Goal: Task Accomplishment & Management: Manage account settings

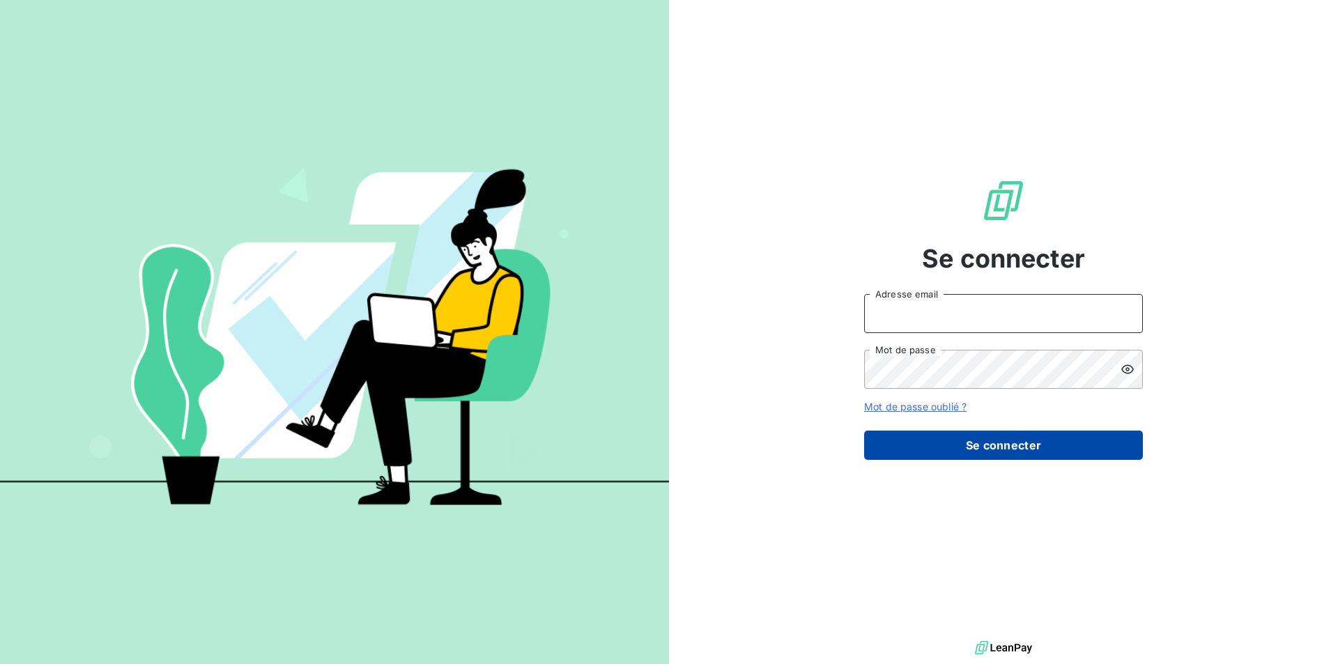
type input "[EMAIL_ADDRESS][DOMAIN_NAME]"
click at [1052, 438] on button "Se connecter" at bounding box center [1003, 445] width 279 height 29
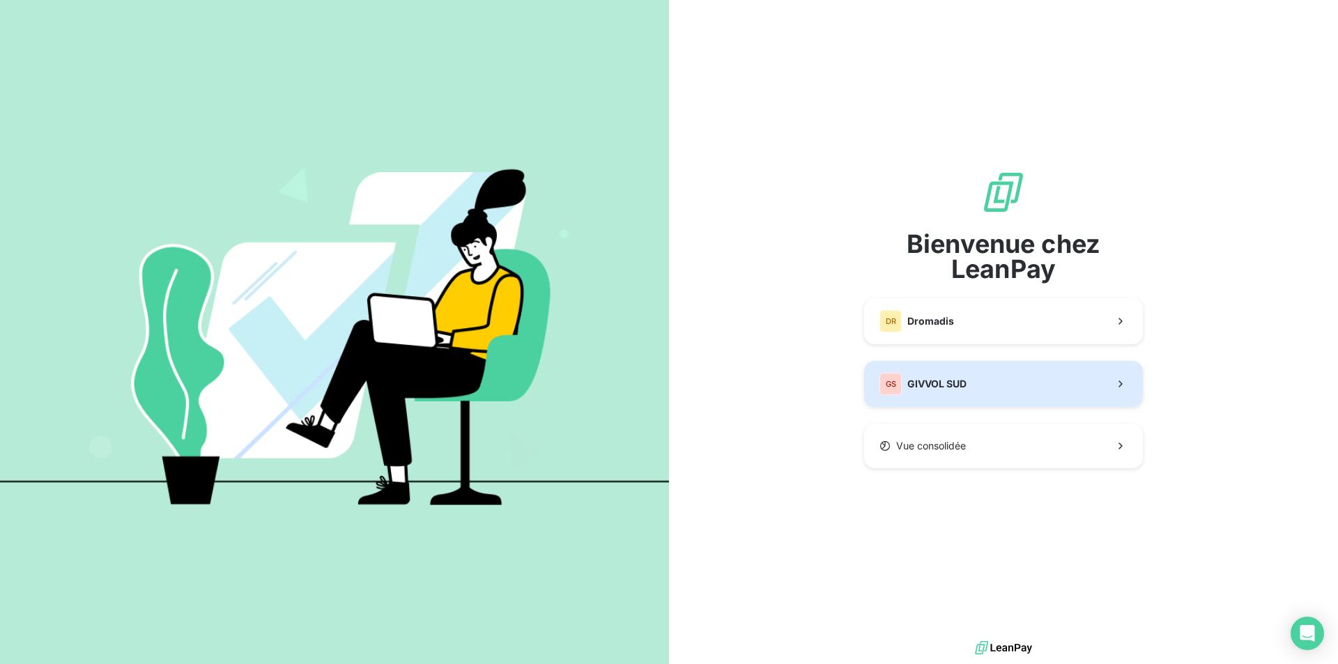
click at [939, 399] on button "GS GIVVOL SUD" at bounding box center [1003, 384] width 279 height 46
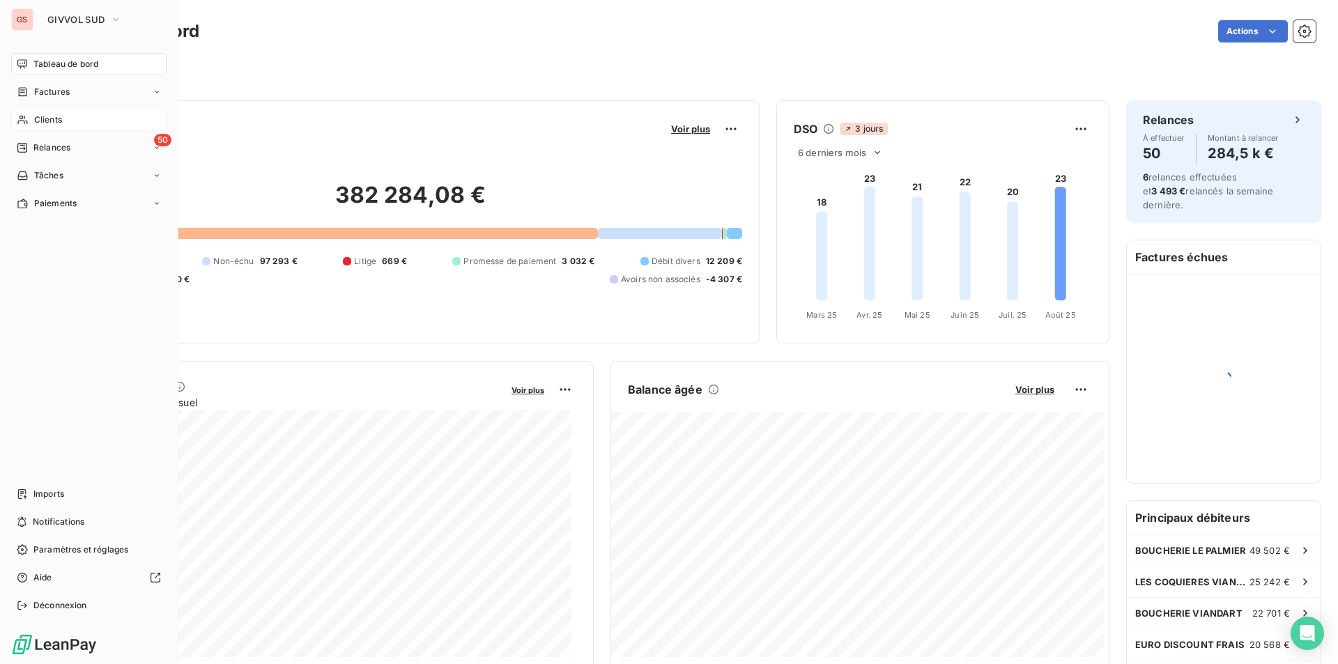
click at [20, 116] on icon at bounding box center [23, 119] width 12 height 11
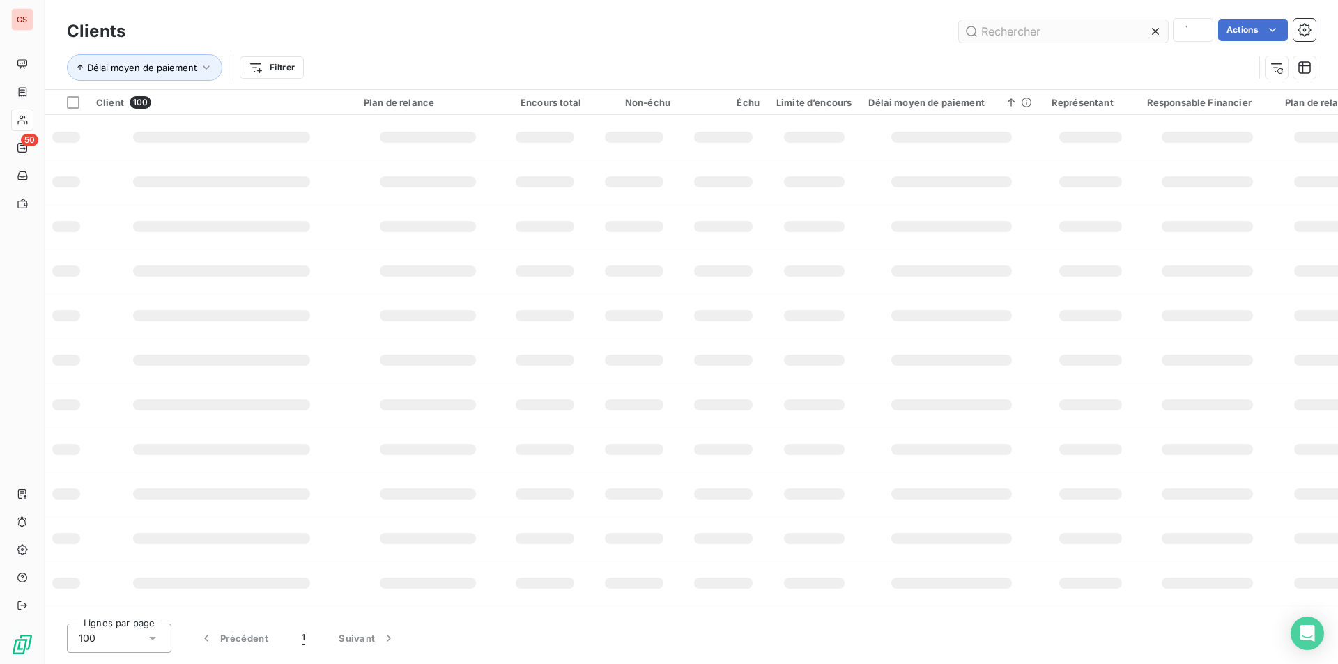
click at [1020, 29] on input "text" at bounding box center [1063, 31] width 209 height 22
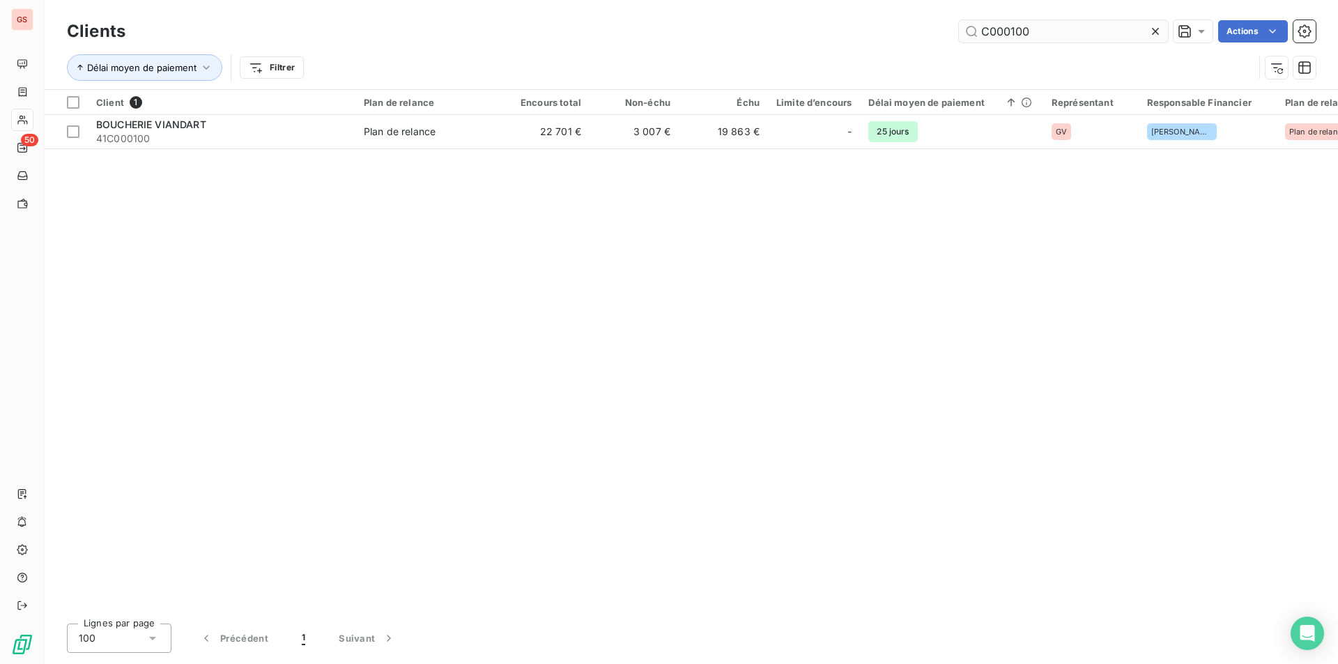
type input "C000100"
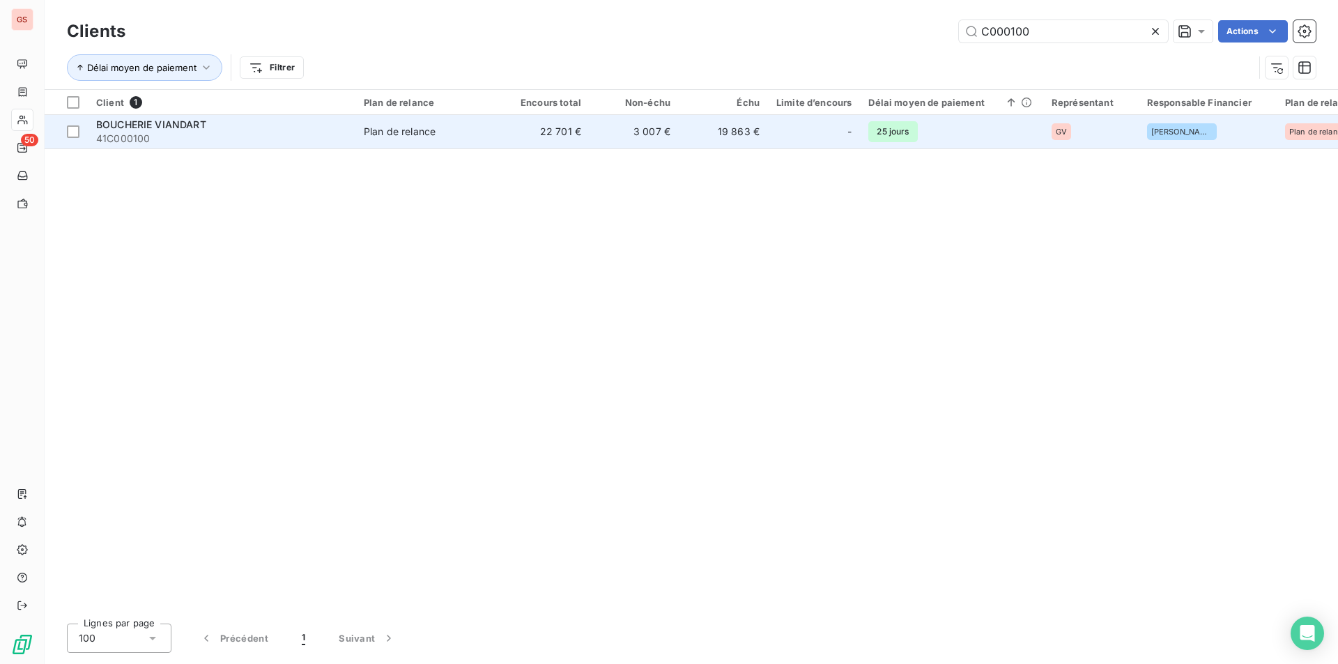
click at [256, 121] on div "BOUCHERIE VIANDART" at bounding box center [221, 125] width 251 height 14
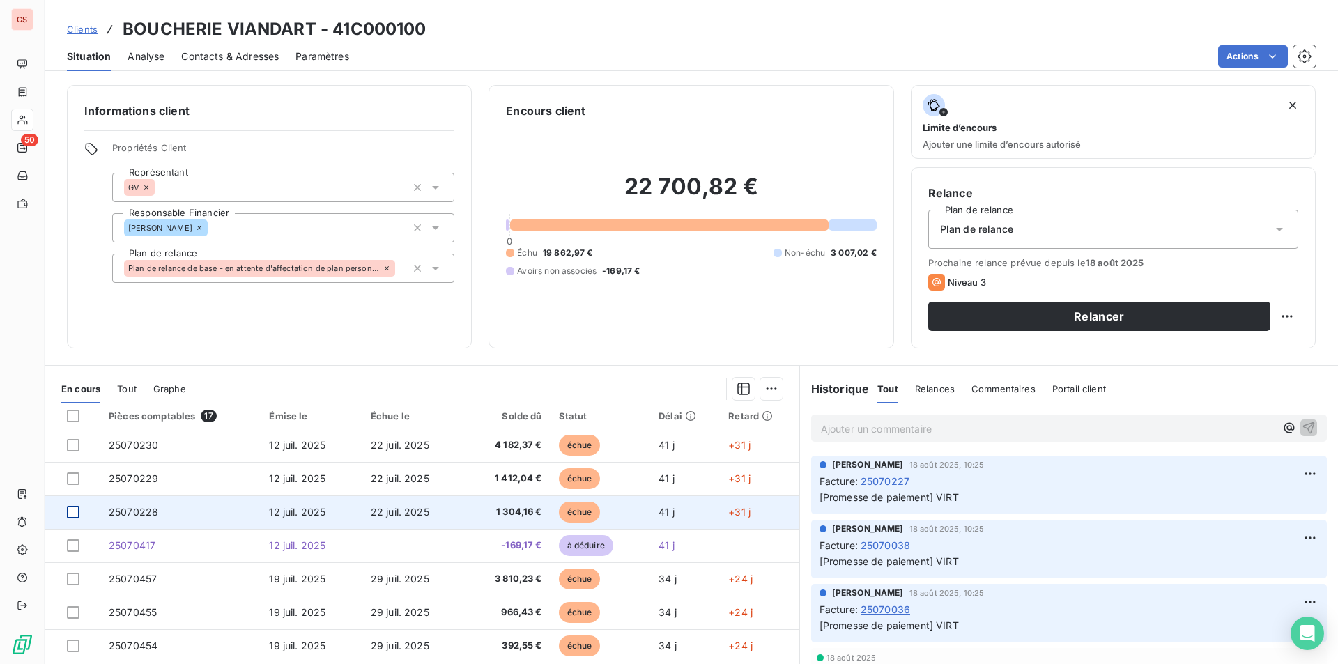
click at [75, 509] on div at bounding box center [73, 512] width 13 height 13
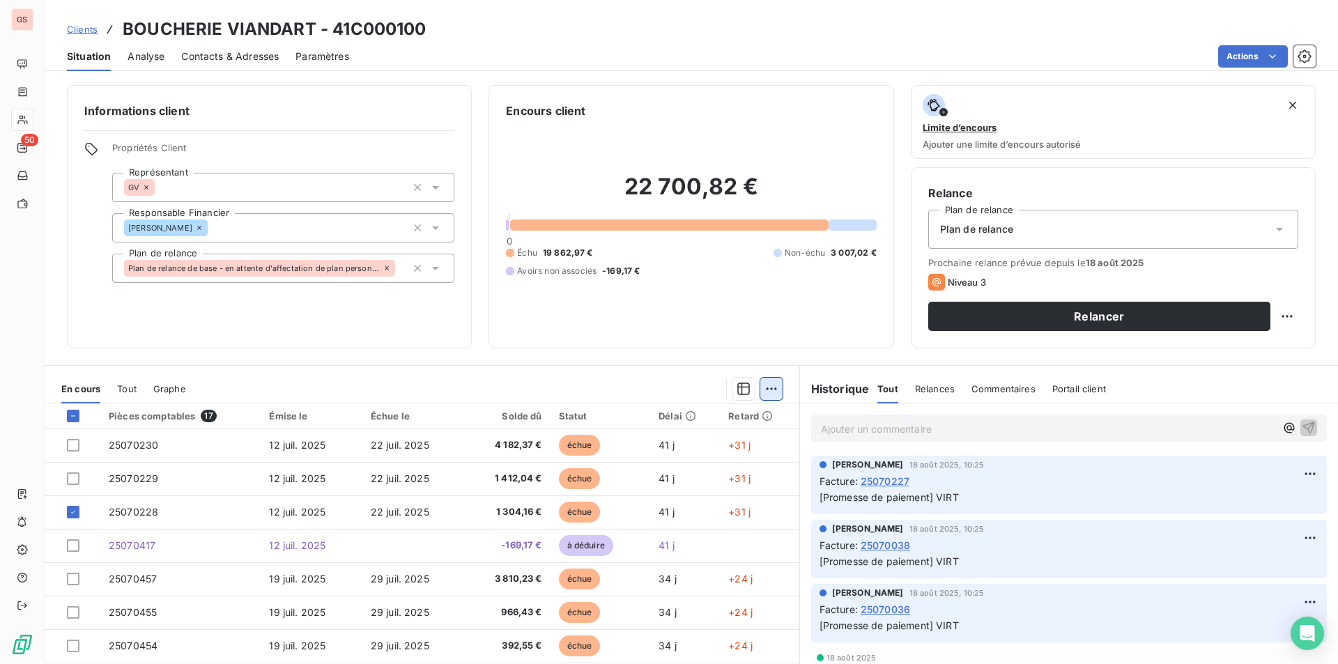
click at [767, 383] on html "GS 50 Clients BOUCHERIE VIANDART - 41C000100 Situation Analyse Contacts & Adres…" at bounding box center [669, 332] width 1338 height 664
click at [606, 463] on html "GS 50 Clients BOUCHERIE VIANDART - 41C000100 Situation Analyse Contacts & Adres…" at bounding box center [669, 332] width 1338 height 664
click at [774, 396] on html "GS 50 Clients BOUCHERIE VIANDART - 41C000100 Situation Analyse Contacts & Adres…" at bounding box center [669, 332] width 1338 height 664
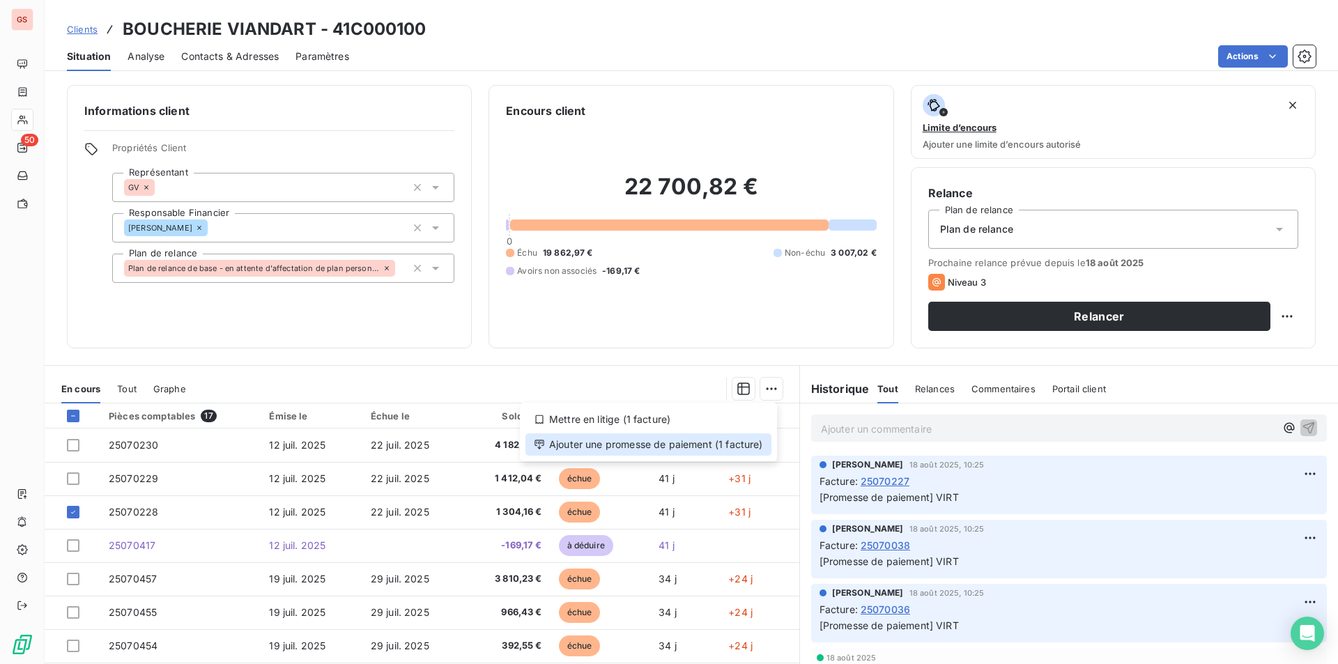
click at [714, 449] on div "Ajouter une promesse de paiement (1 facture)" at bounding box center [648, 444] width 246 height 22
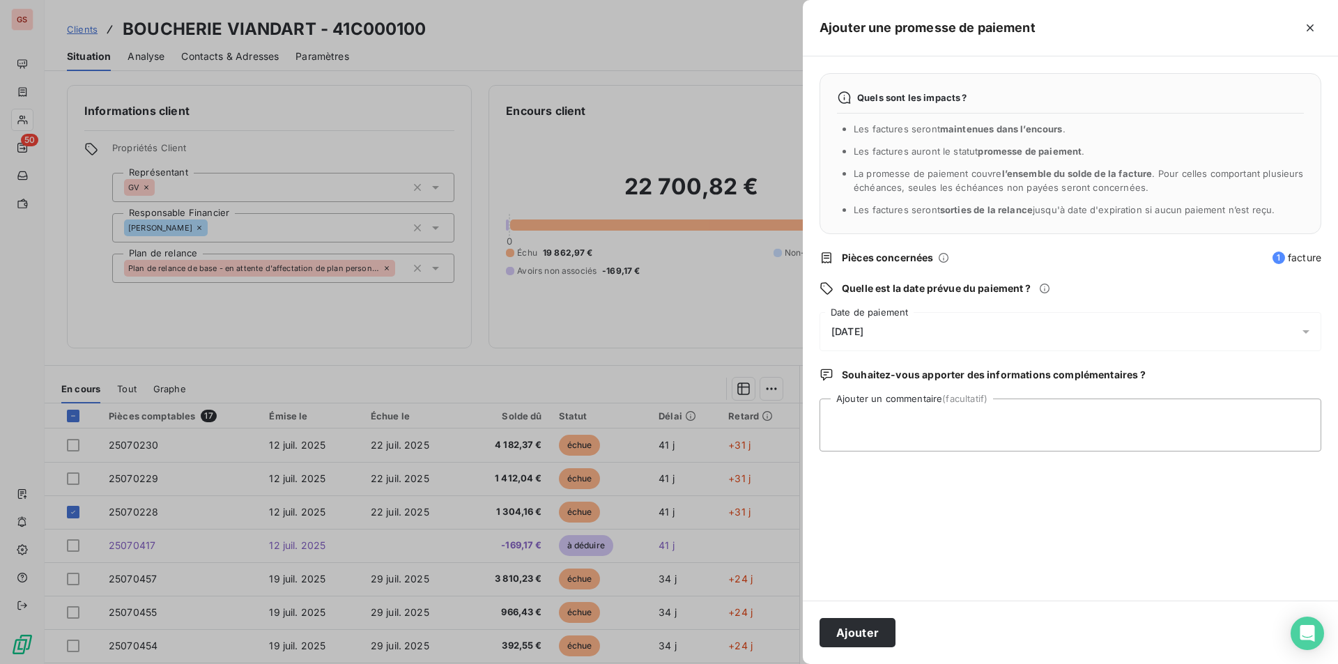
click at [884, 323] on div "23/08/2025" at bounding box center [1071, 331] width 502 height 39
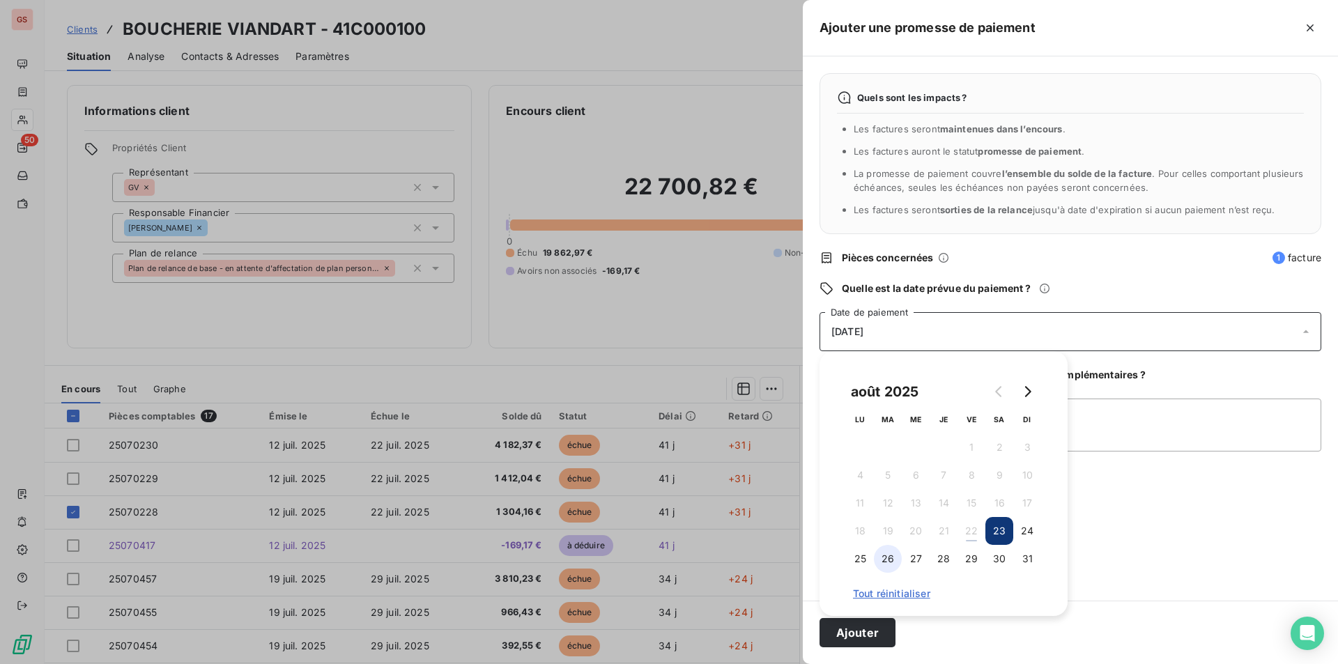
click at [884, 564] on button "26" at bounding box center [888, 559] width 28 height 28
click at [1160, 446] on textarea "Ajouter un commentaire (facultatif)" at bounding box center [1071, 425] width 502 height 53
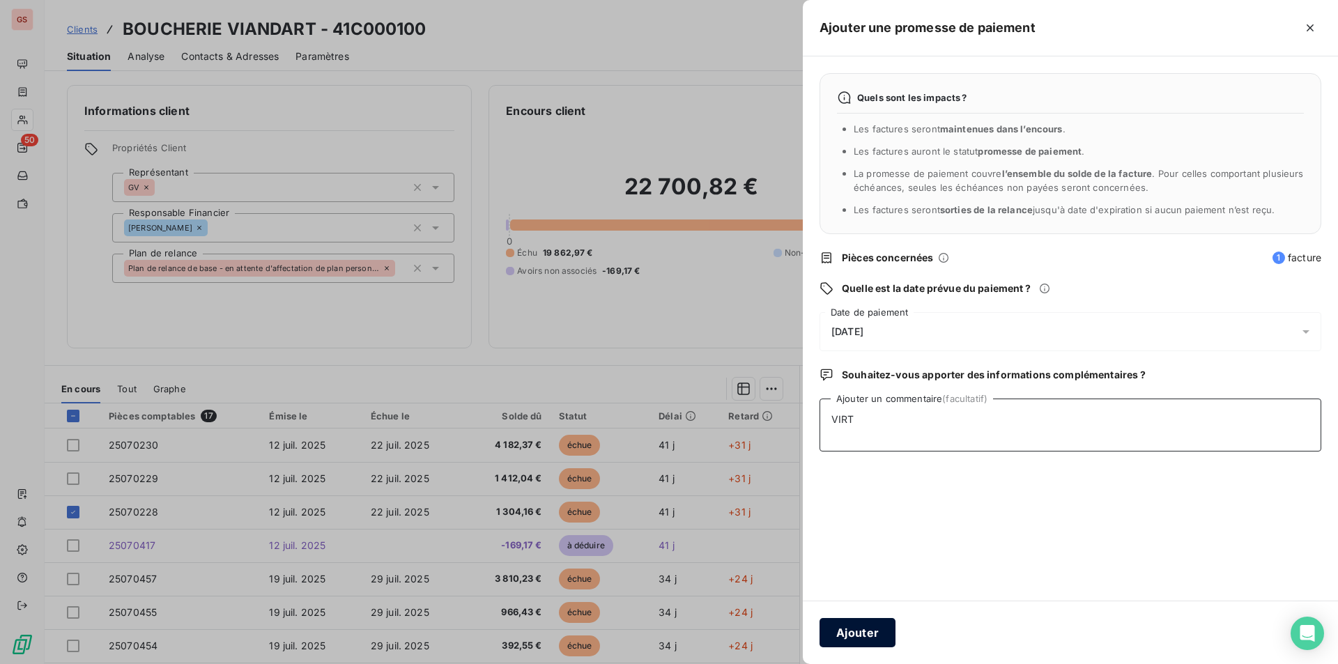
type textarea "VIRT"
click at [872, 620] on button "Ajouter" at bounding box center [858, 632] width 76 height 29
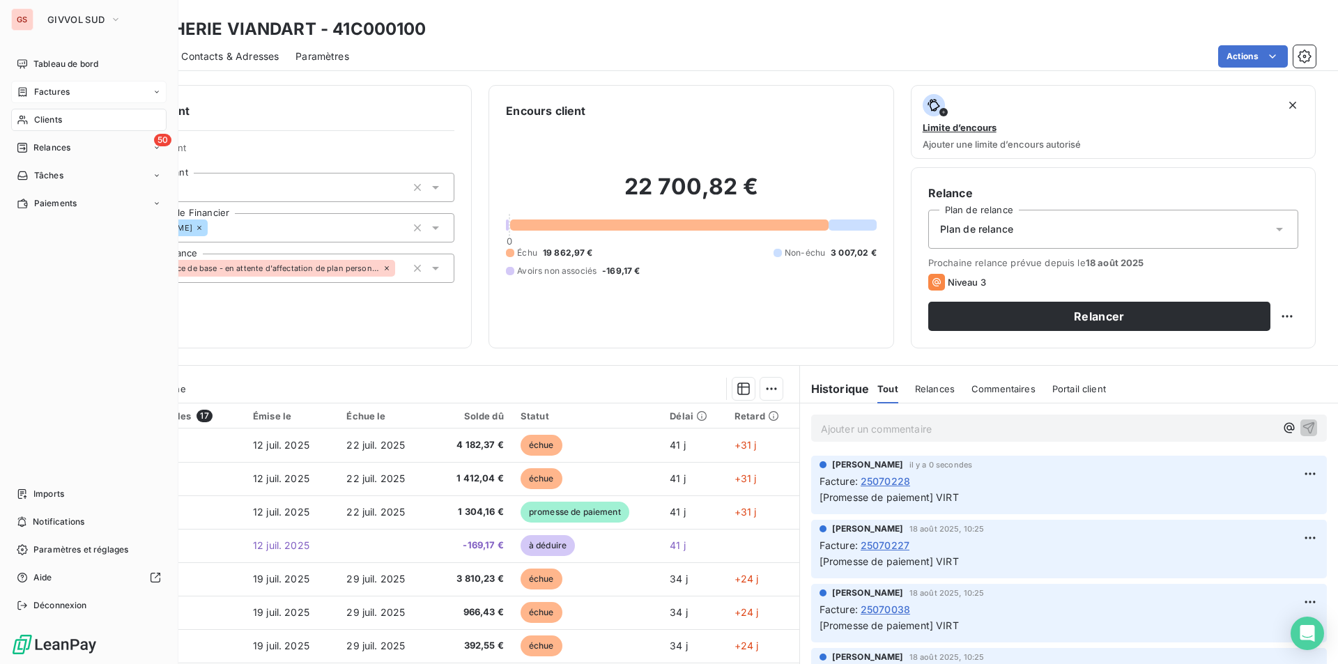
click at [54, 89] on span "Factures" at bounding box center [52, 92] width 36 height 13
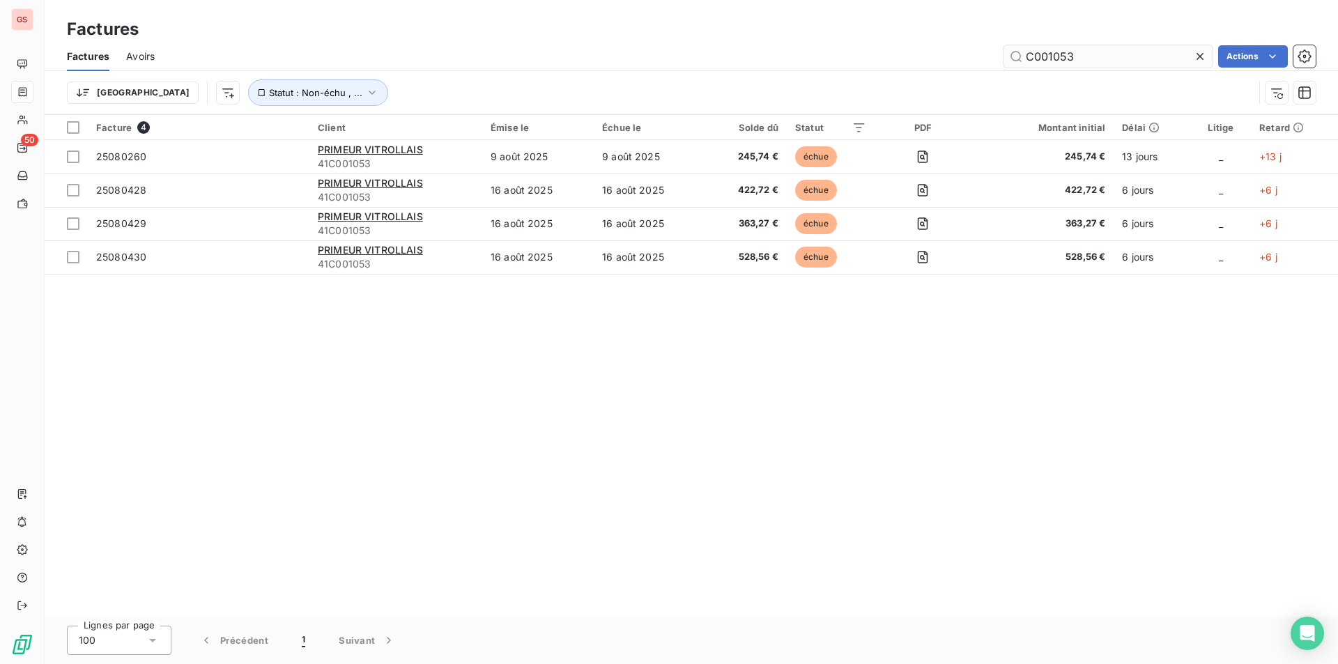
drag, startPoint x: 1061, startPoint y: 59, endPoint x: 1120, endPoint y: 63, distance: 58.7
click at [1120, 63] on input "C001053" at bounding box center [1108, 56] width 209 height 22
type input "C001024"
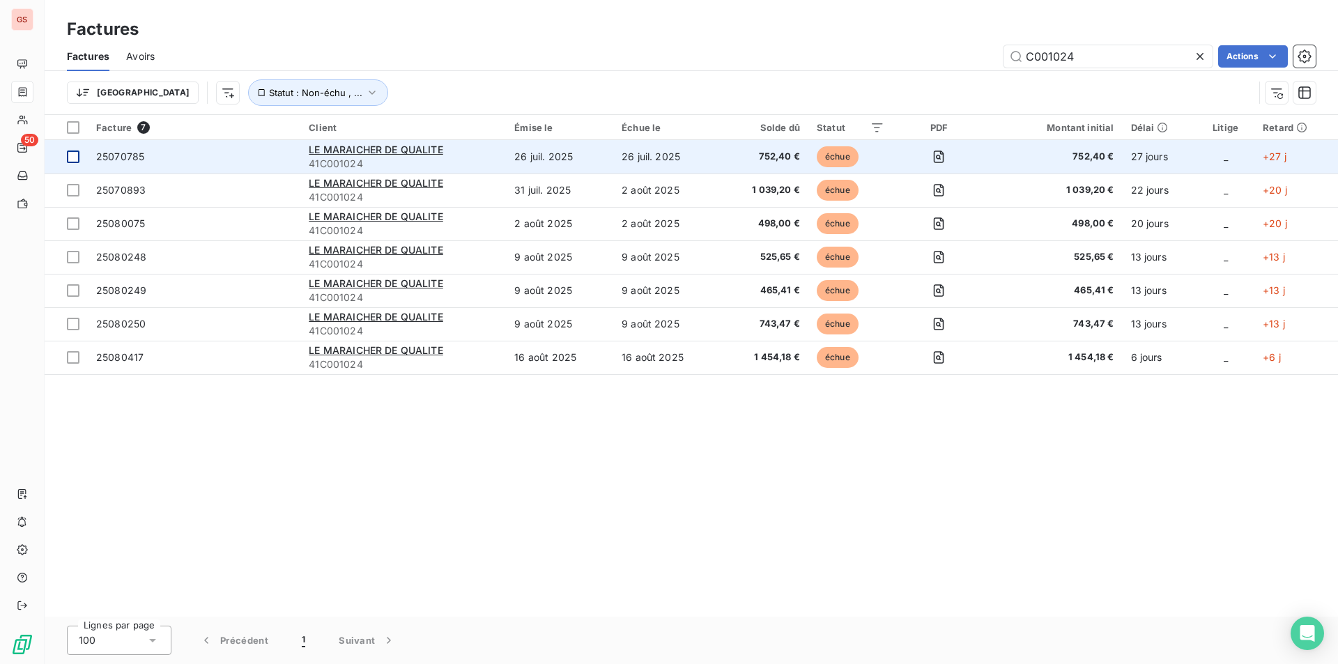
click at [67, 160] on td at bounding box center [66, 156] width 43 height 33
click at [371, 141] on td "LE MARAICHER DE QUALITE 41C001024" at bounding box center [403, 156] width 206 height 33
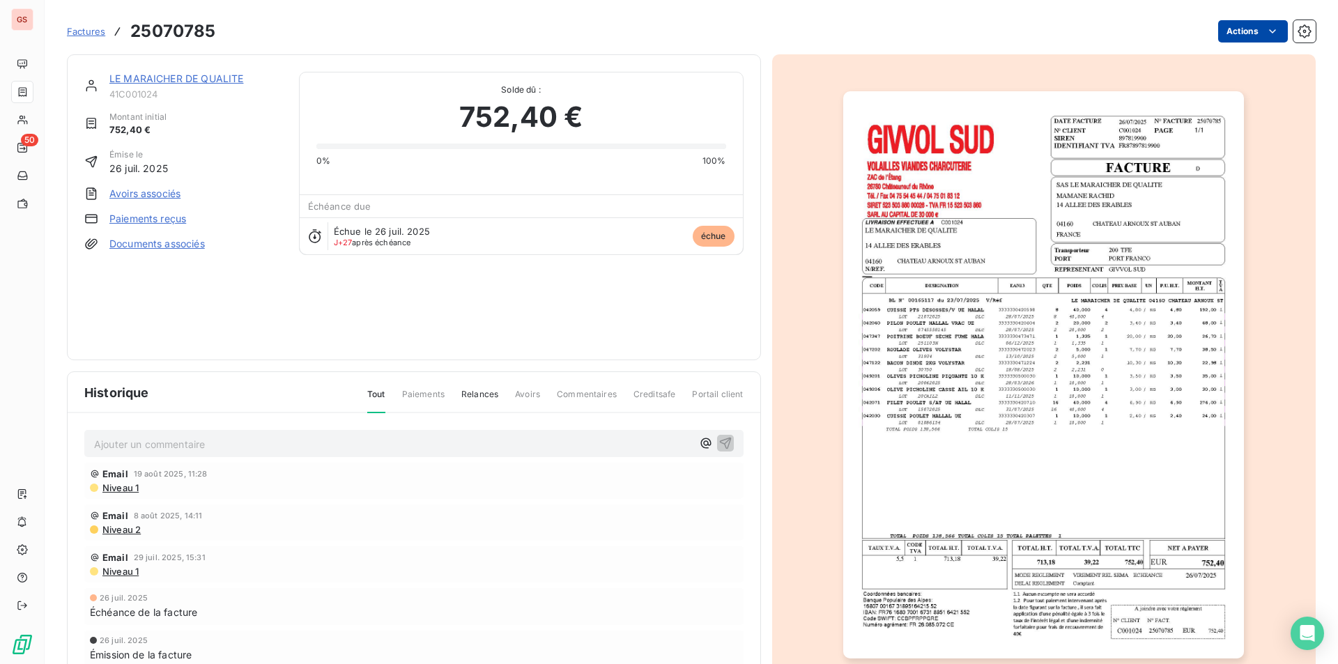
click at [1229, 35] on html "GS 50 Factures 25070785 Actions LE MARAICHER DE QUALITE 41C001024 Montant initi…" at bounding box center [669, 332] width 1338 height 664
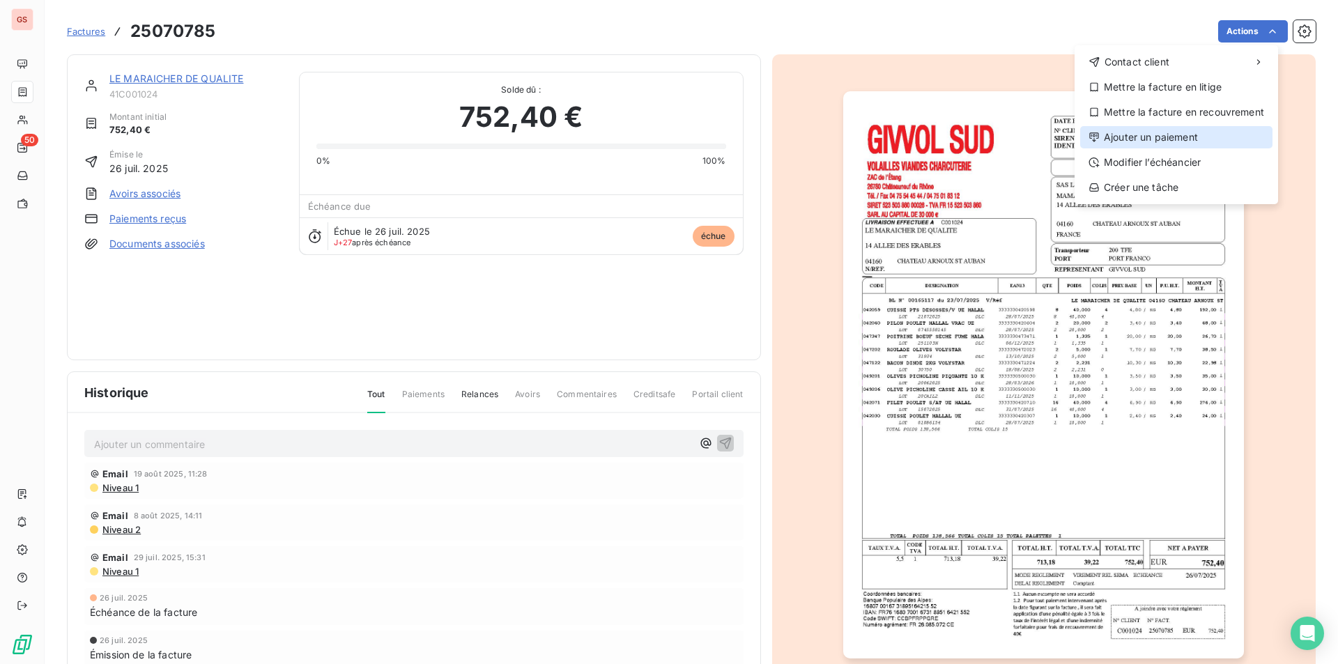
click at [1176, 131] on div "Ajouter un paiement" at bounding box center [1176, 137] width 192 height 22
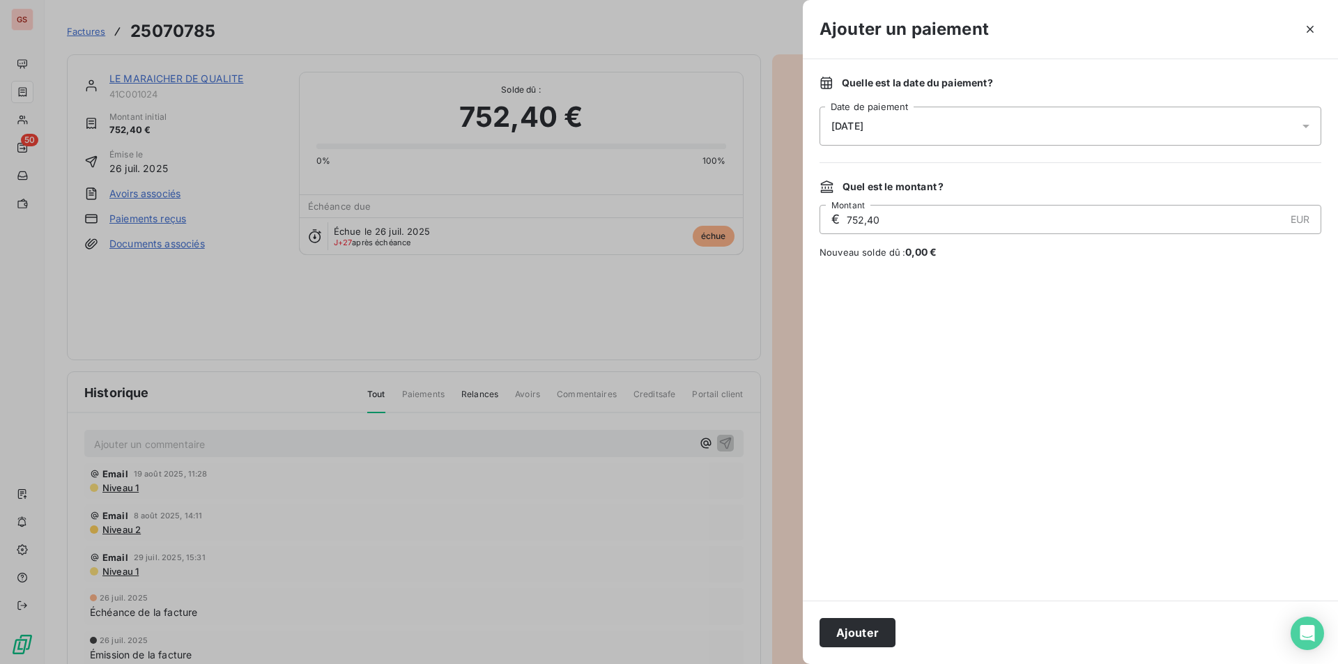
click at [917, 128] on div "22/08/2025" at bounding box center [1071, 126] width 502 height 39
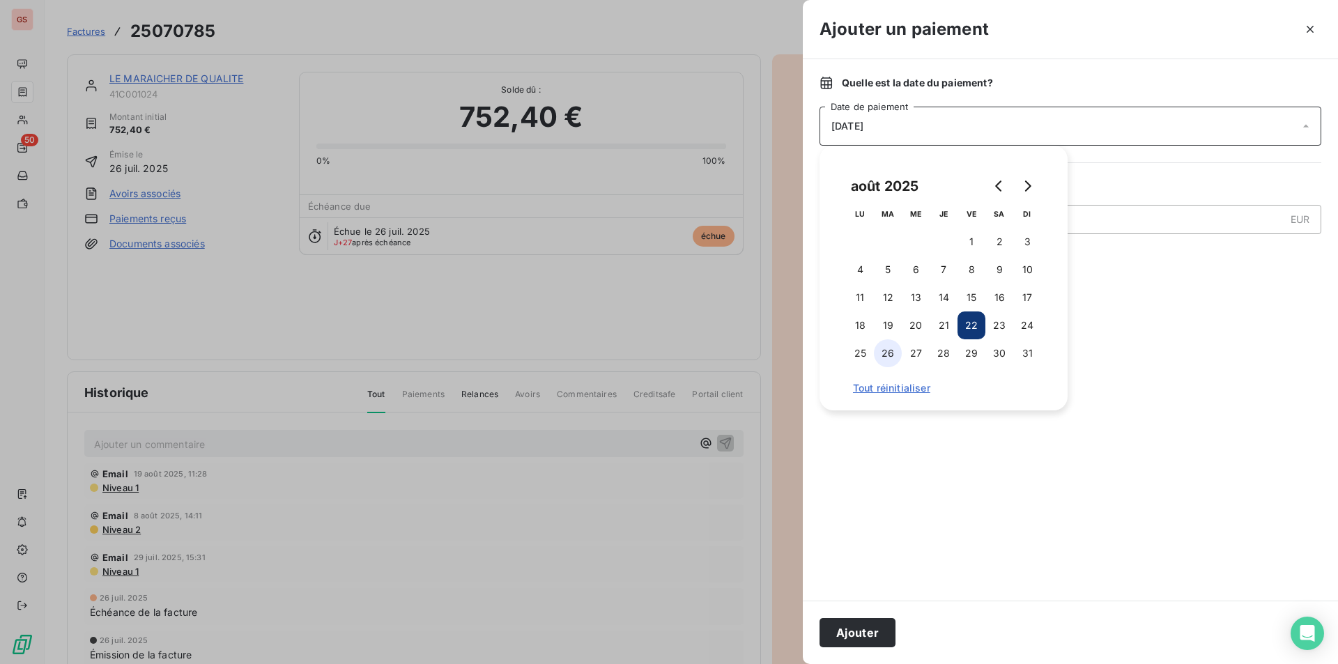
click at [880, 355] on button "26" at bounding box center [888, 353] width 28 height 28
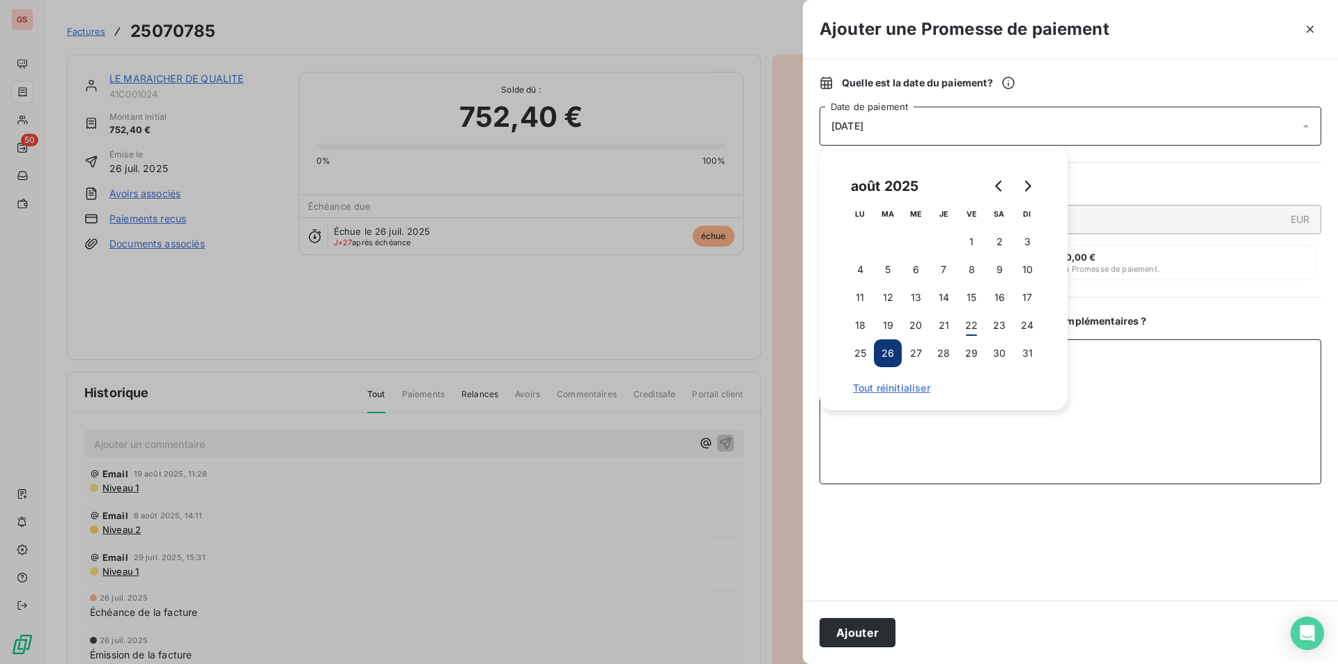
click at [1182, 399] on textarea "Ajouter un commentaire ( facultatif )" at bounding box center [1071, 411] width 502 height 145
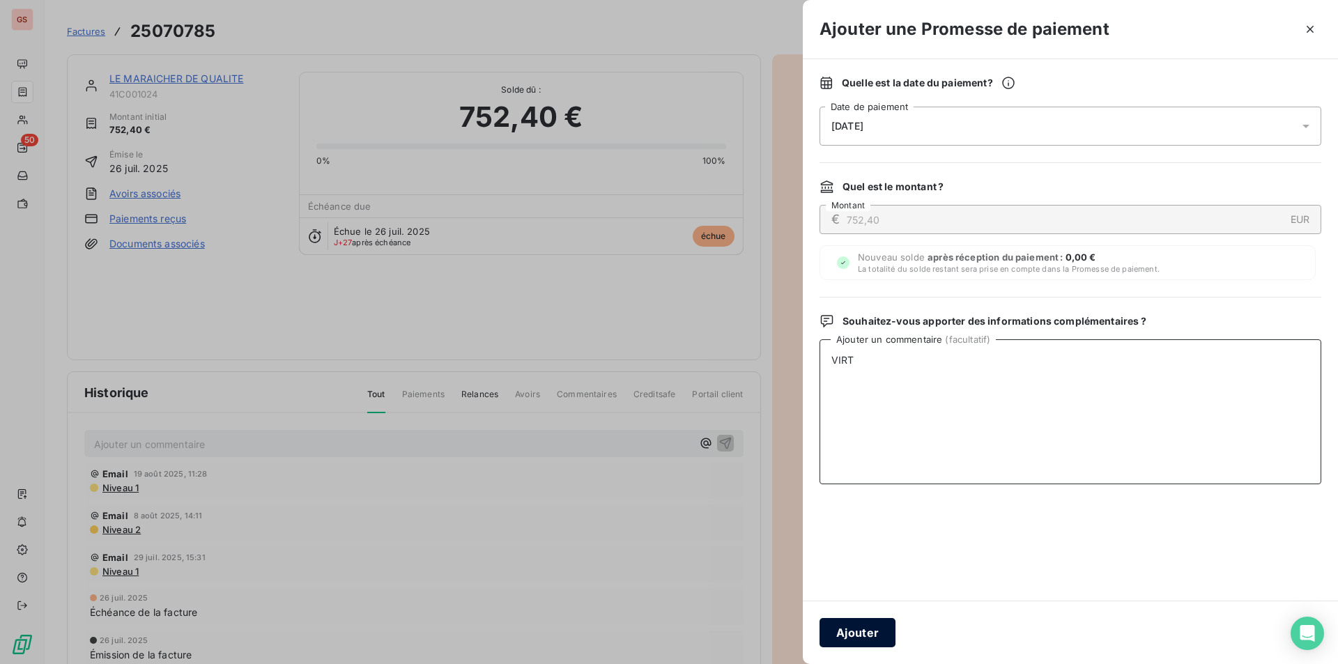
type textarea "VIRT"
click at [881, 638] on button "Ajouter" at bounding box center [858, 632] width 76 height 29
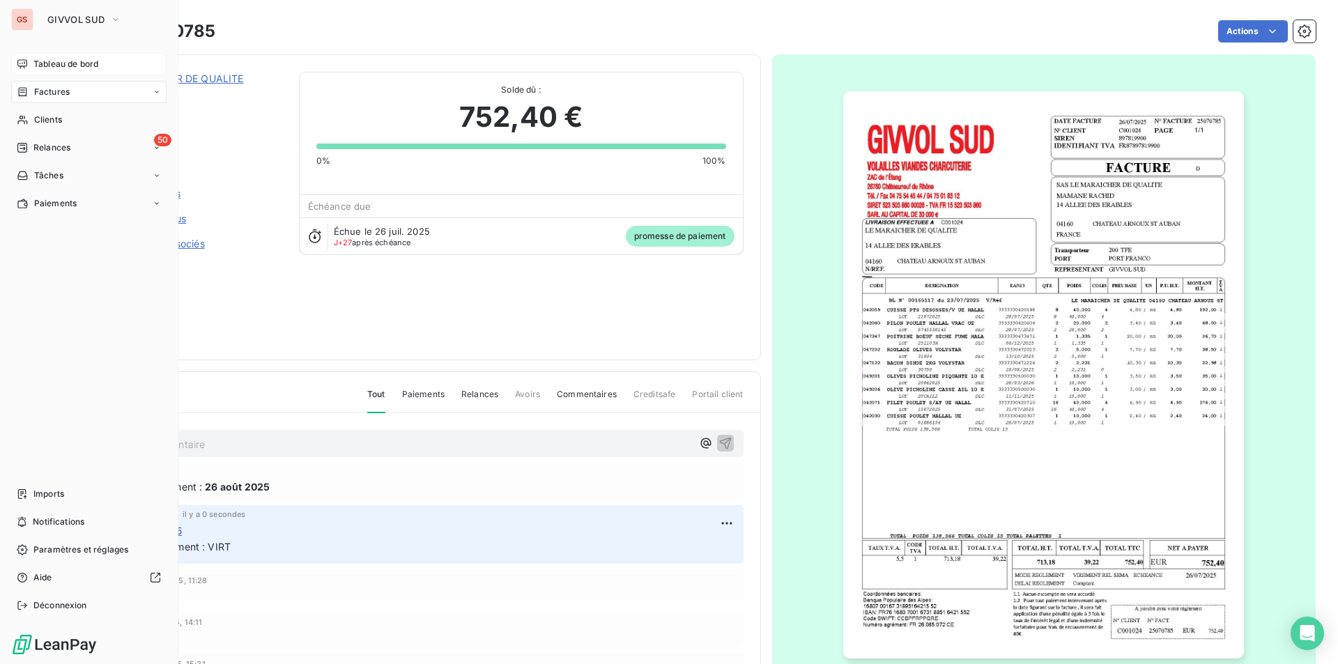
click at [64, 70] on span "Tableau de bord" at bounding box center [65, 64] width 65 height 13
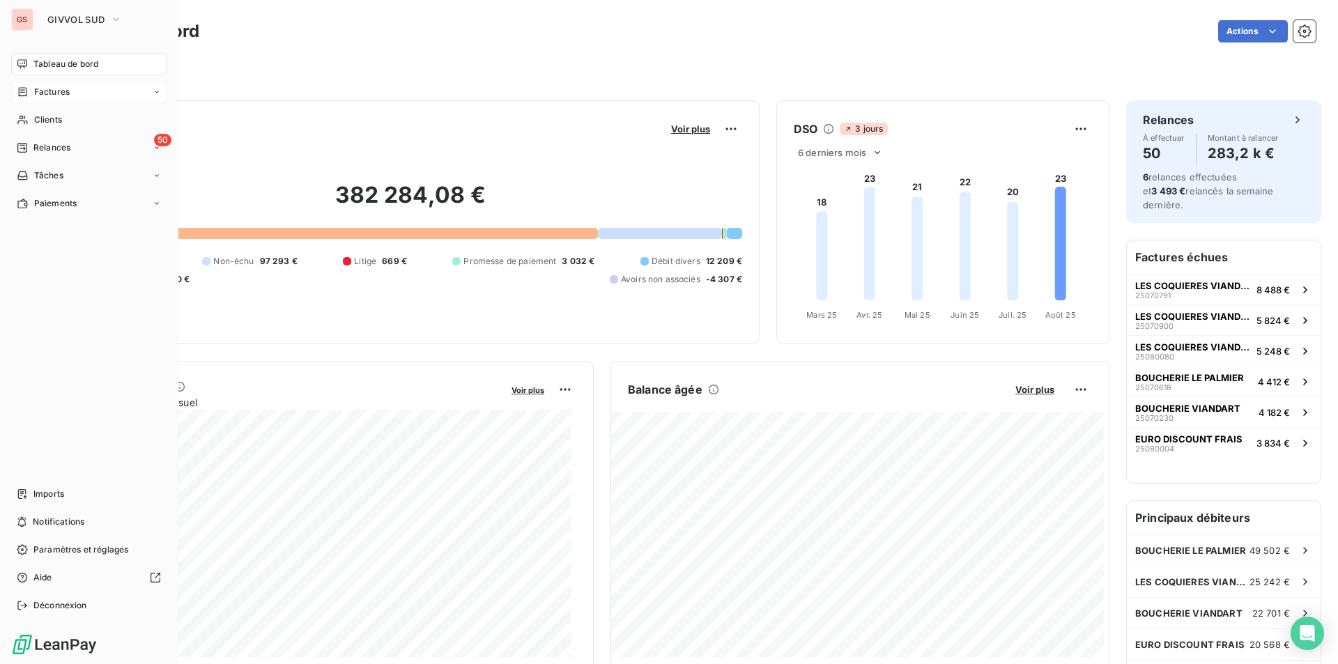
click at [38, 66] on span "Tableau de bord" at bounding box center [65, 64] width 65 height 13
click at [53, 147] on span "Relances" at bounding box center [51, 147] width 37 height 13
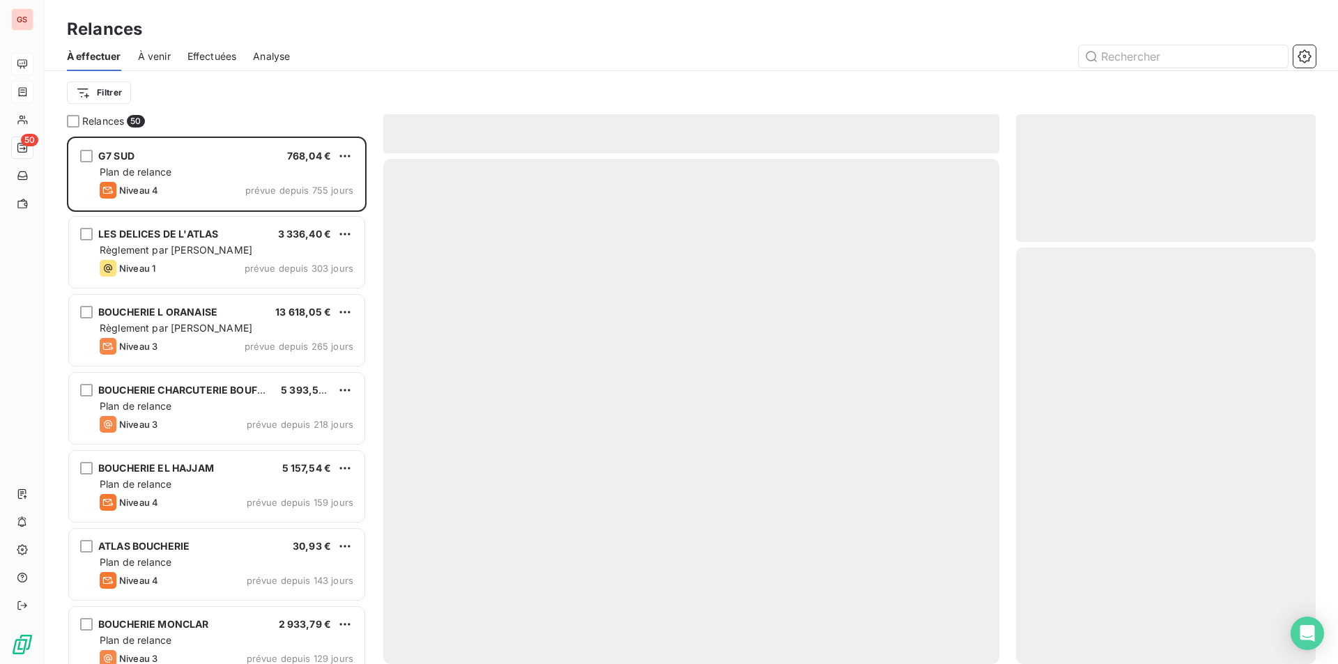
scroll to position [517, 289]
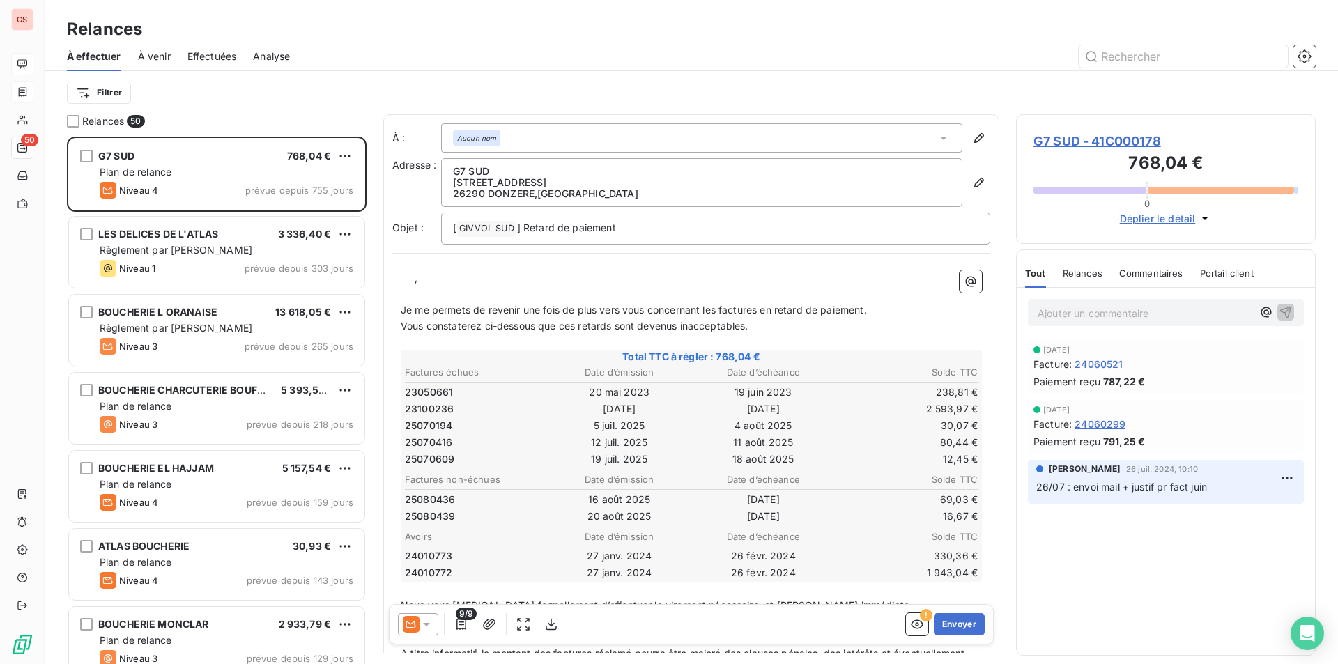
click at [226, 51] on span "Effectuées" at bounding box center [211, 56] width 49 height 14
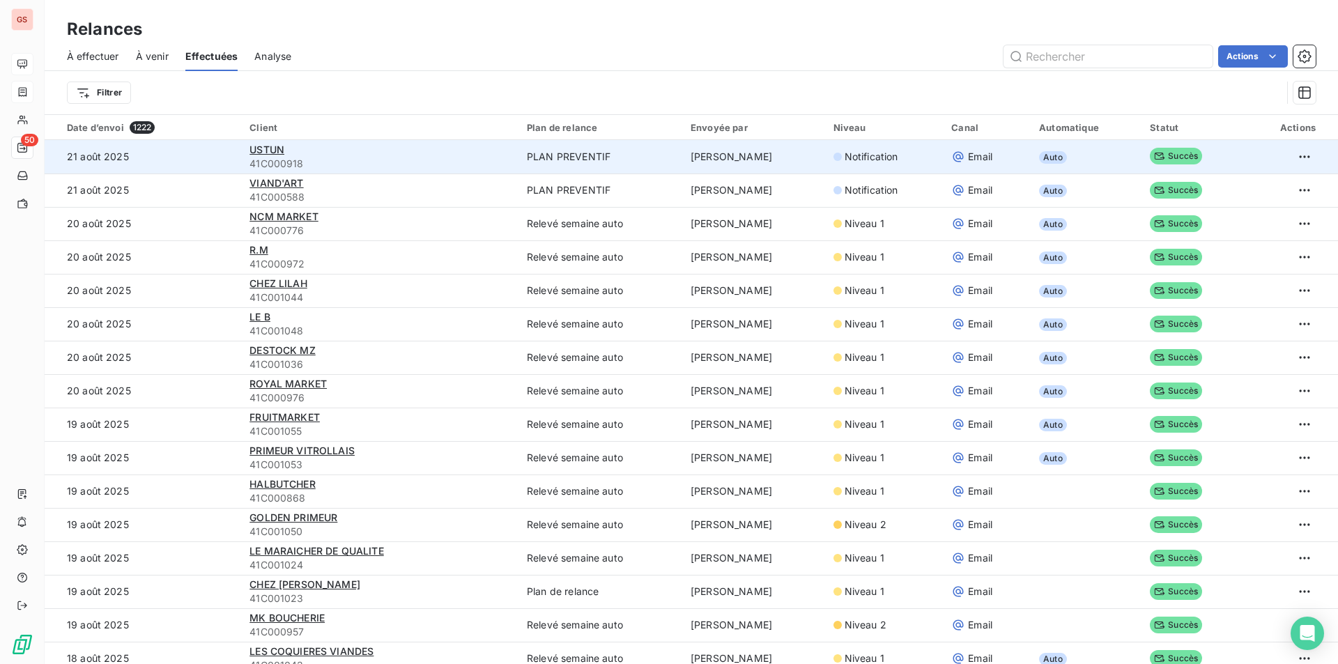
click at [1175, 159] on span "Succès" at bounding box center [1176, 156] width 52 height 17
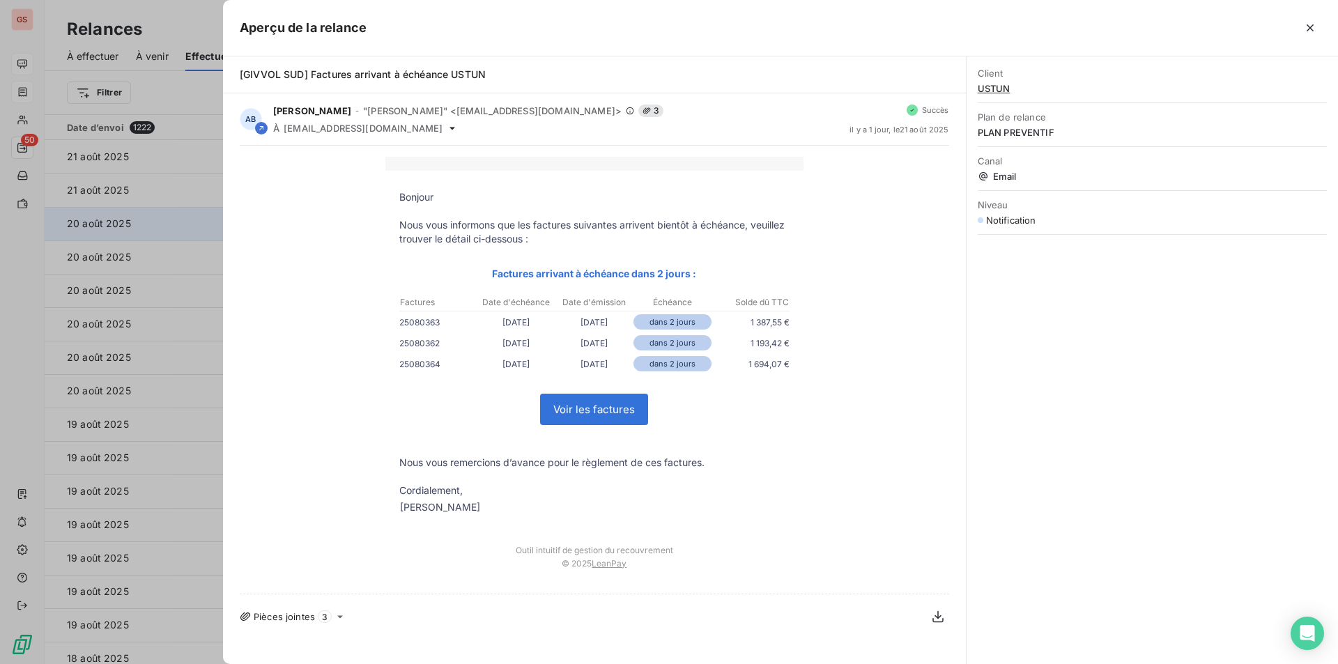
click at [156, 229] on div at bounding box center [669, 332] width 1338 height 664
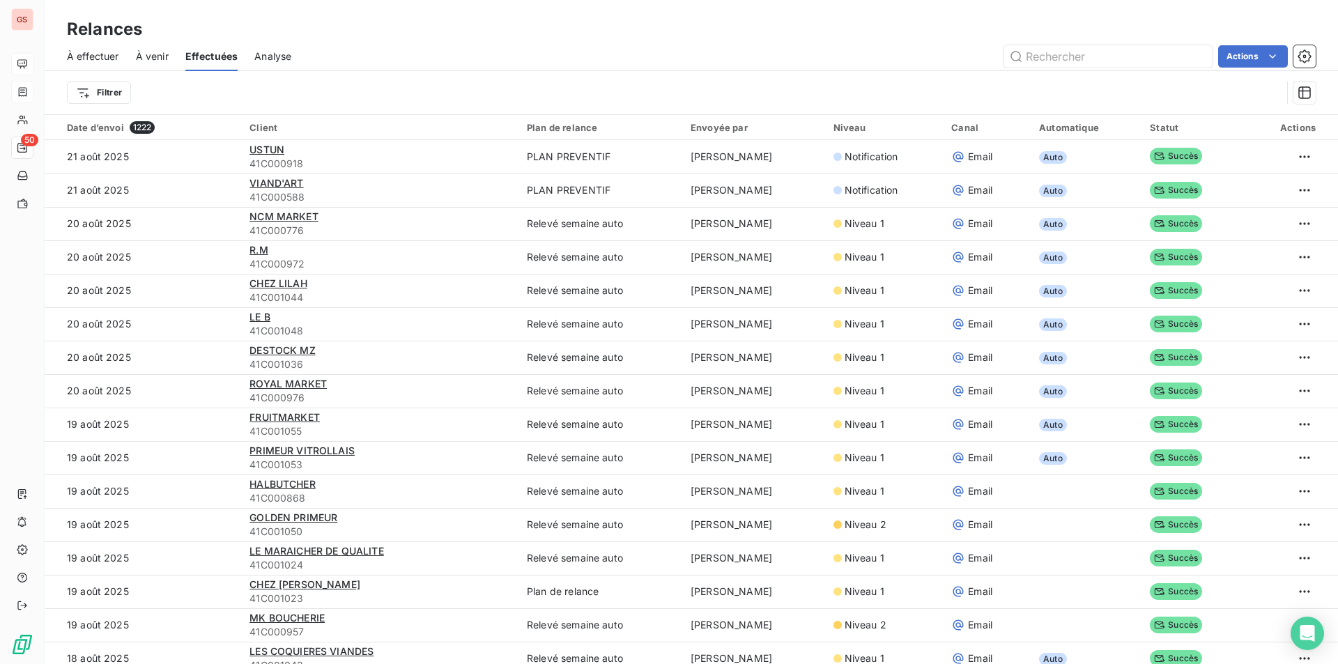
click at [153, 63] on span "À venir" at bounding box center [152, 56] width 33 height 14
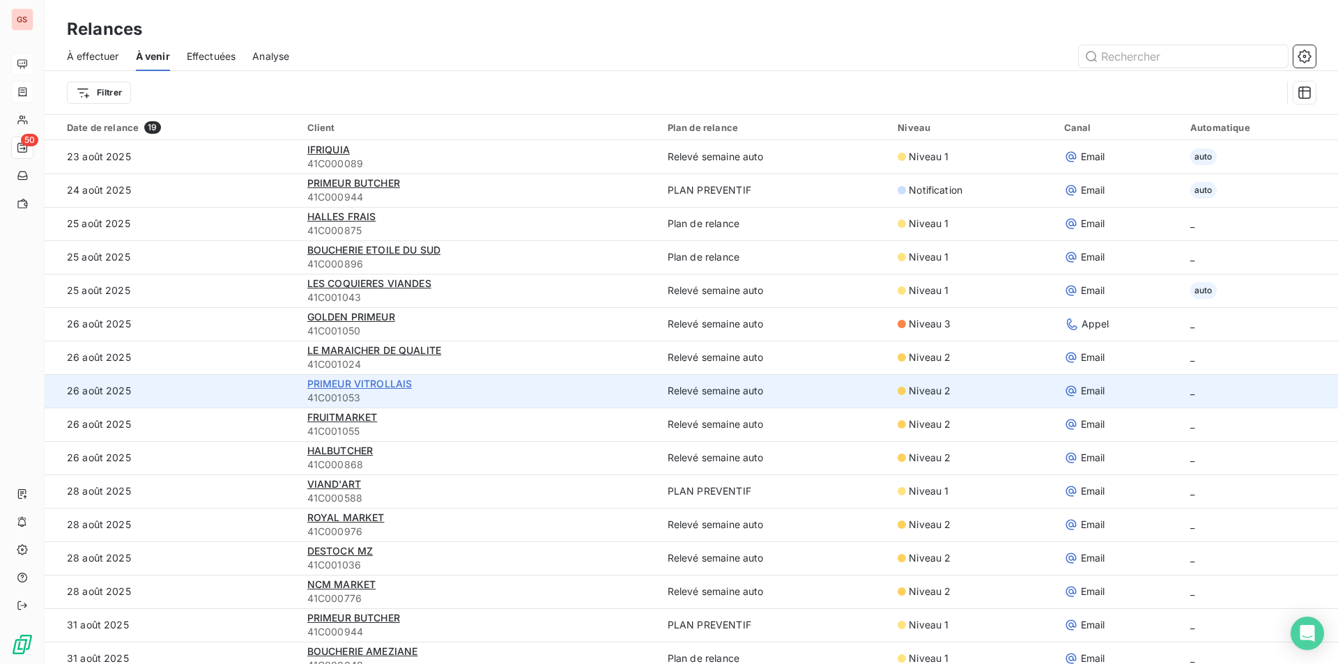
click at [408, 385] on span "PRIMEUR VITROLLAIS" at bounding box center [359, 384] width 105 height 12
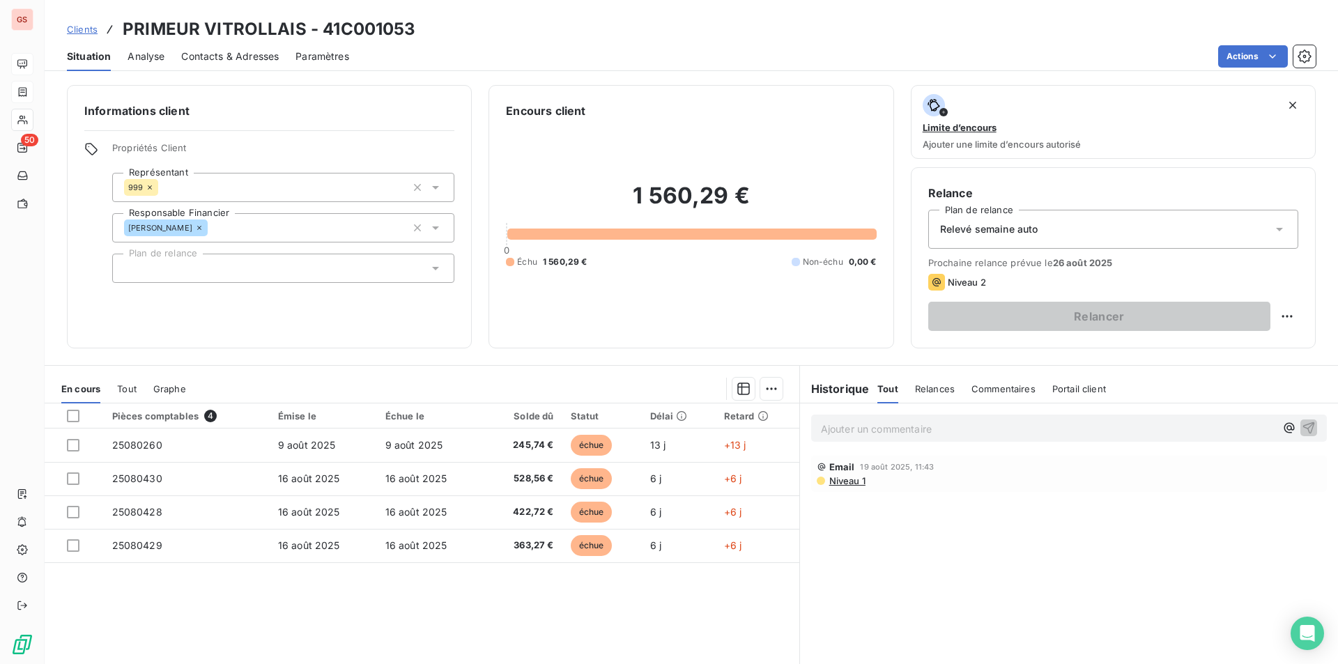
click at [841, 482] on span "Niveau 1" at bounding box center [847, 480] width 38 height 11
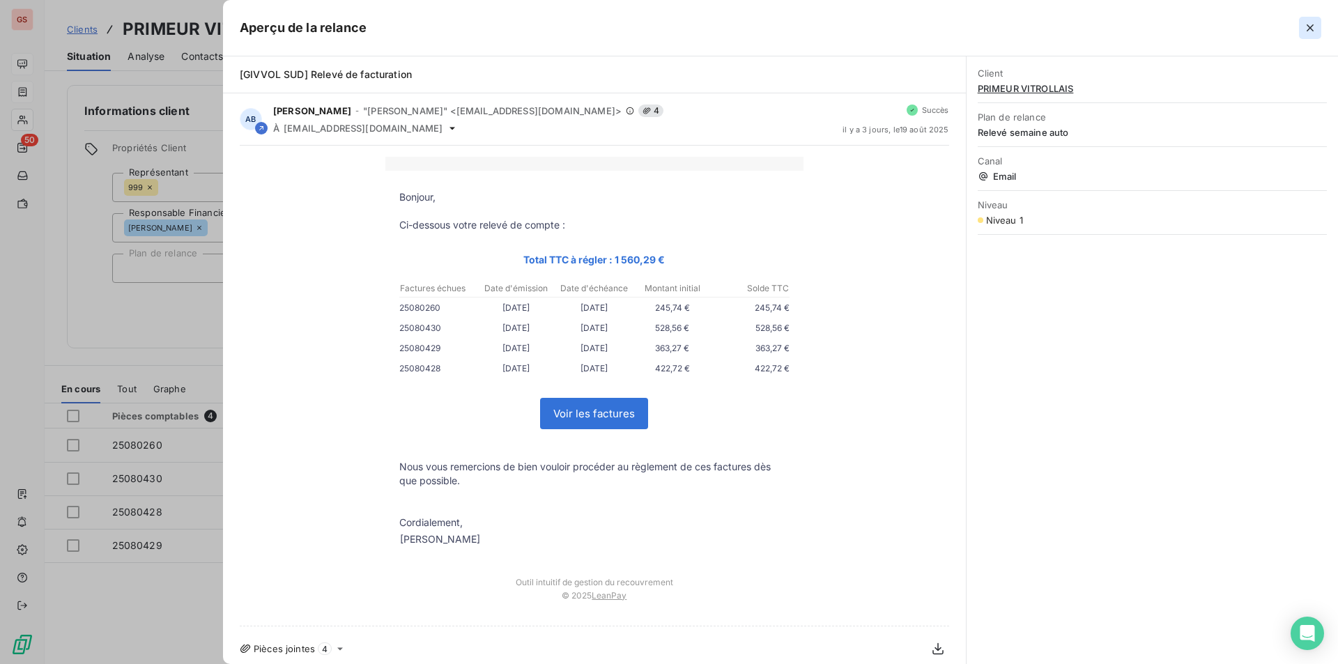
click at [1314, 28] on icon "button" at bounding box center [1310, 28] width 14 height 14
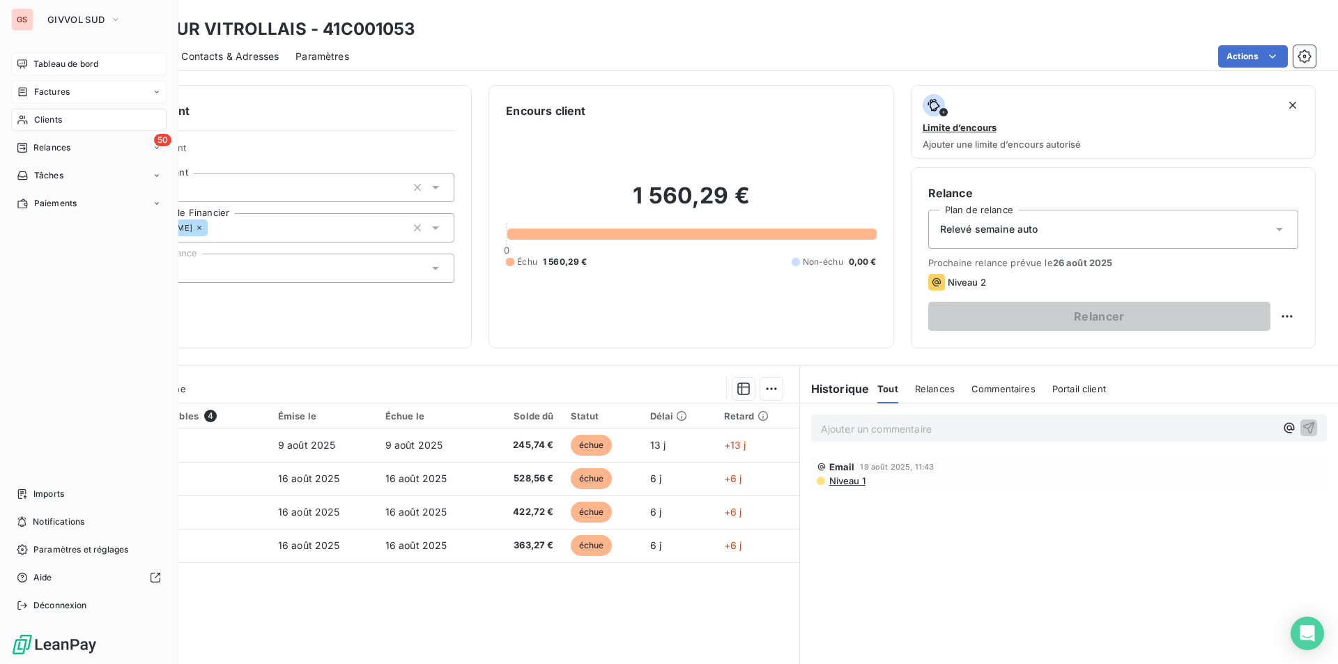
click at [49, 120] on span "Clients" at bounding box center [48, 120] width 28 height 13
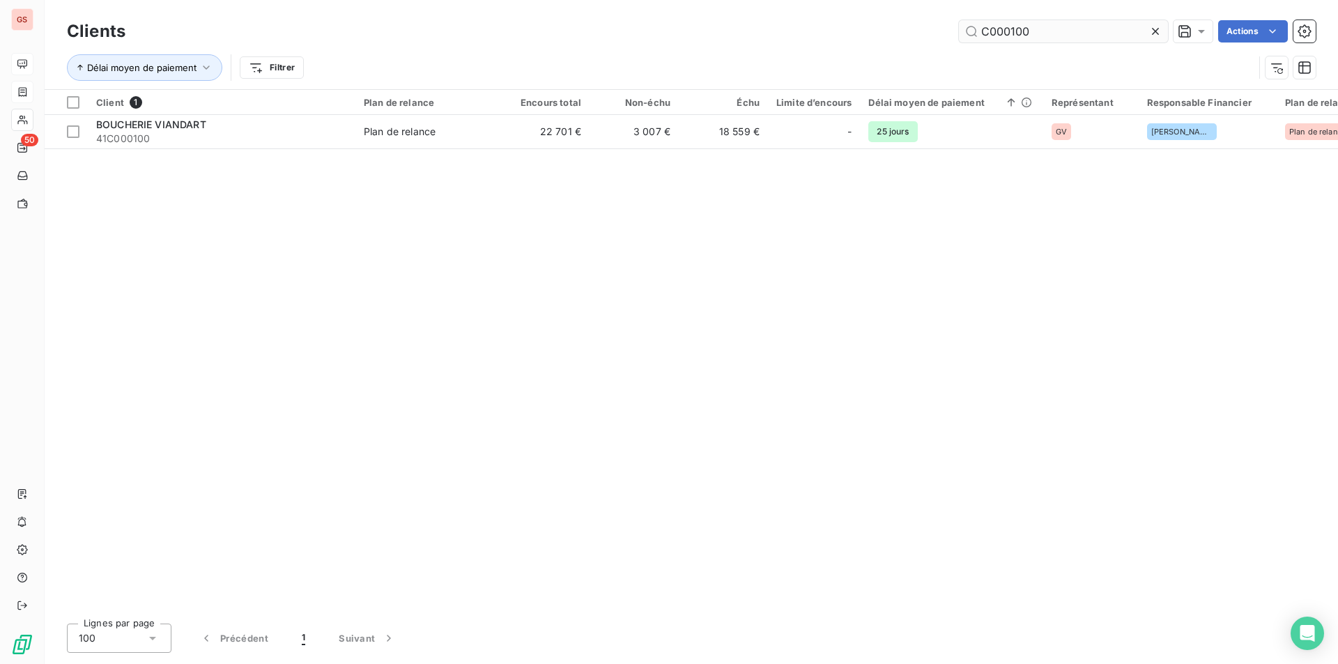
click at [1012, 24] on input "C000100" at bounding box center [1063, 31] width 209 height 22
drag, startPoint x: 1012, startPoint y: 26, endPoint x: 1119, endPoint y: 38, distance: 107.9
click at [1116, 37] on input "C000100" at bounding box center [1063, 31] width 209 height 22
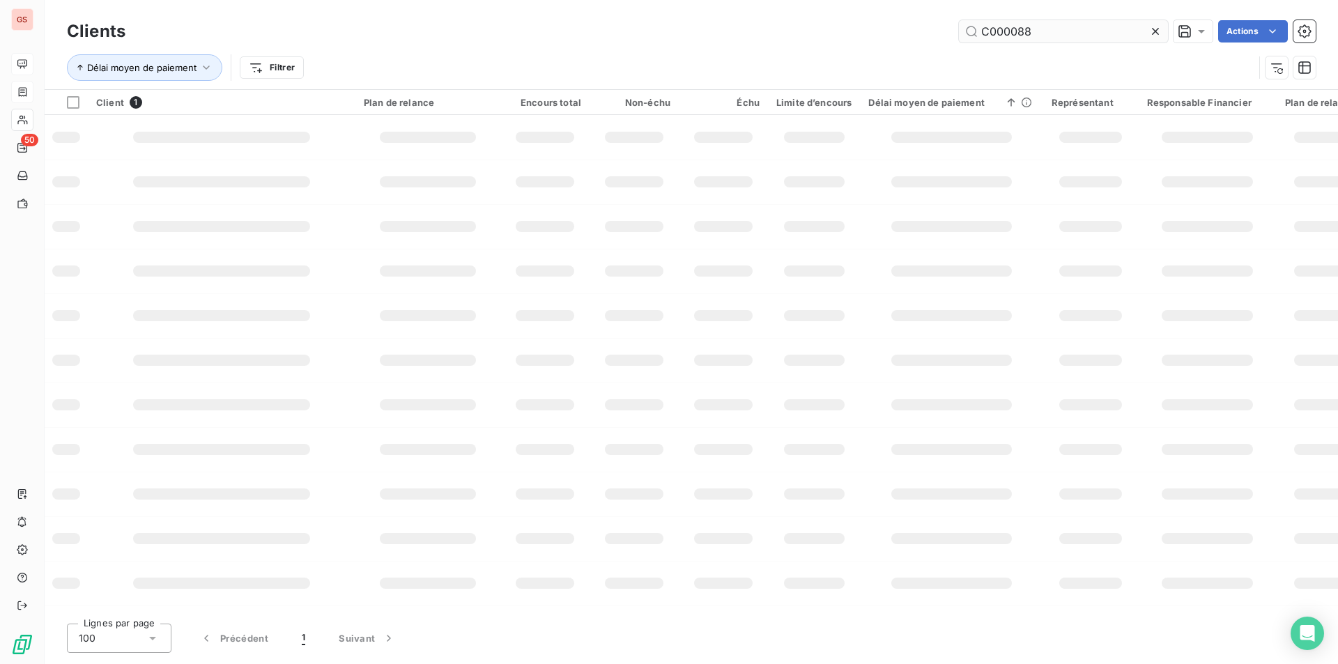
type input "C000088"
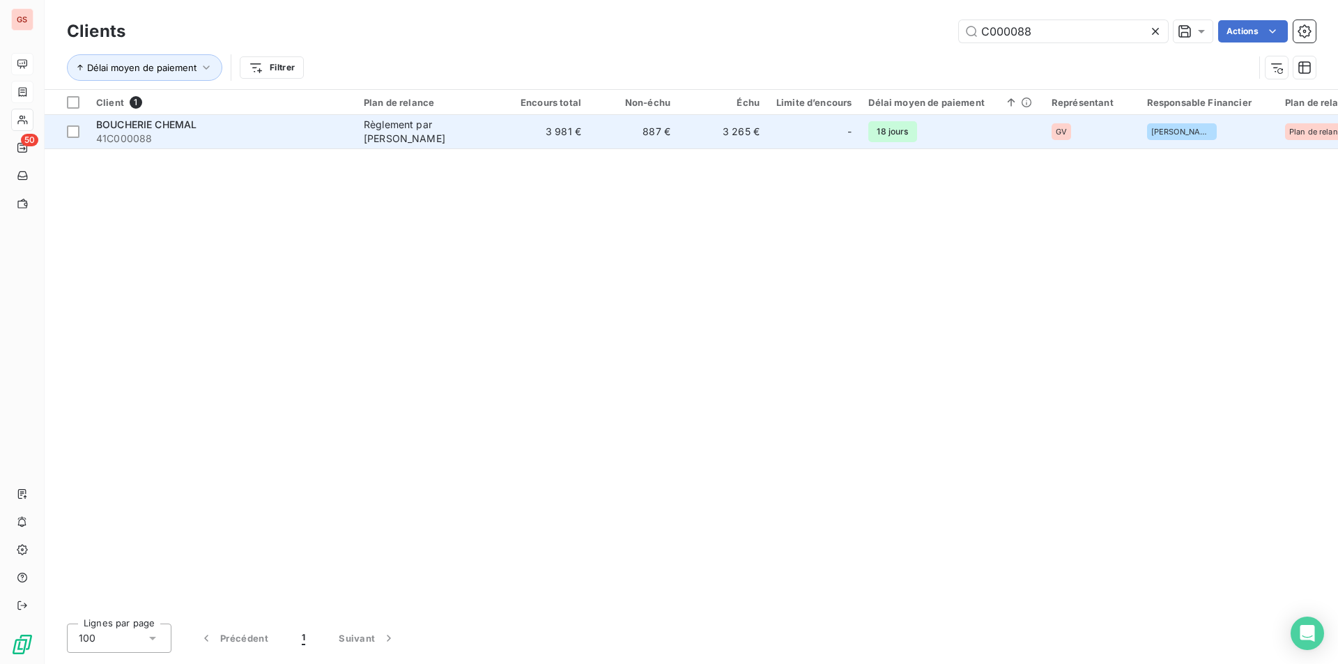
click at [445, 135] on div "Règlement par chèque" at bounding box center [428, 132] width 128 height 28
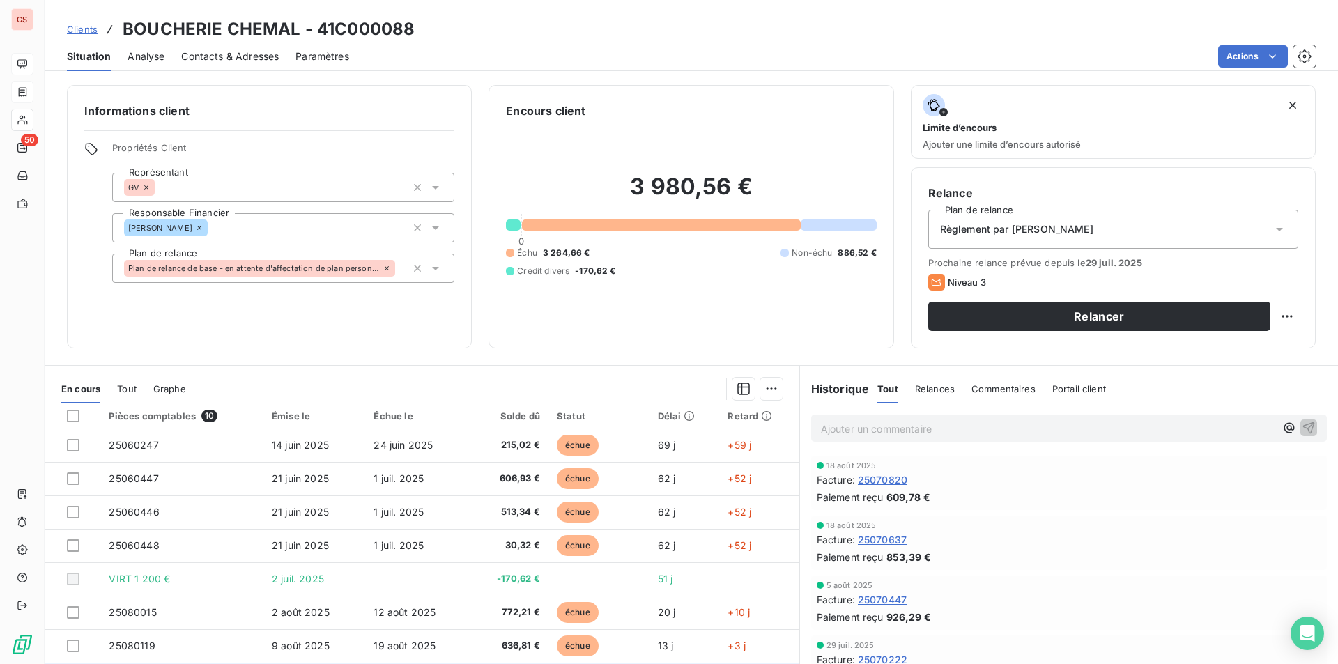
scroll to position [70, 0]
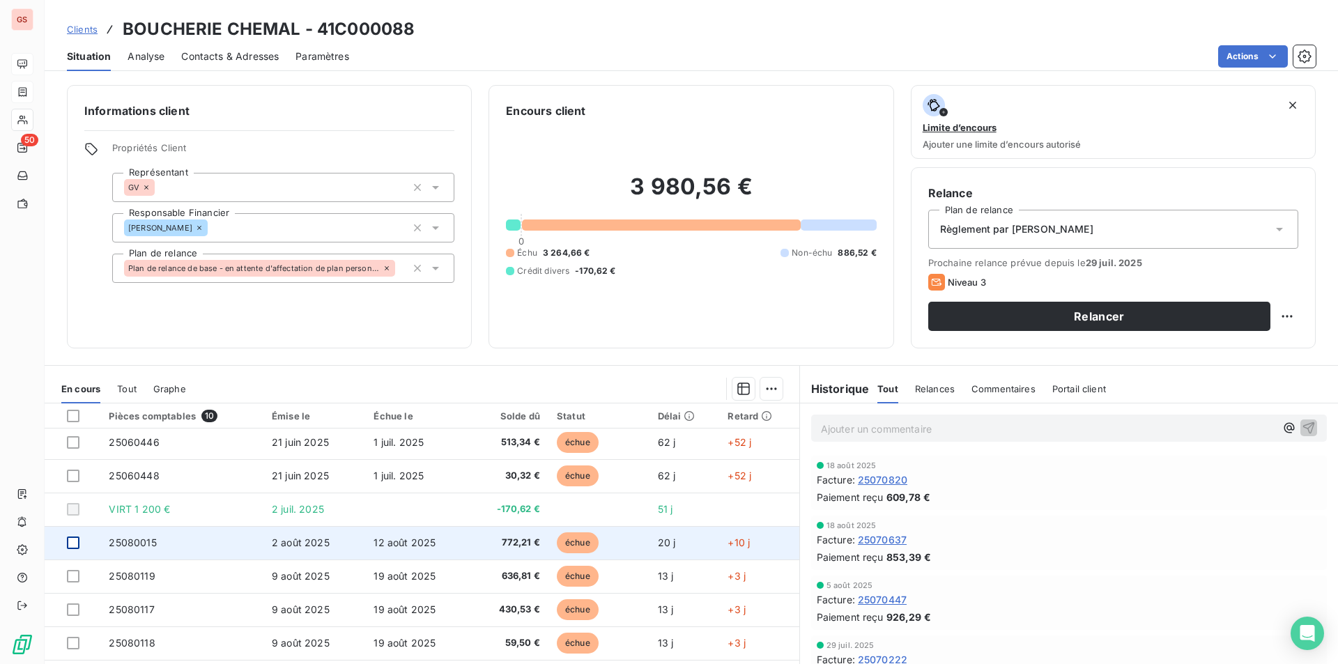
click at [79, 547] on div at bounding box center [73, 543] width 13 height 13
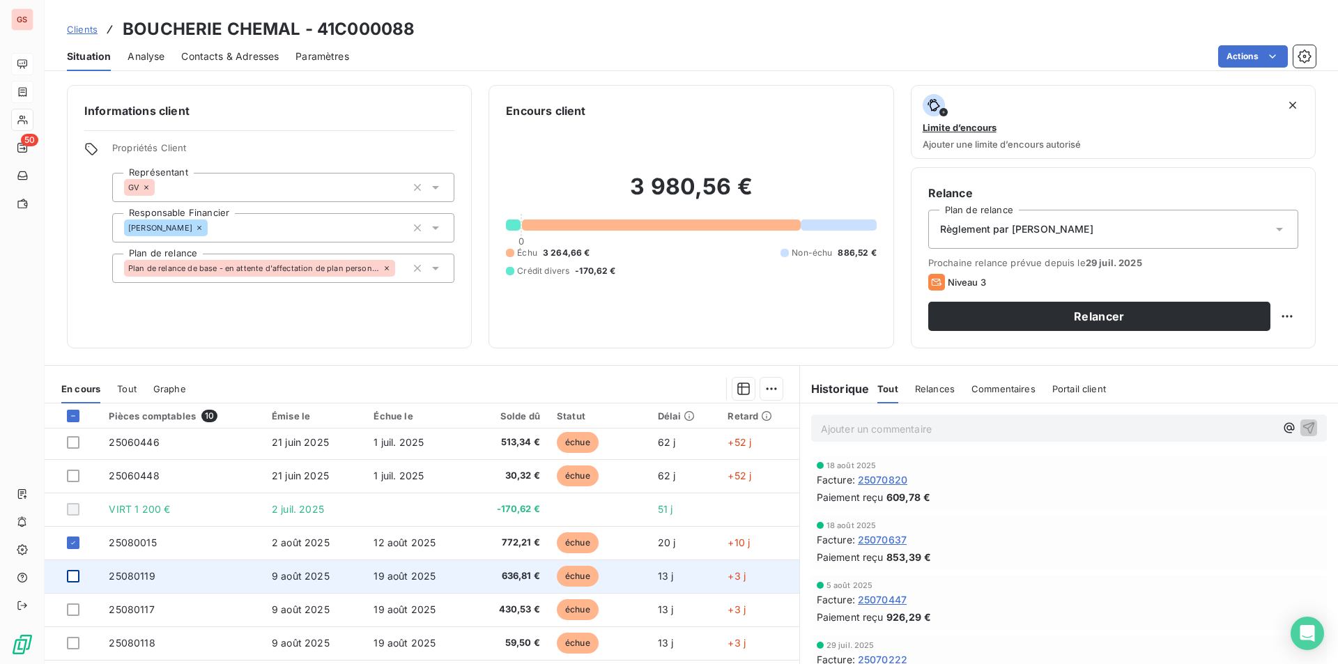
click at [75, 576] on div at bounding box center [73, 576] width 13 height 13
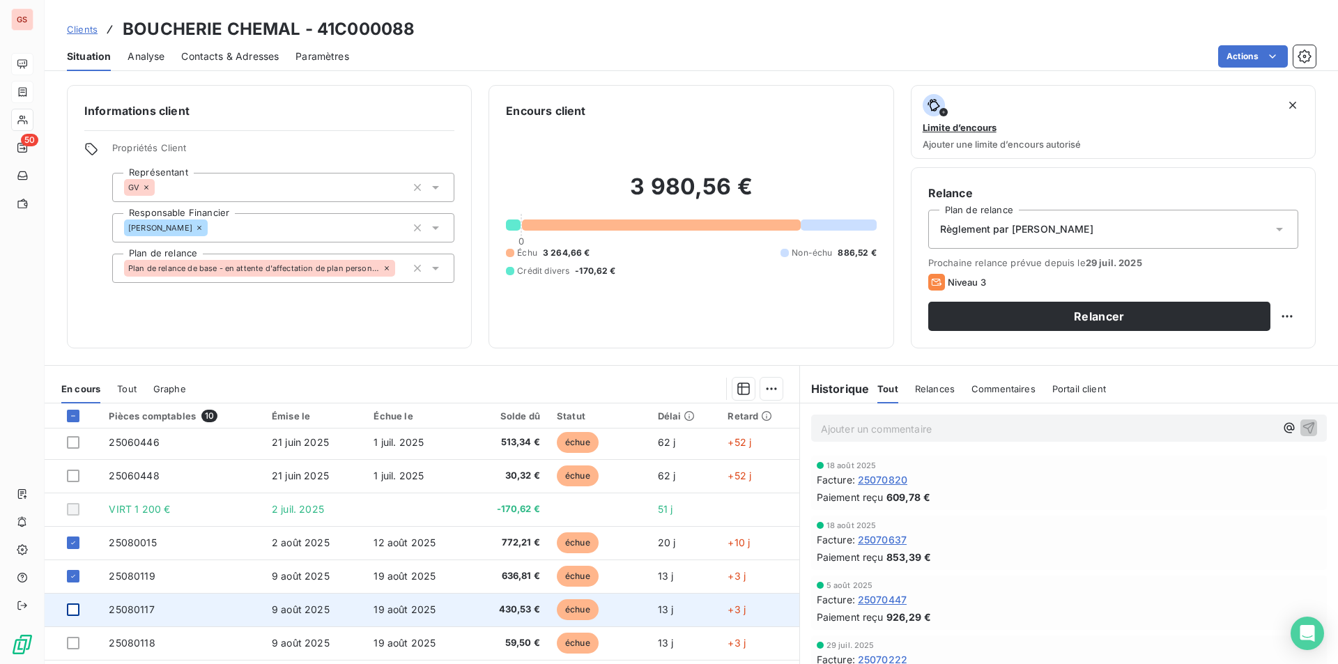
click at [71, 610] on div at bounding box center [73, 610] width 13 height 13
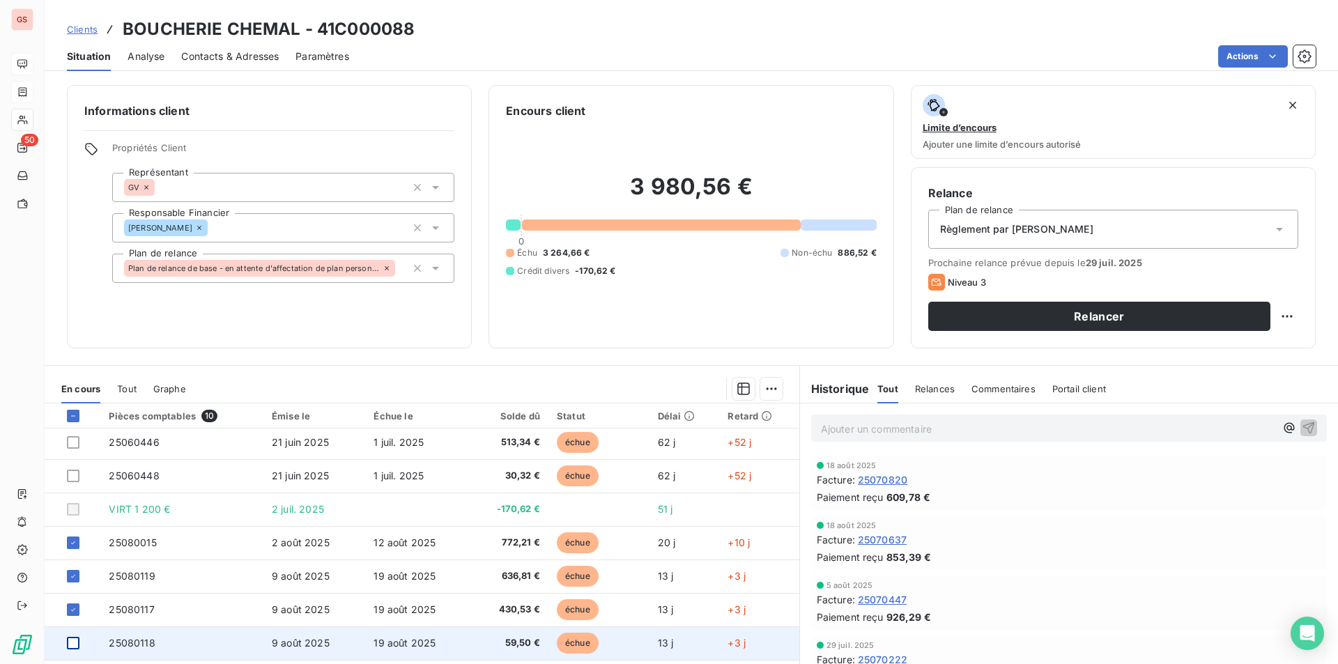
click at [73, 646] on div at bounding box center [73, 643] width 13 height 13
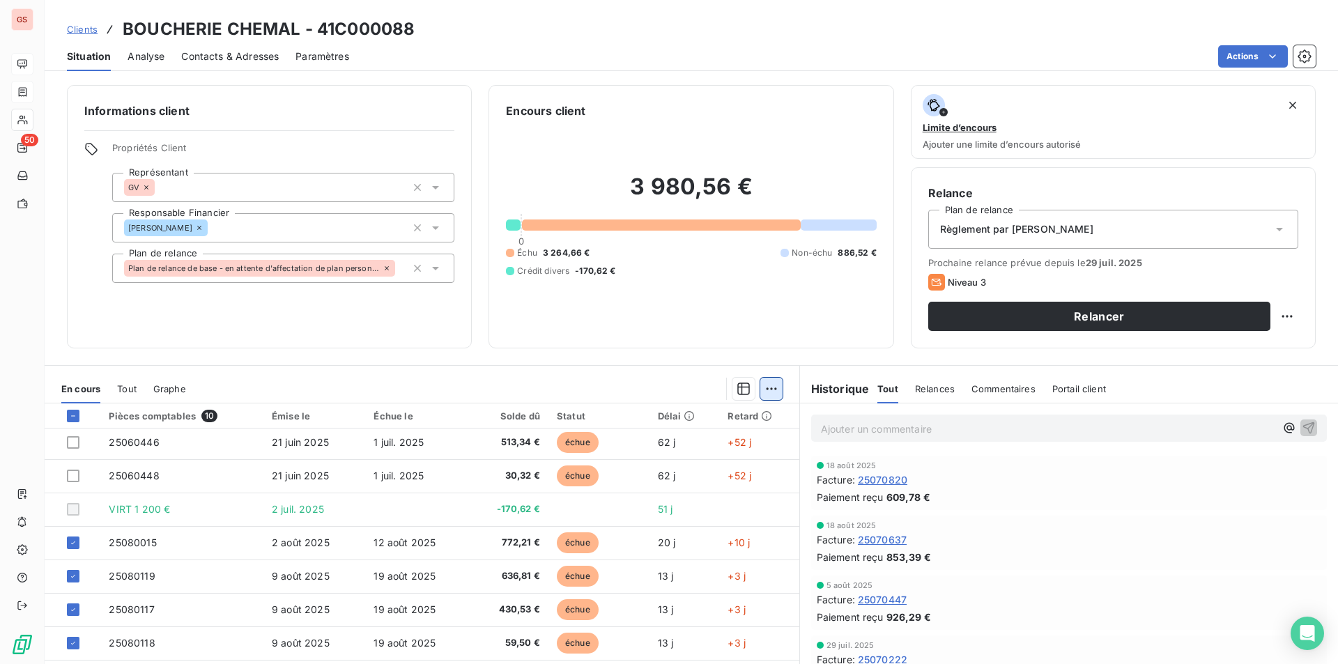
click at [772, 392] on html "GS 50 Clients BOUCHERIE CHEMAL - 41C000088 Situation Analyse Contacts & Adresse…" at bounding box center [669, 332] width 1338 height 664
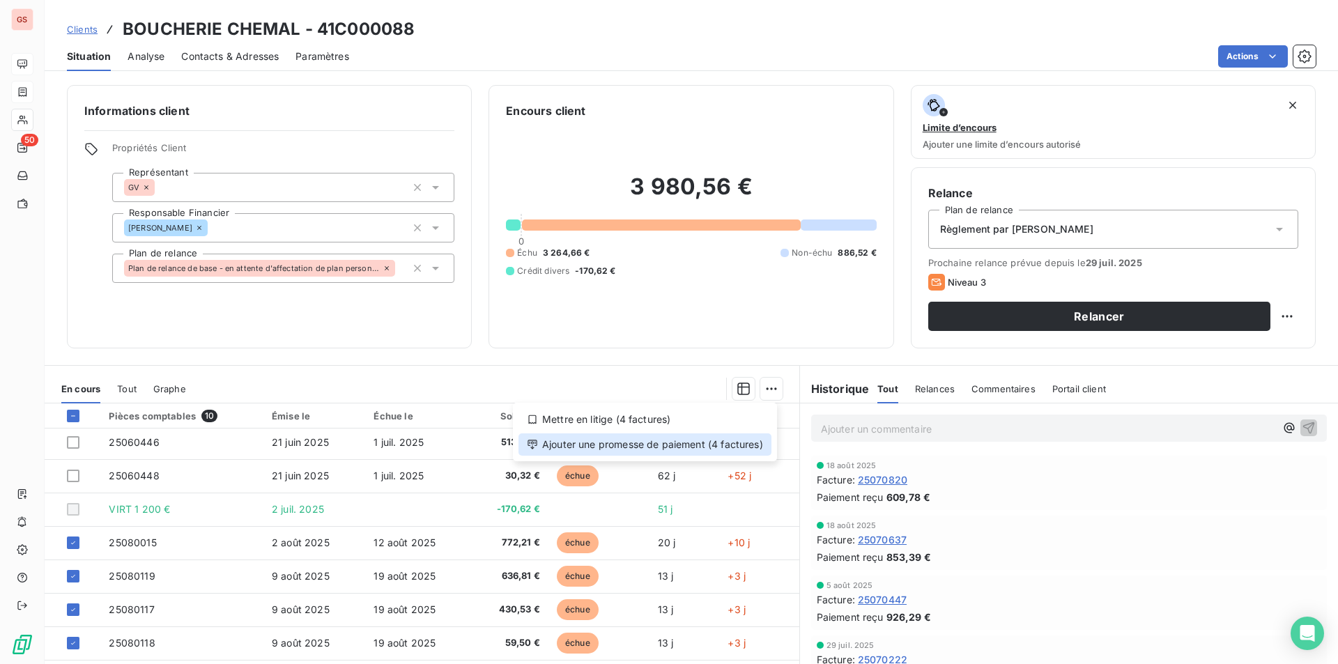
click at [689, 444] on div "Ajouter une promesse de paiement (4 factures)" at bounding box center [644, 444] width 253 height 22
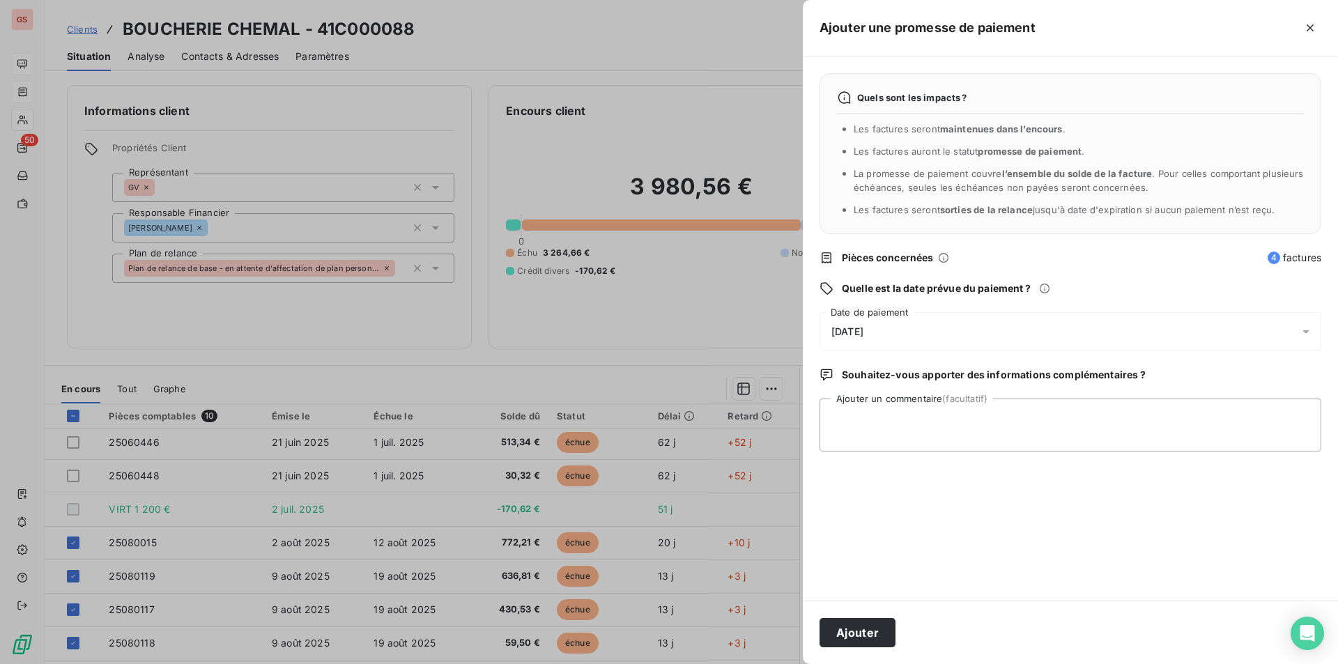
click at [863, 335] on span "23/08/2025" at bounding box center [847, 331] width 32 height 11
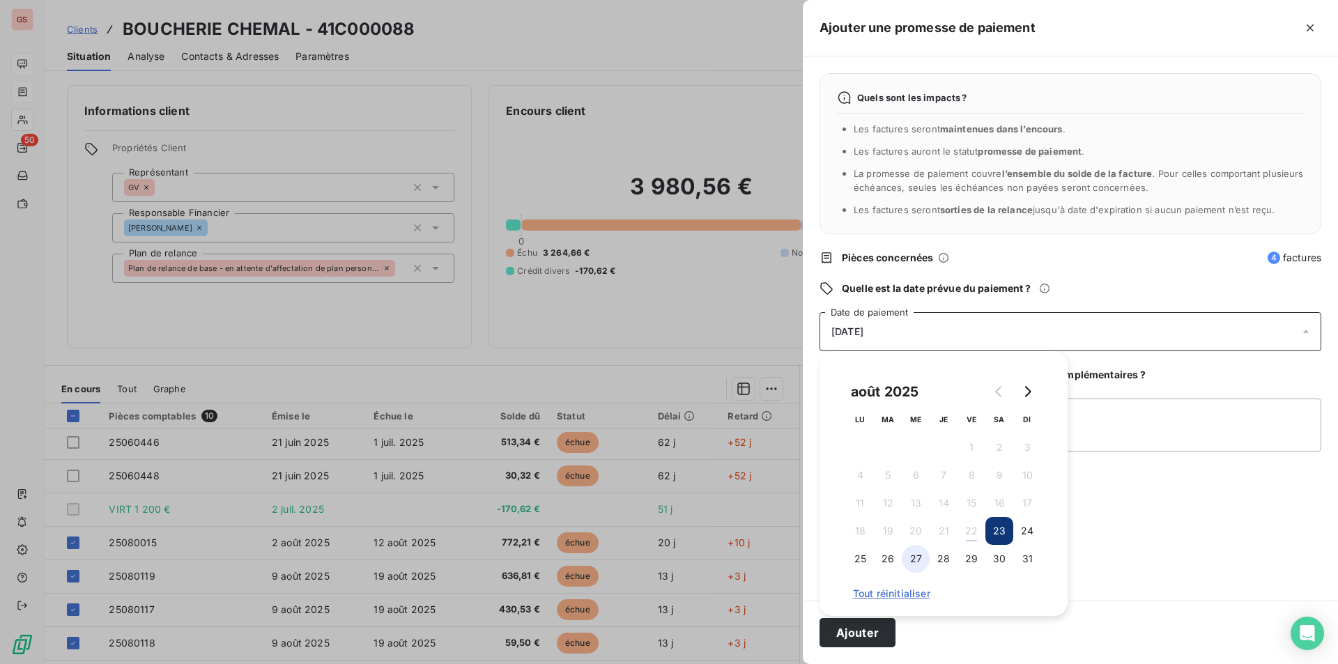
click at [907, 558] on button "27" at bounding box center [916, 559] width 28 height 28
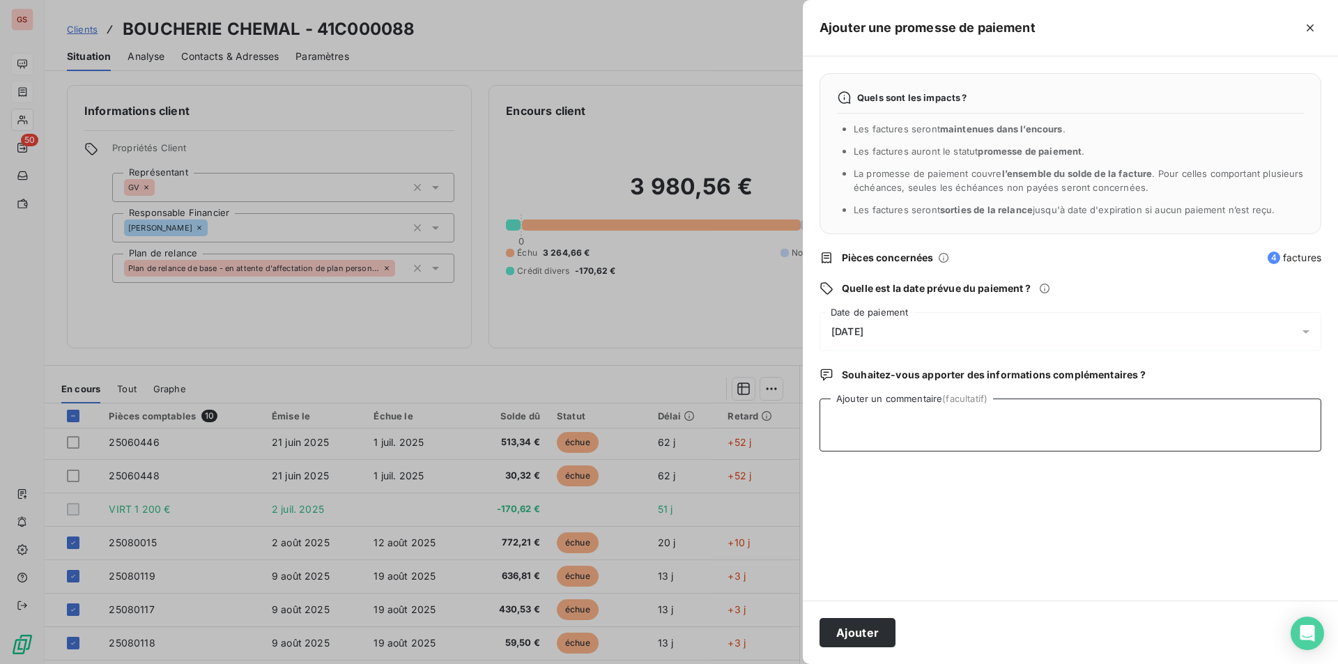
click at [1140, 430] on textarea "Ajouter un commentaire (facultatif)" at bounding box center [1071, 425] width 502 height 53
type textarea "chq"
click at [845, 633] on button "Ajouter" at bounding box center [858, 632] width 76 height 29
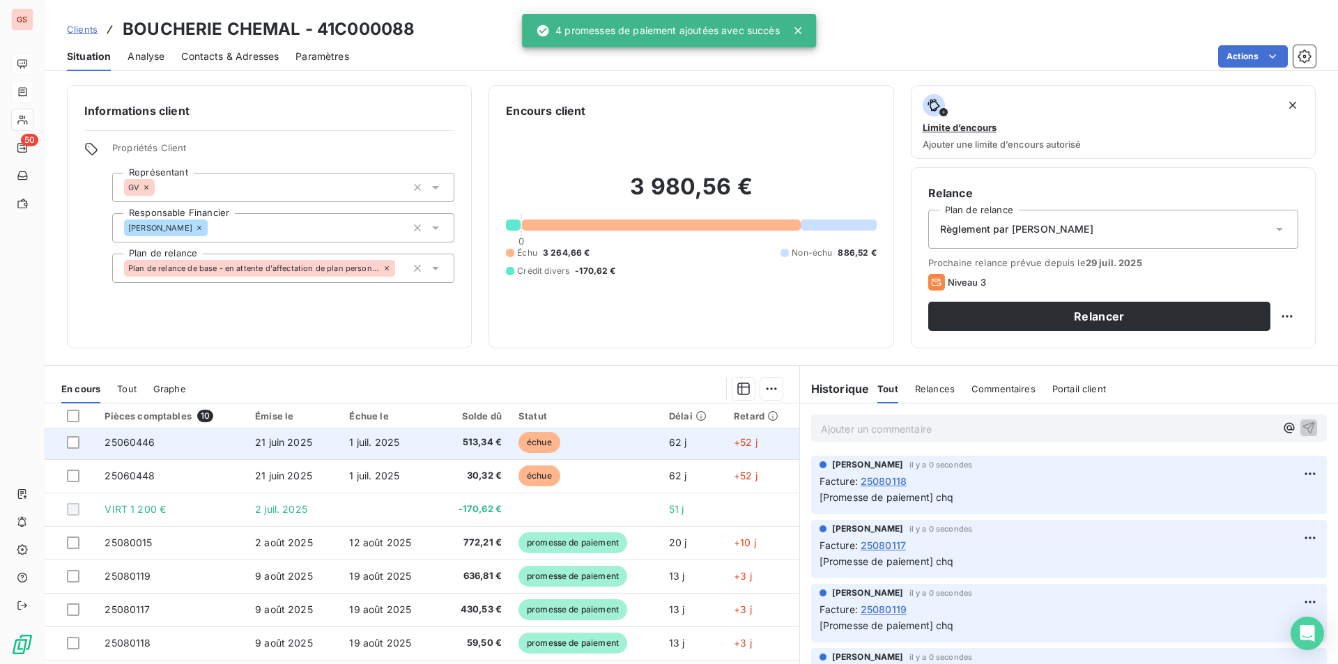
scroll to position [0, 0]
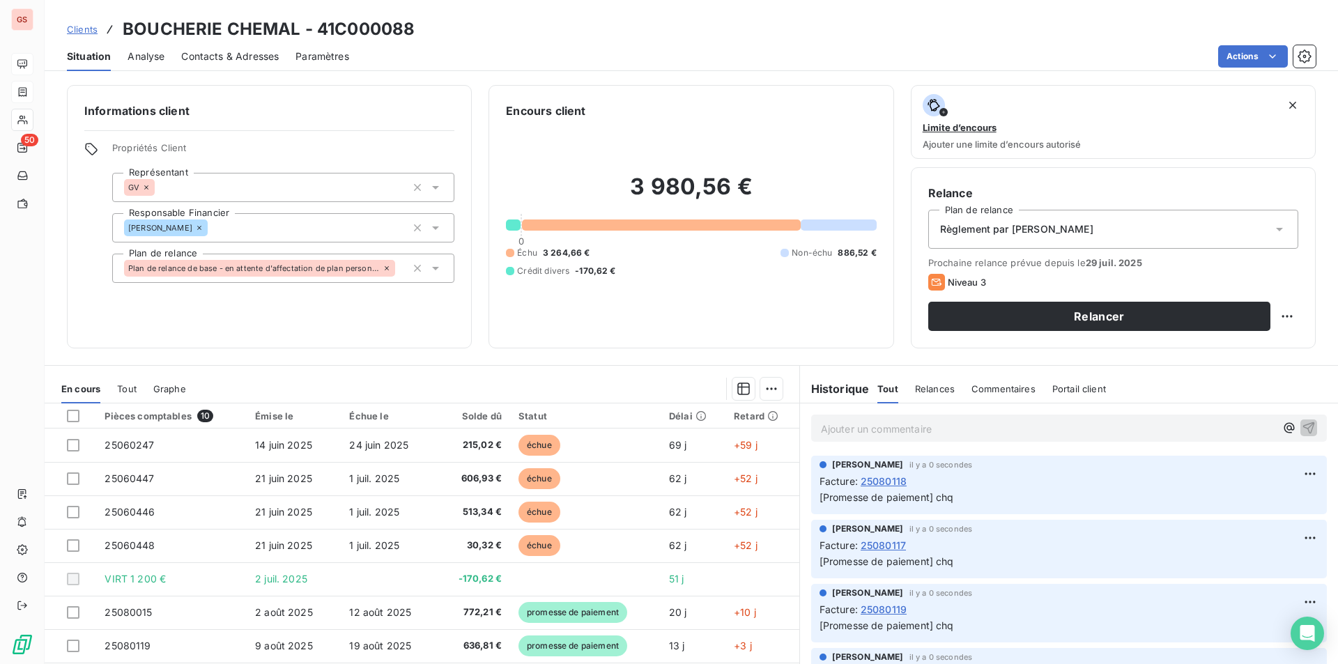
click at [153, 57] on span "Analyse" at bounding box center [146, 56] width 37 height 14
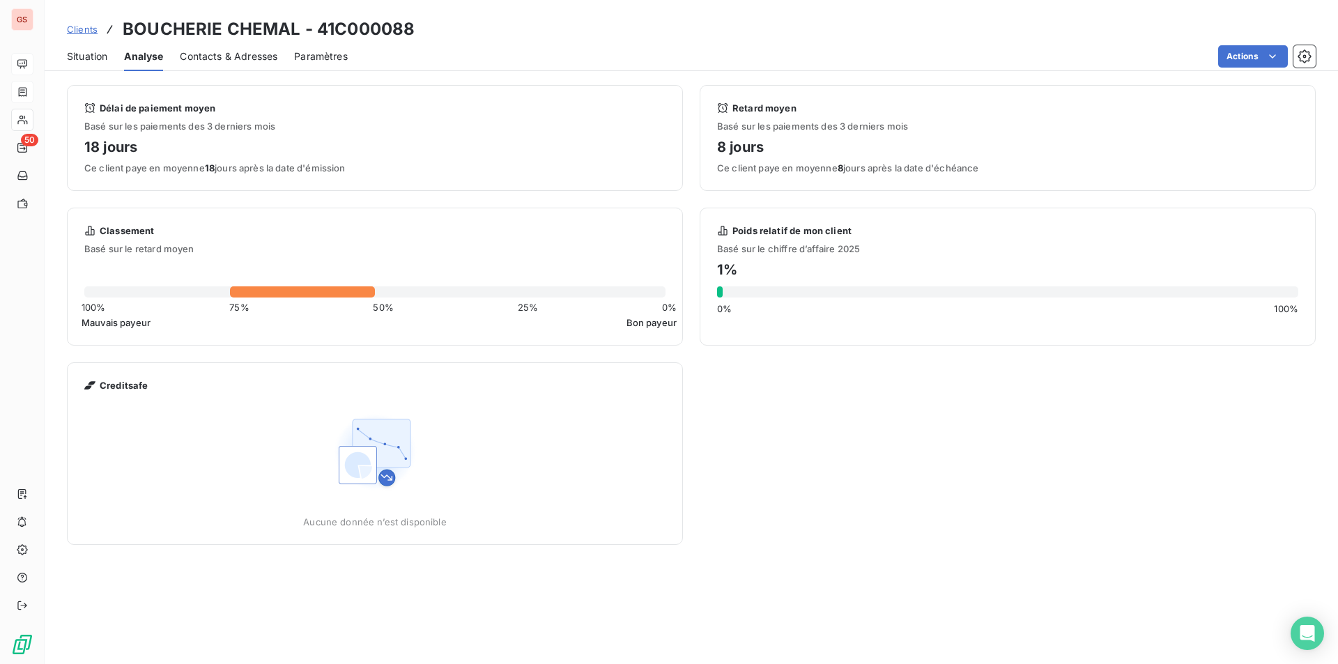
click at [100, 59] on span "Situation" at bounding box center [87, 56] width 40 height 14
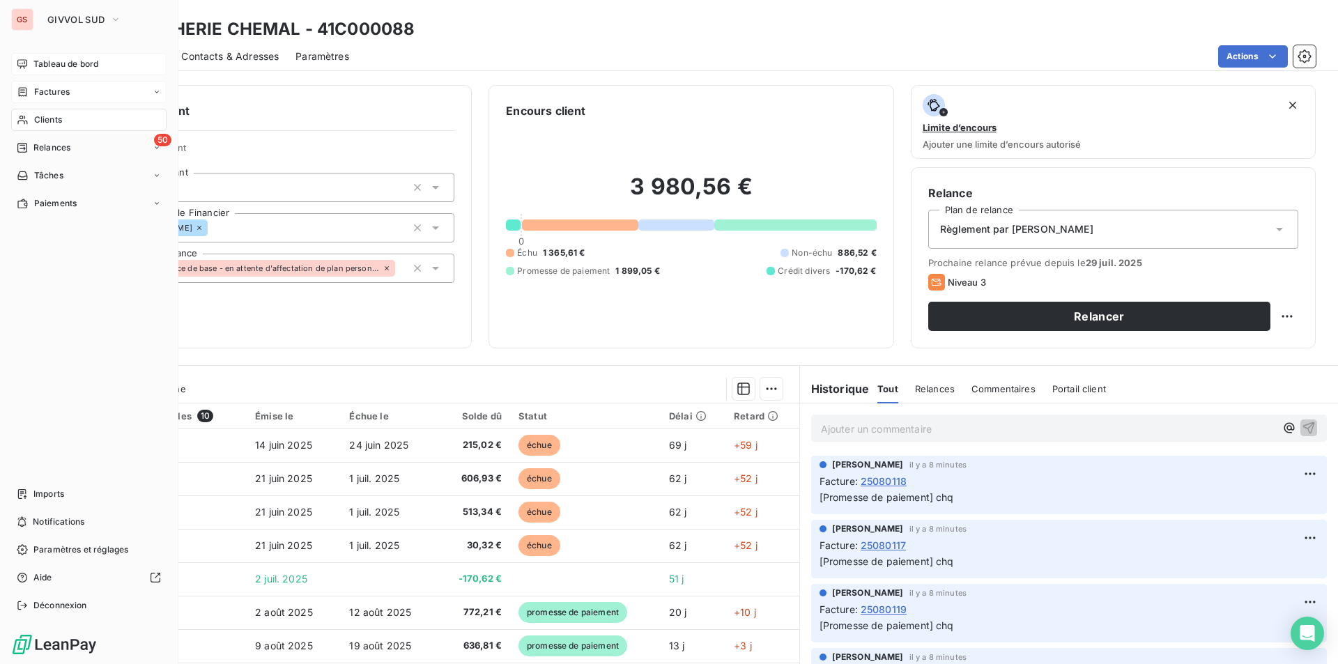
click at [44, 113] on div "Clients" at bounding box center [88, 120] width 155 height 22
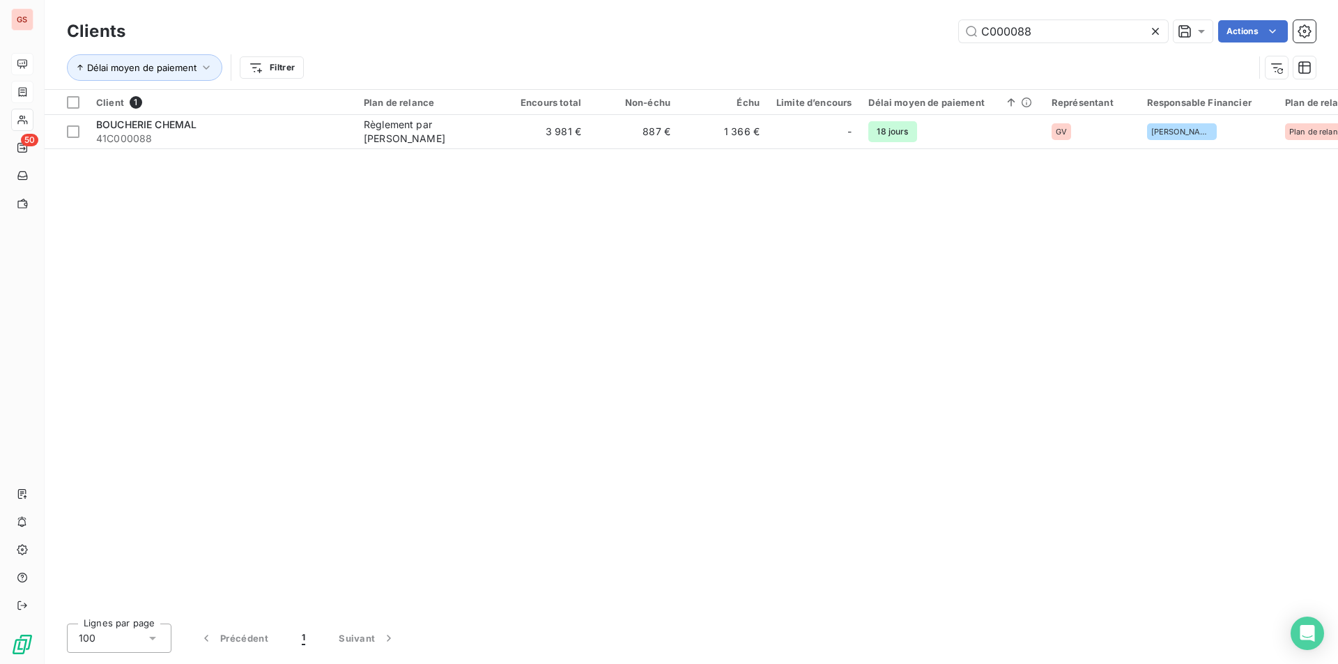
drag, startPoint x: 1006, startPoint y: 30, endPoint x: 1163, endPoint y: 49, distance: 158.0
click at [1163, 49] on div "Clients C000088 Actions Délai moyen de paiement Filtrer" at bounding box center [691, 53] width 1249 height 72
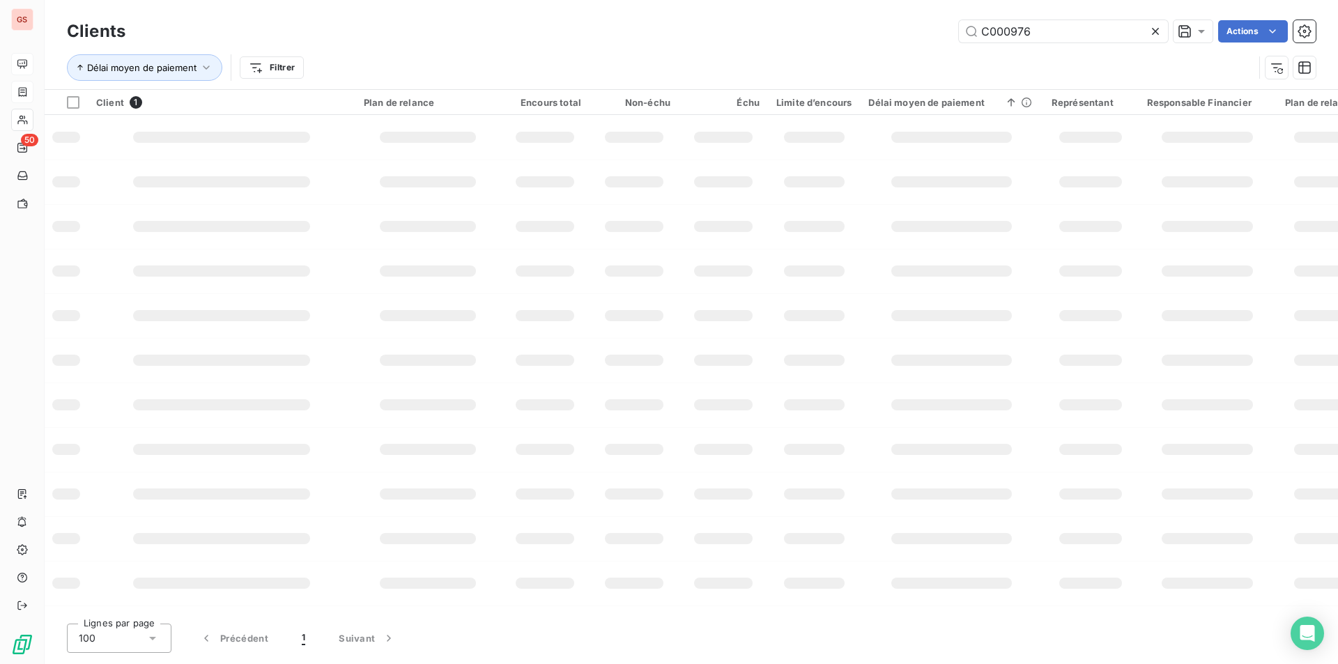
type input "C000976"
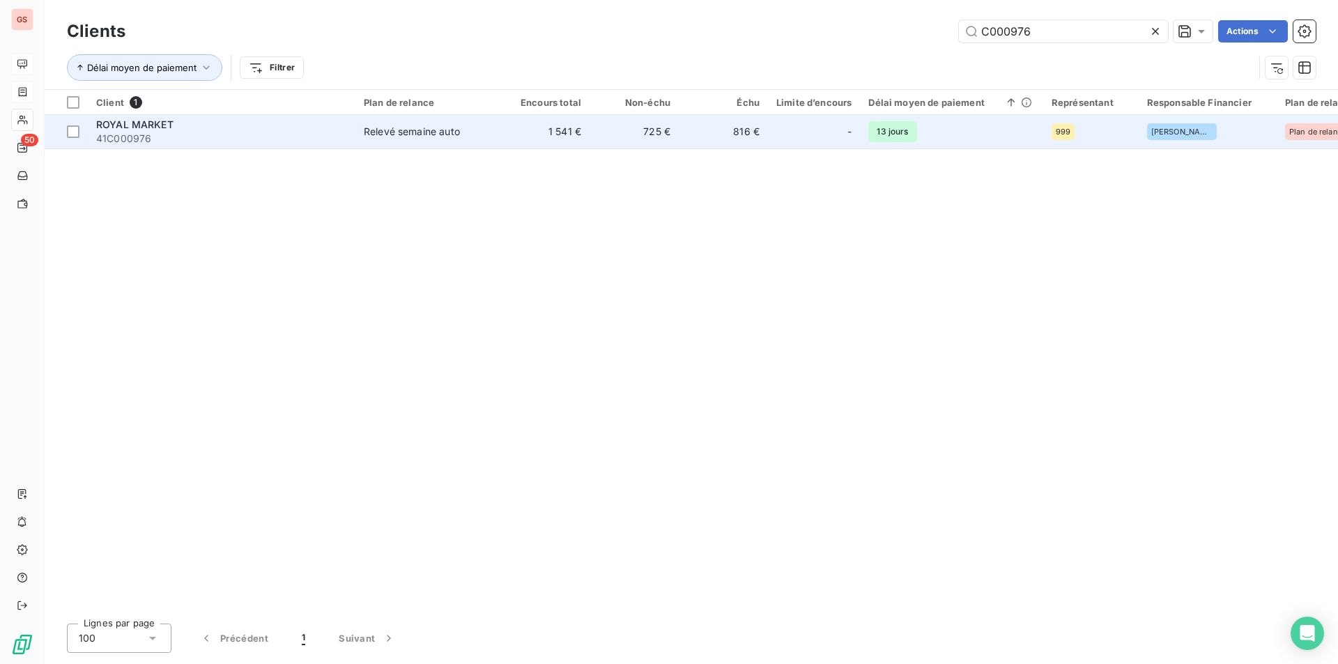
click at [205, 139] on span "41C000976" at bounding box center [221, 139] width 251 height 14
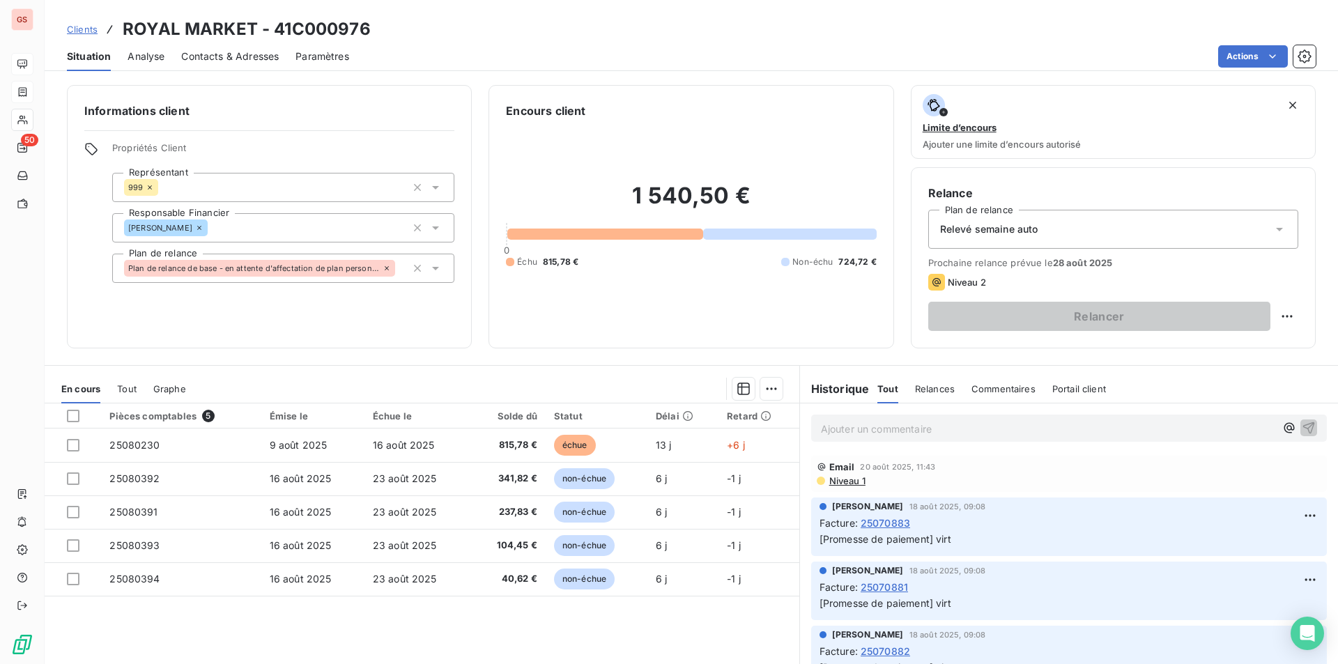
click at [836, 482] on span "Niveau 1" at bounding box center [847, 480] width 38 height 11
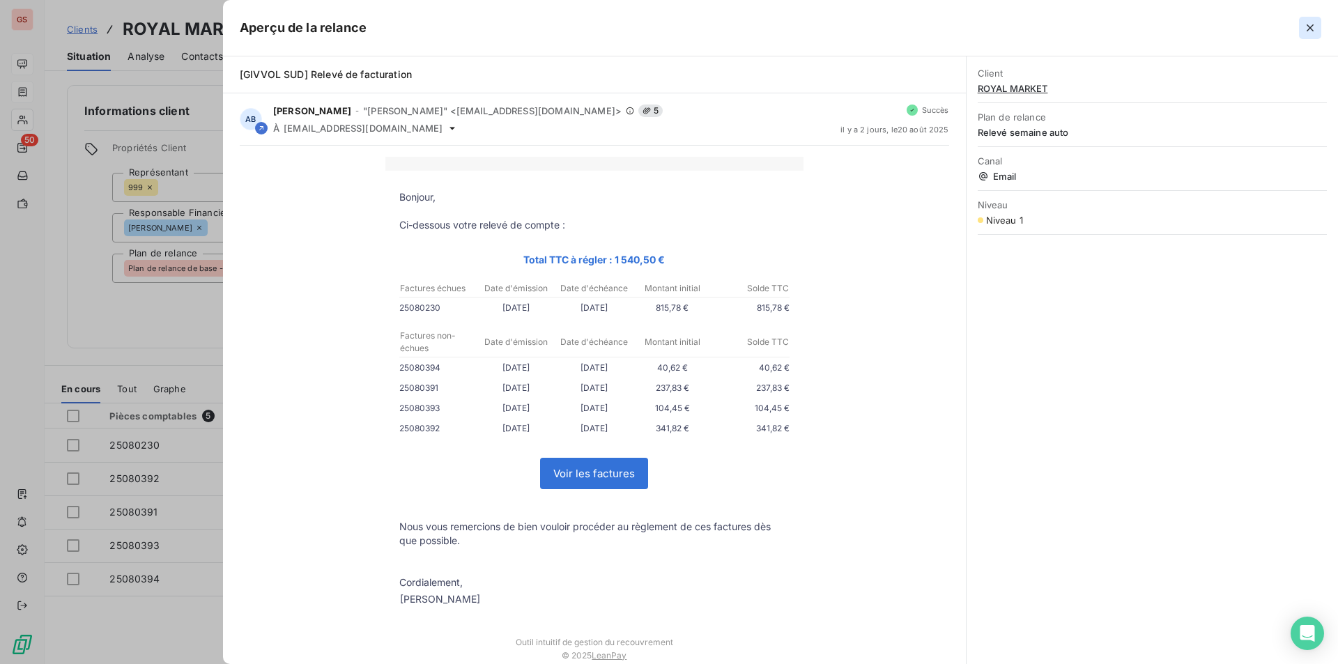
click at [1305, 22] on icon "button" at bounding box center [1310, 28] width 14 height 14
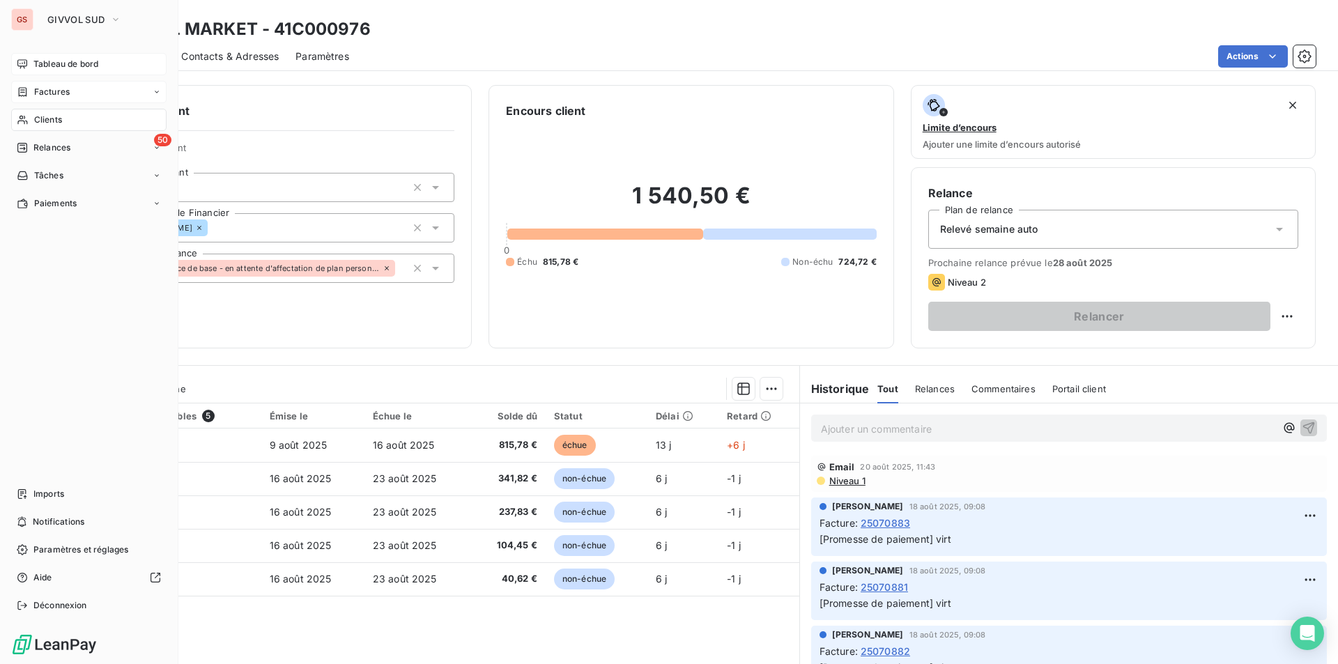
click at [51, 128] on div "Clients" at bounding box center [88, 120] width 155 height 22
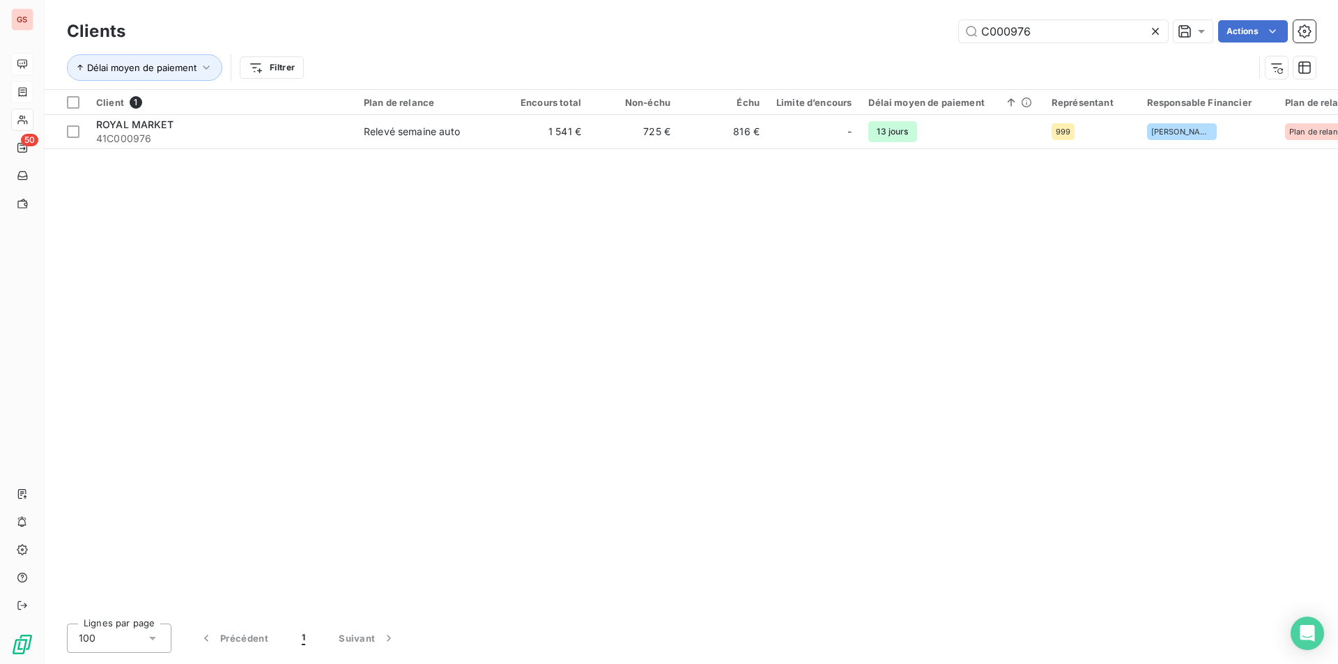
drag, startPoint x: 1005, startPoint y: 32, endPoint x: 1249, endPoint y: 52, distance: 244.8
click at [1245, 52] on div "Clients C000976 Actions Délai moyen de paiement Filtrer" at bounding box center [691, 53] width 1249 height 72
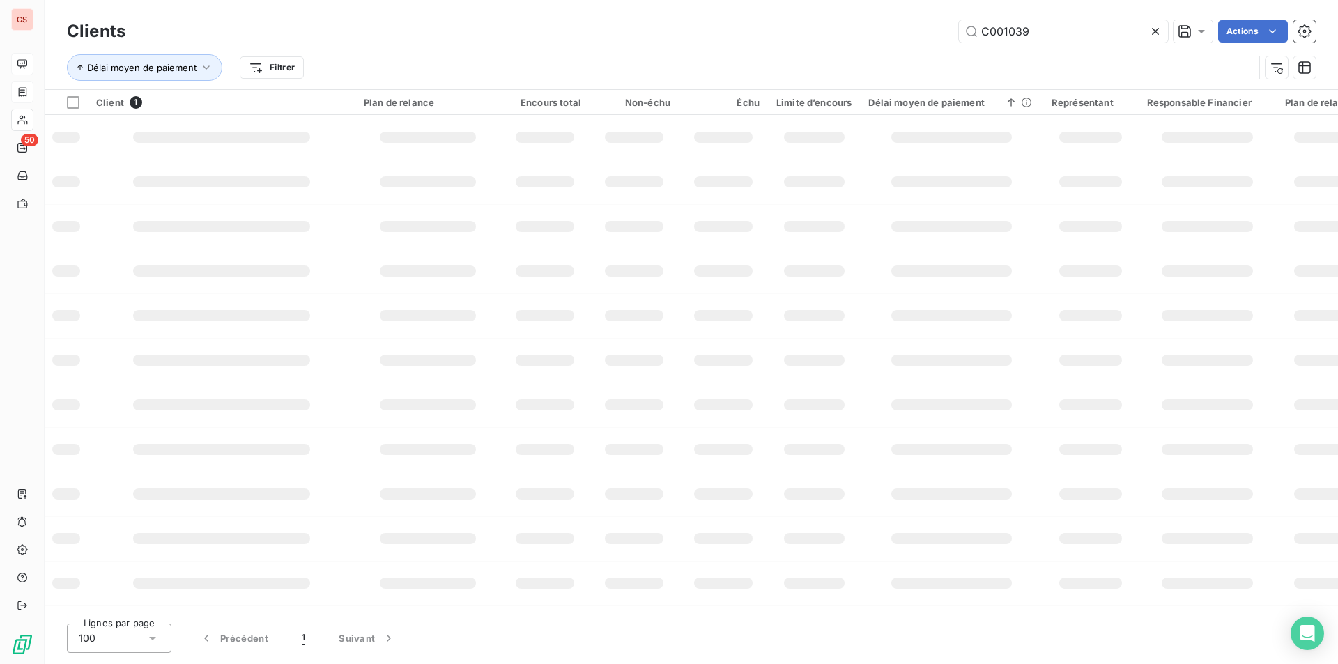
type input "C001039"
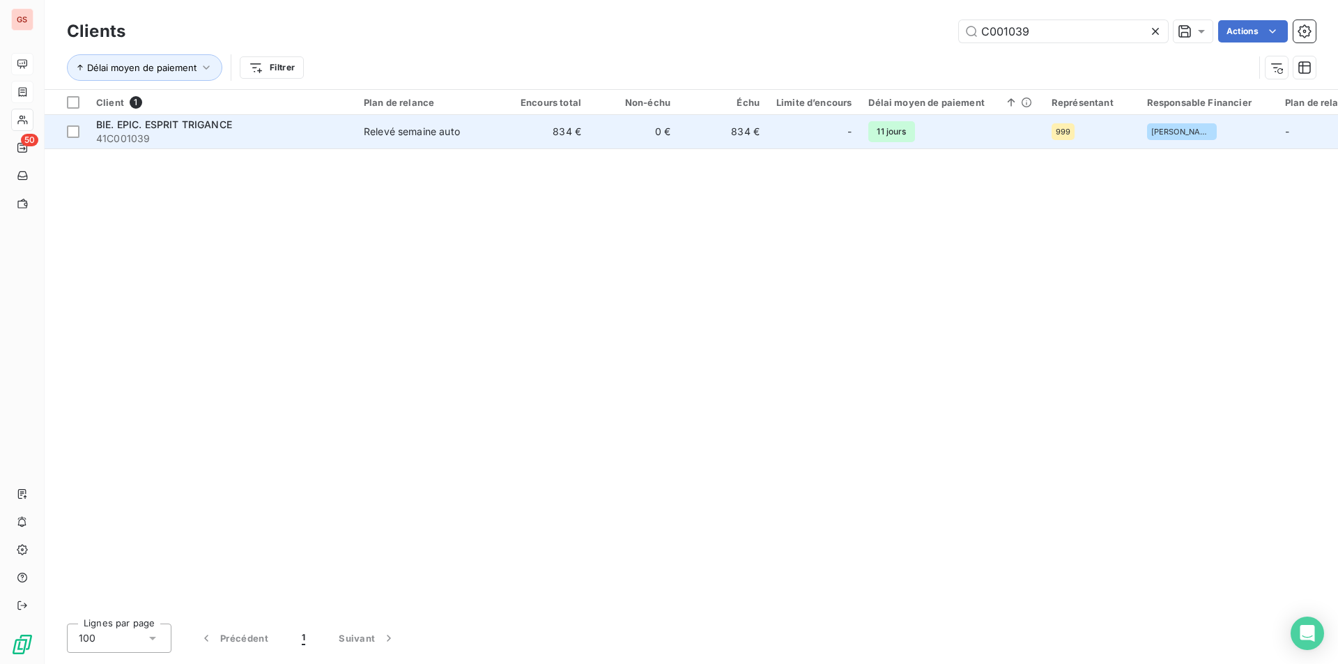
click at [378, 132] on div "Relevé semaine auto" at bounding box center [412, 132] width 96 height 14
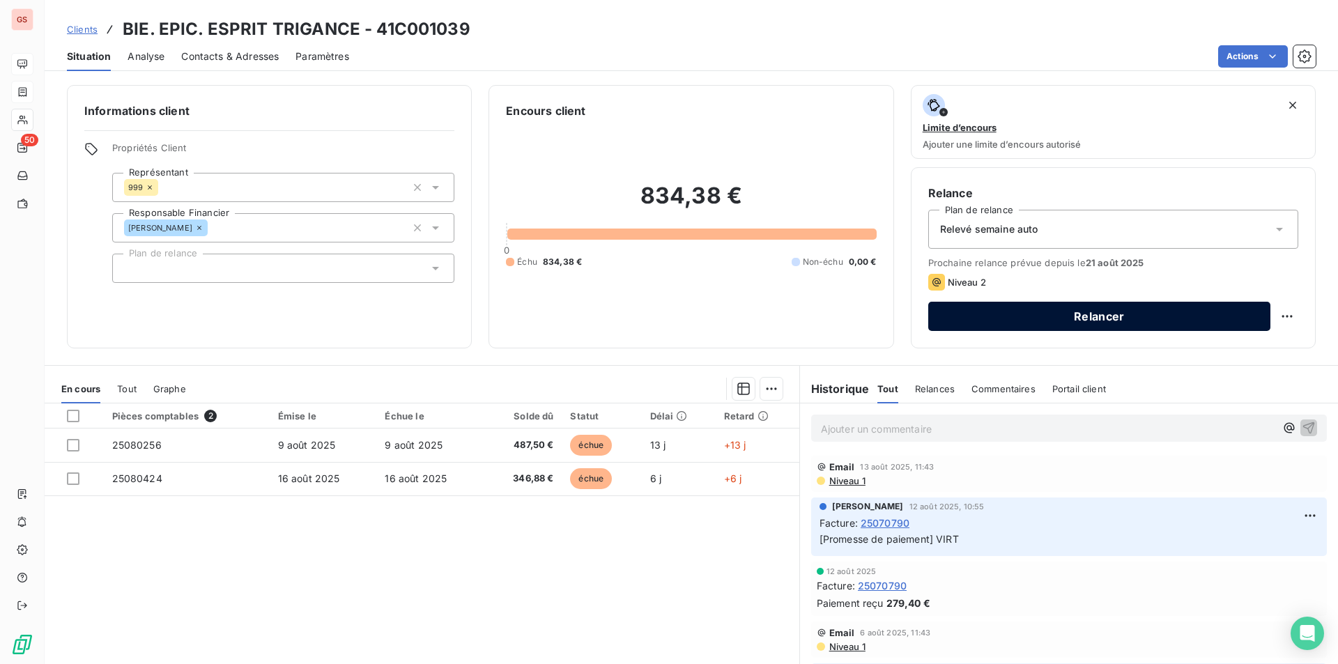
click at [1032, 313] on button "Relancer" at bounding box center [1099, 316] width 342 height 29
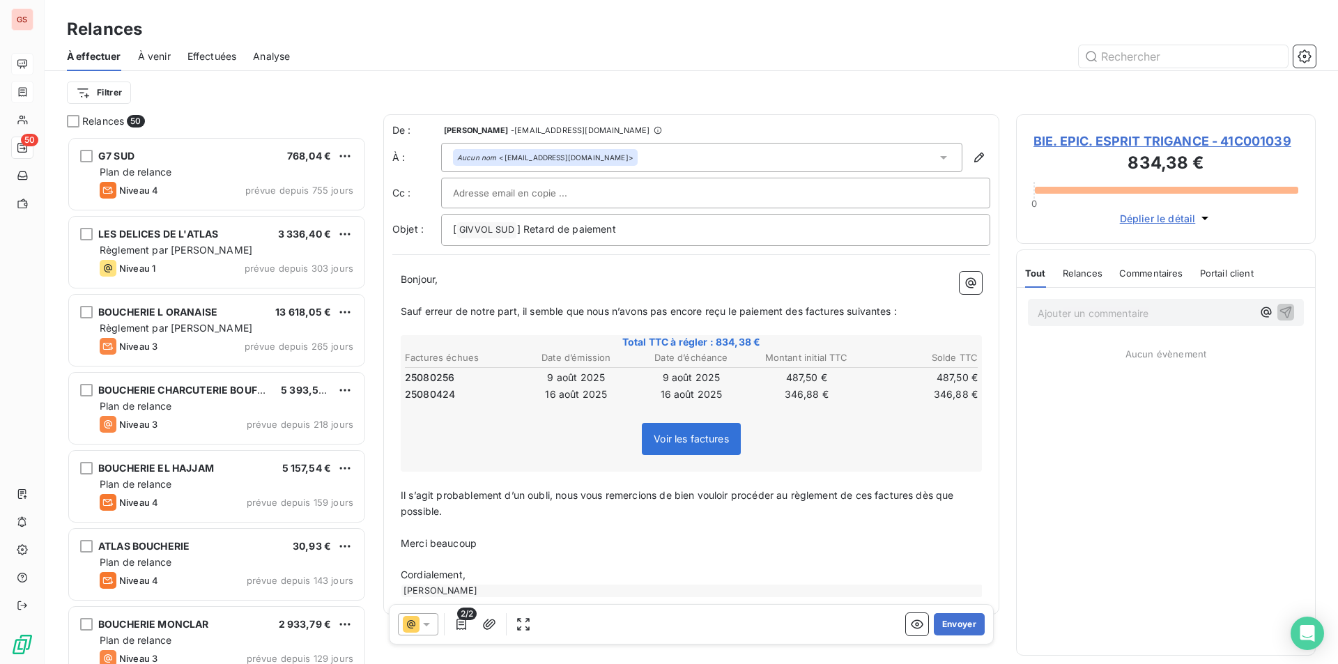
scroll to position [517, 289]
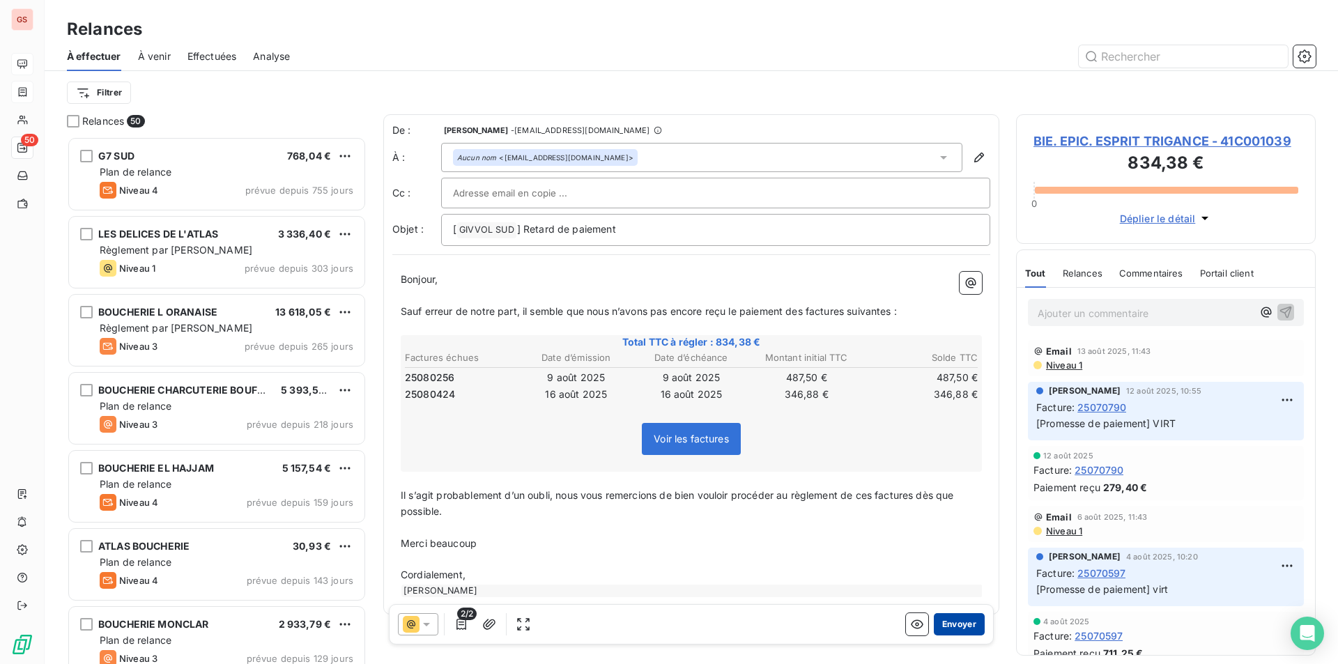
click at [939, 624] on button "Envoyer" at bounding box center [959, 624] width 51 height 22
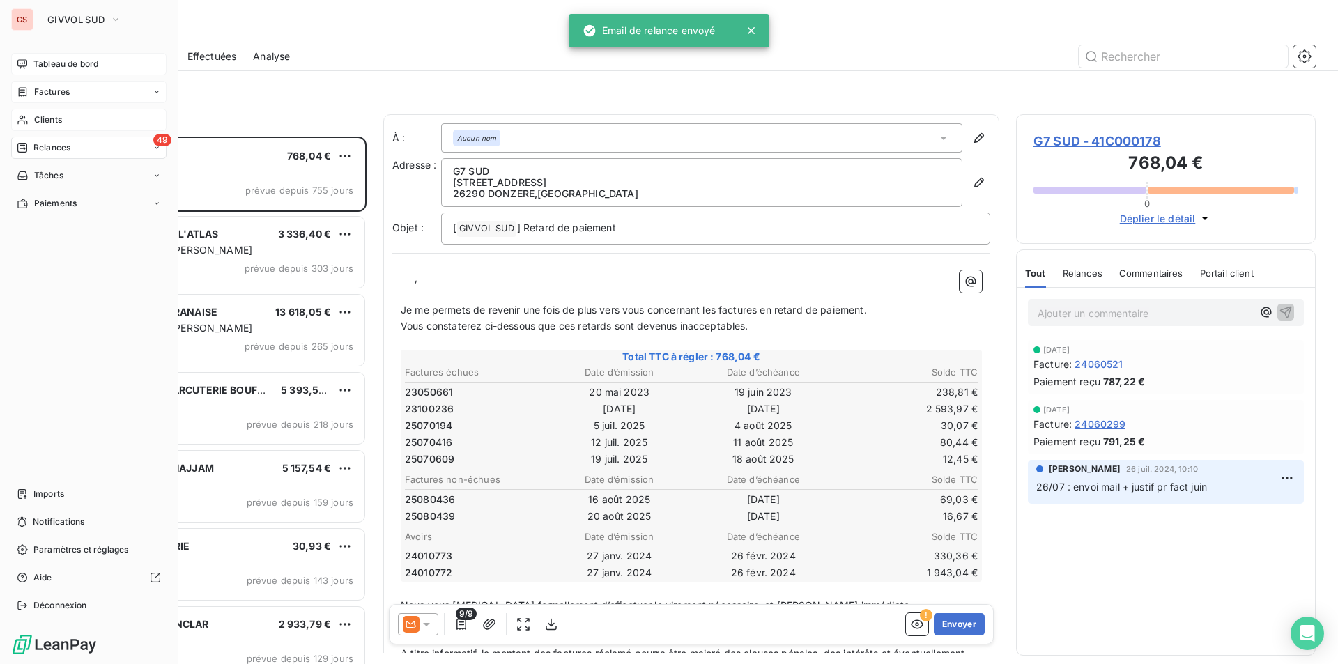
click at [43, 122] on span "Clients" at bounding box center [48, 120] width 28 height 13
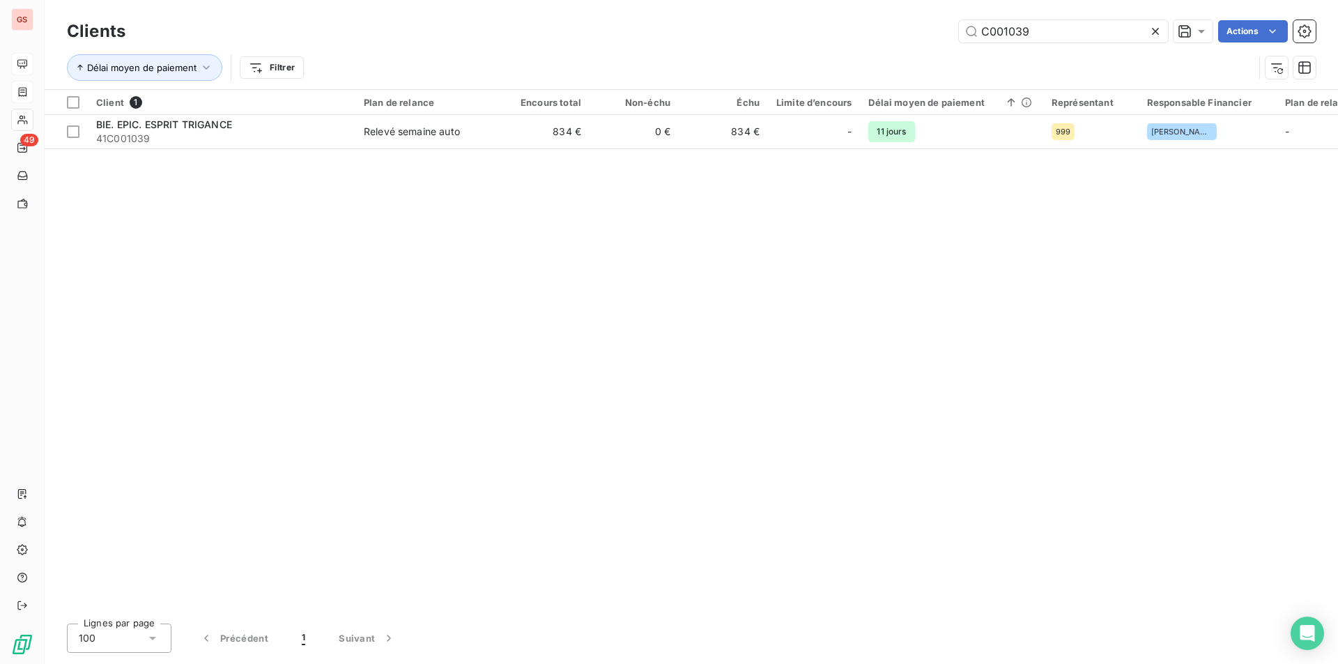
drag, startPoint x: 1005, startPoint y: 29, endPoint x: 1337, endPoint y: 75, distance: 335.5
click at [1337, 75] on div "Clients C001039 Actions Délai moyen de paiement Filtrer" at bounding box center [691, 44] width 1293 height 89
type input "C000868"
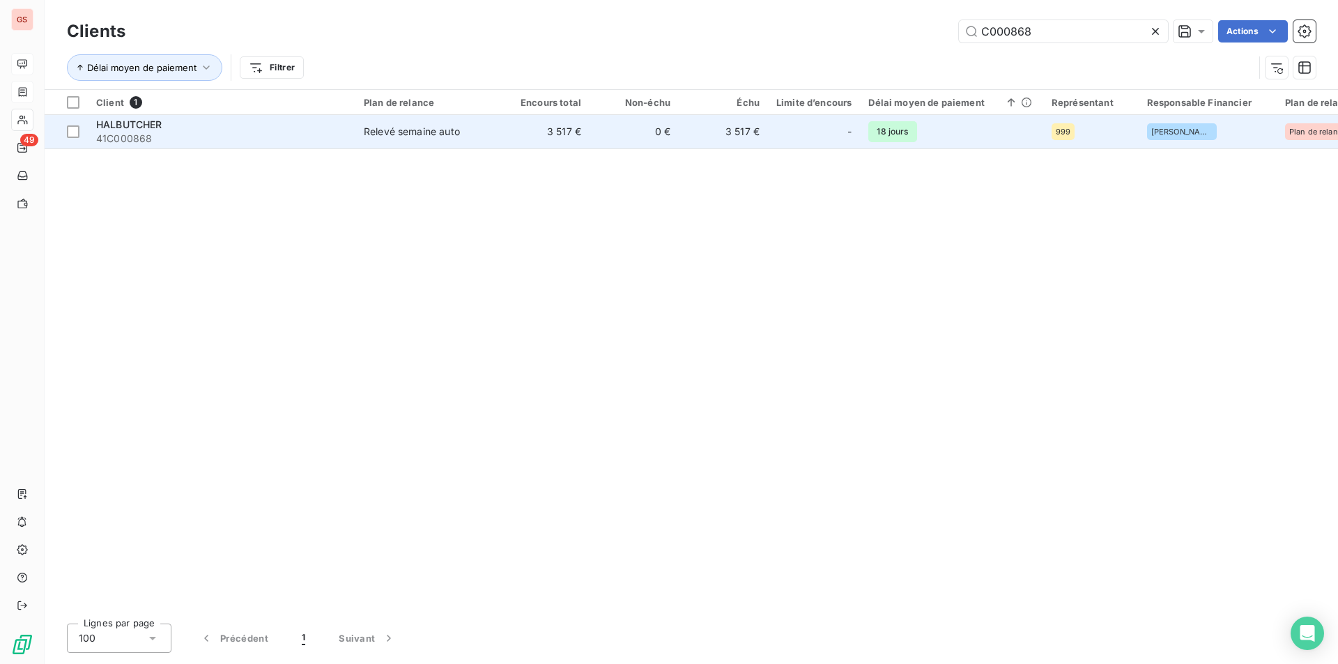
click at [284, 136] on span "41C000868" at bounding box center [221, 139] width 251 height 14
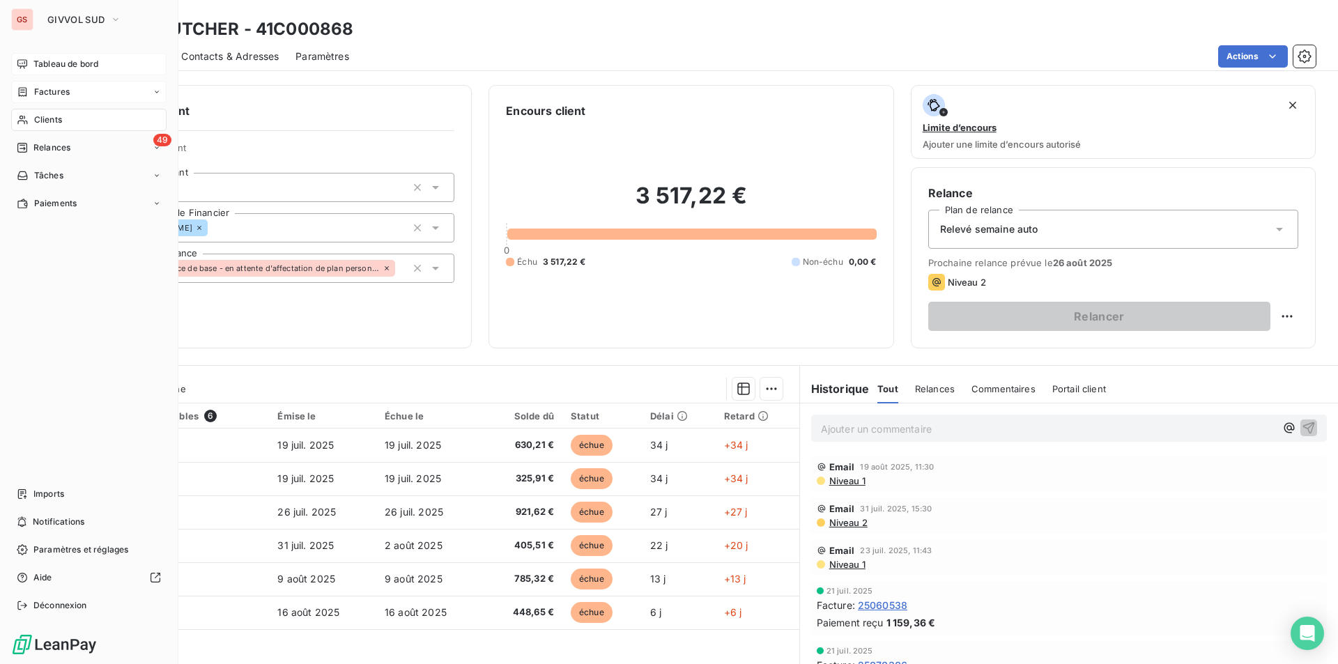
click at [47, 96] on span "Factures" at bounding box center [52, 92] width 36 height 13
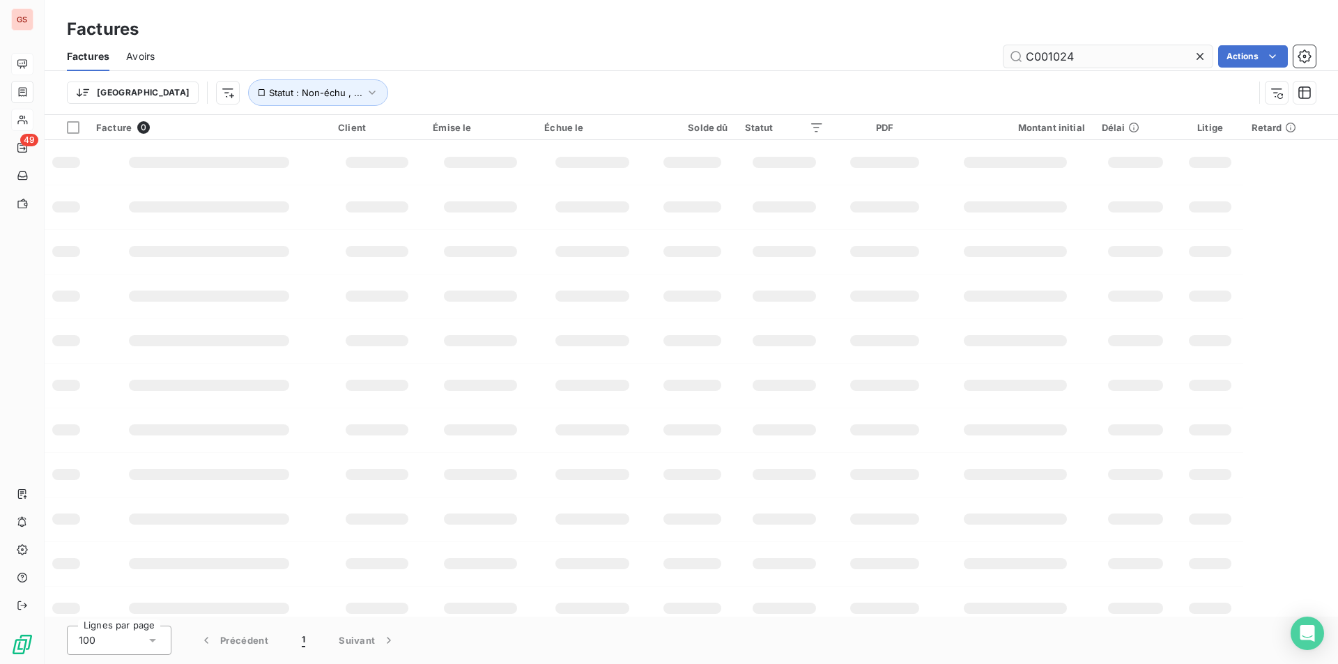
click at [1064, 57] on input "C001024" at bounding box center [1108, 56] width 209 height 22
drag, startPoint x: 1054, startPoint y: 57, endPoint x: 1318, endPoint y: 70, distance: 263.8
click at [1318, 75] on div "Factures Avoirs C001024 Actions Trier Statut : Non-échu , ..." at bounding box center [691, 78] width 1293 height 72
type input "C000986"
drag, startPoint x: 1095, startPoint y: 54, endPoint x: 1179, endPoint y: 82, distance: 88.8
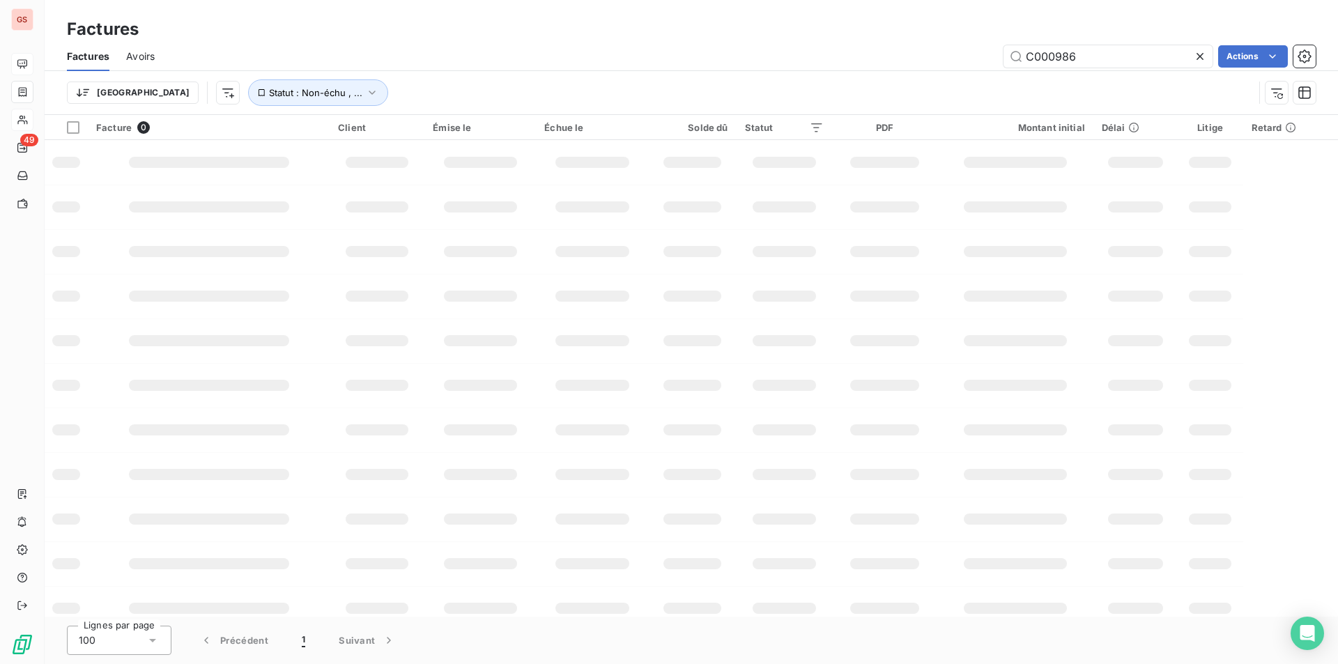
click at [1096, 55] on input "C000986" at bounding box center [1108, 56] width 209 height 22
click at [1100, 63] on input "C000986" at bounding box center [1108, 56] width 209 height 22
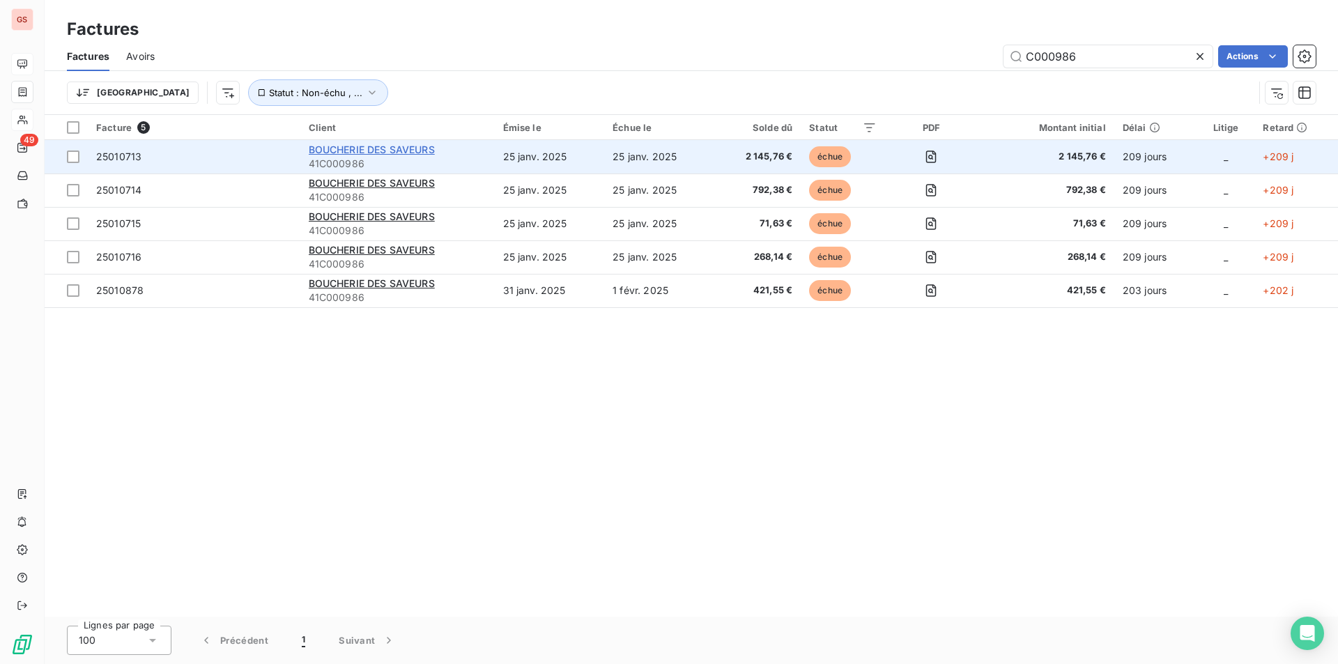
click at [398, 148] on span "BOUCHERIE DES SAVEURS" at bounding box center [372, 150] width 126 height 12
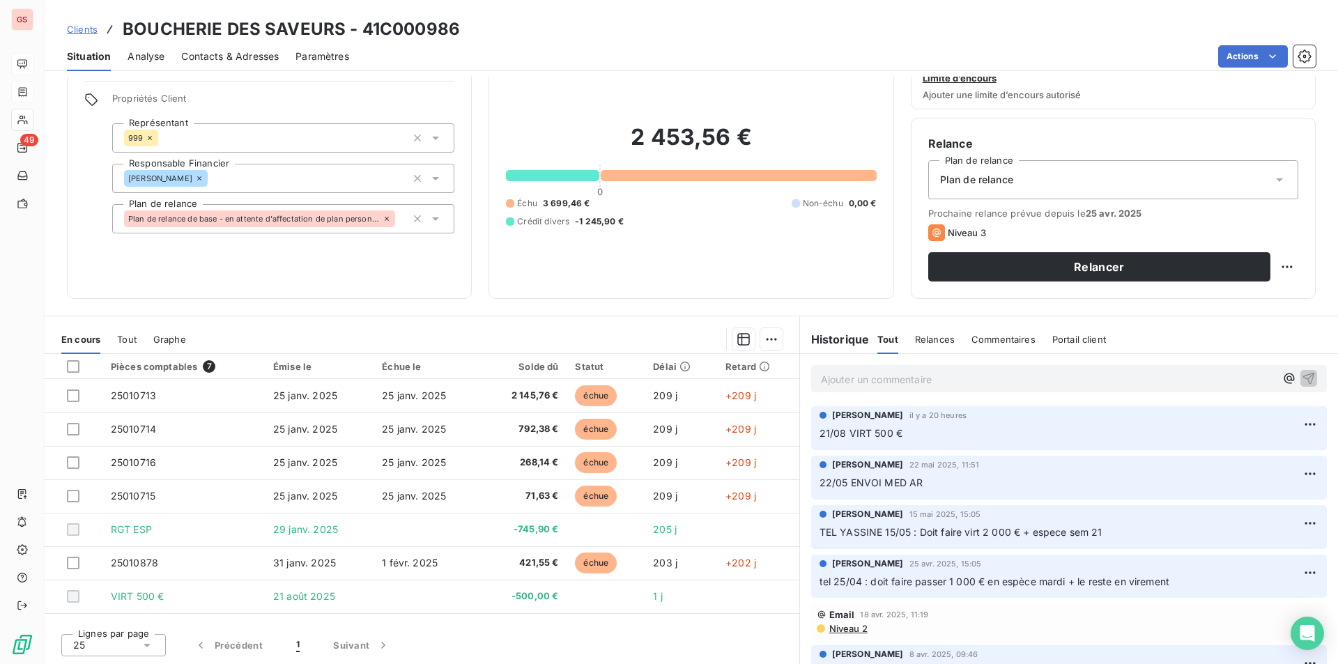
click at [907, 383] on p "Ajouter un commentaire ﻿" at bounding box center [1048, 379] width 454 height 17
click at [959, 386] on p "22/08 relance de Nassira" at bounding box center [1048, 379] width 454 height 16
click at [1302, 376] on icon "button" at bounding box center [1309, 378] width 14 height 14
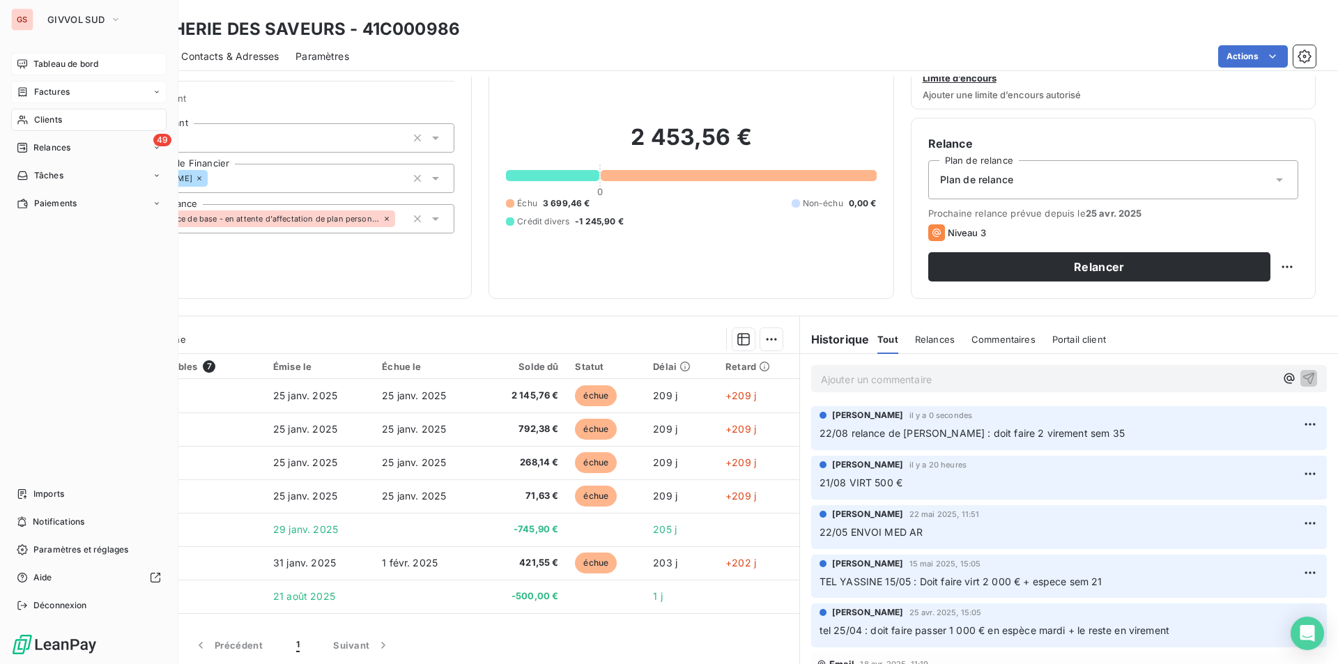
click at [45, 118] on span "Clients" at bounding box center [48, 120] width 28 height 13
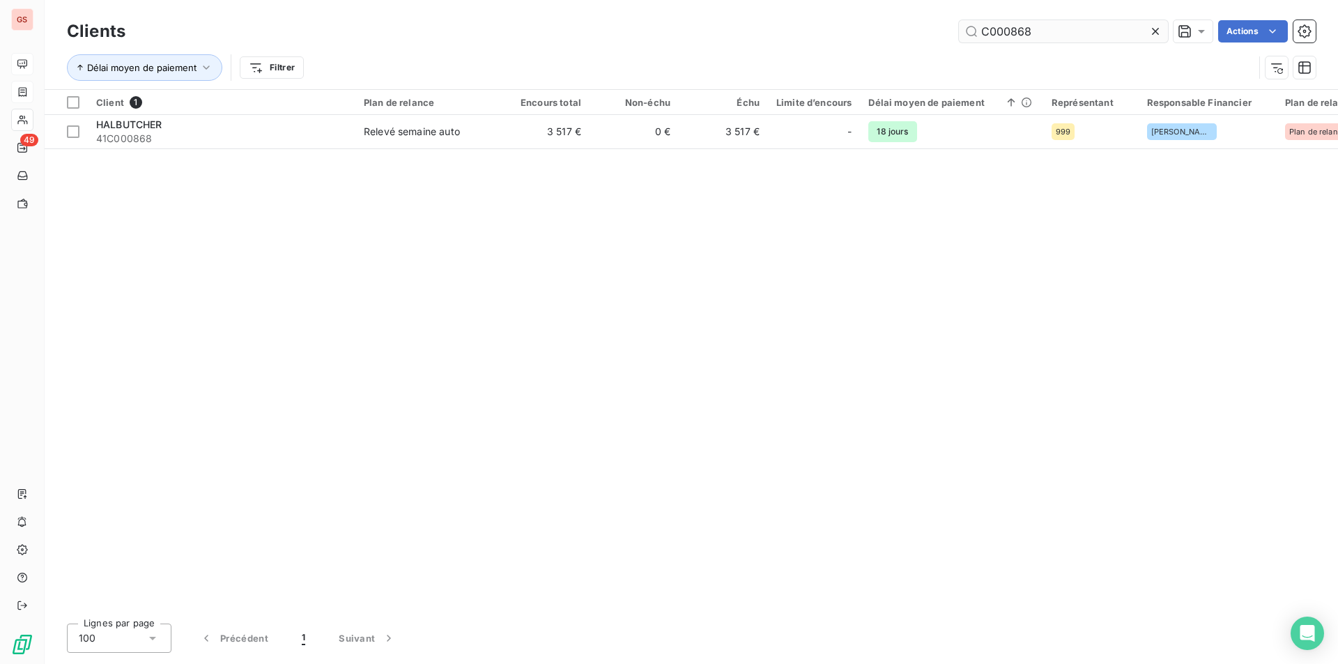
drag, startPoint x: 1004, startPoint y: 33, endPoint x: 1146, endPoint y: 40, distance: 142.3
click at [1146, 40] on input "C000868" at bounding box center [1063, 31] width 209 height 22
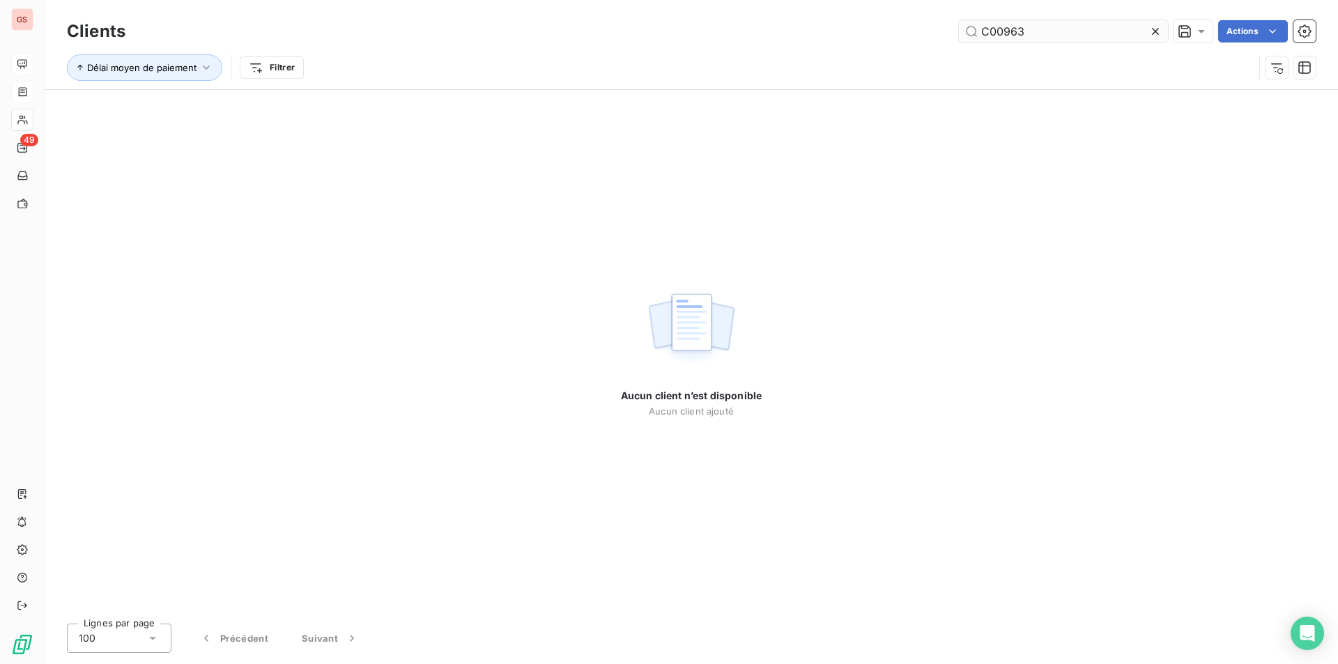
click at [998, 35] on input "C00963" at bounding box center [1063, 31] width 209 height 22
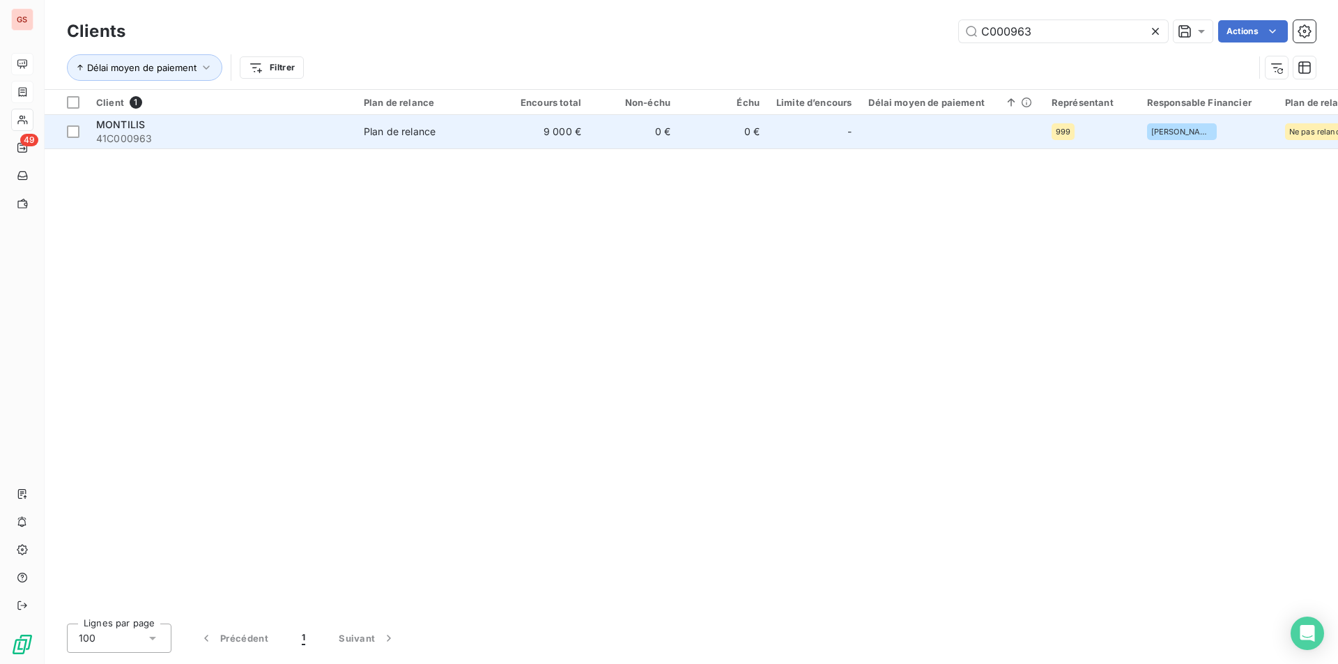
type input "C000963"
click at [346, 130] on div "MONTILIS" at bounding box center [221, 125] width 251 height 14
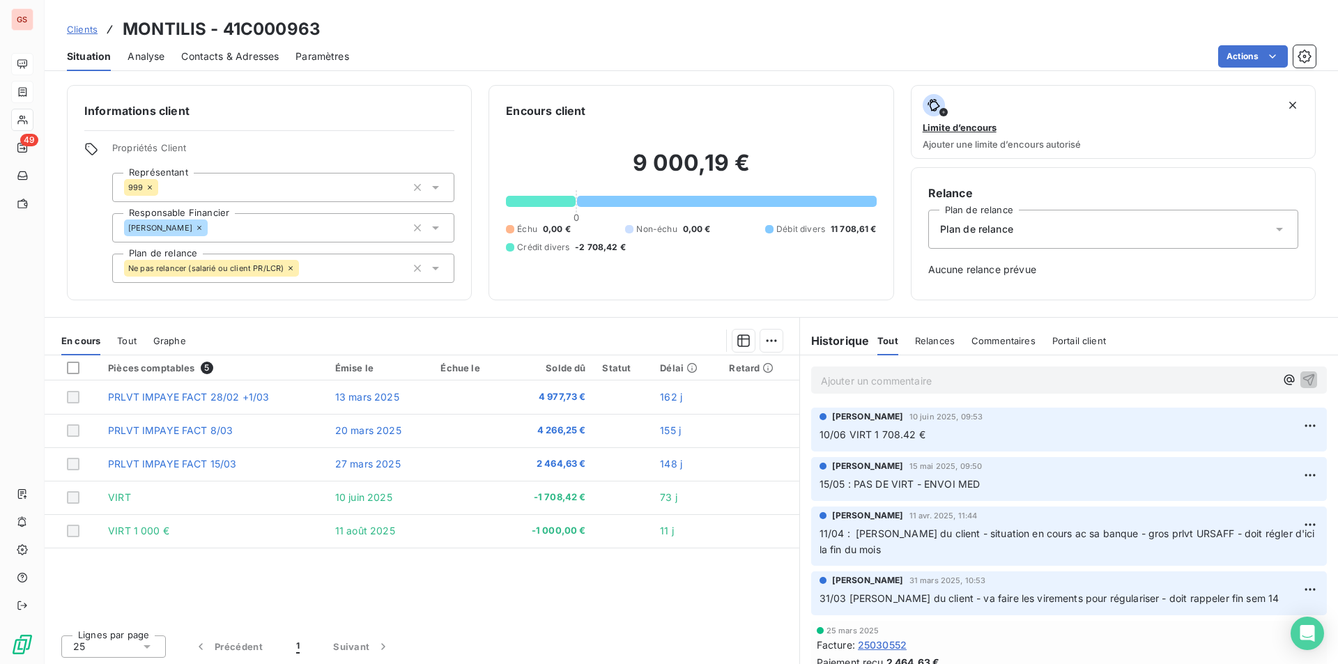
click at [862, 389] on p "Ajouter un commentaire ﻿" at bounding box center [1048, 380] width 454 height 17
click at [958, 384] on p "22/08 relance de Nassira :" at bounding box center [1048, 380] width 454 height 16
click at [1303, 380] on icon "button" at bounding box center [1309, 380] width 12 height 12
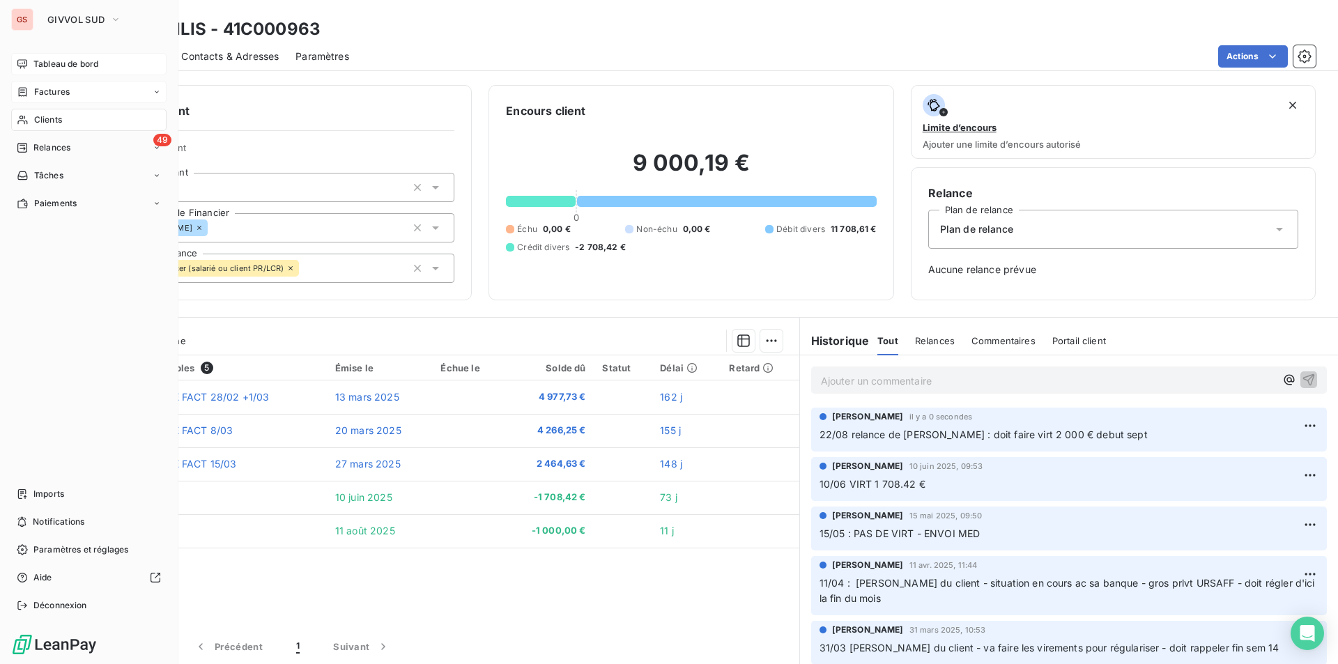
click at [52, 63] on span "Tableau de bord" at bounding box center [65, 64] width 65 height 13
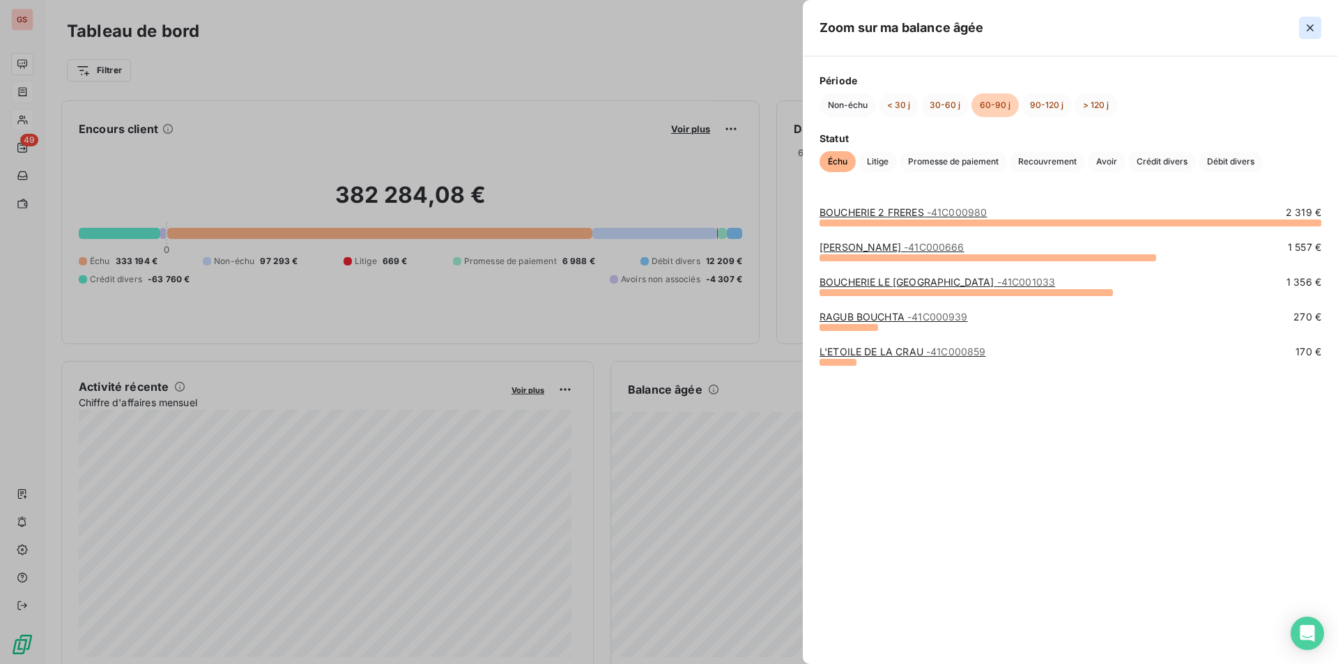
click at [1305, 32] on icon "button" at bounding box center [1310, 28] width 14 height 14
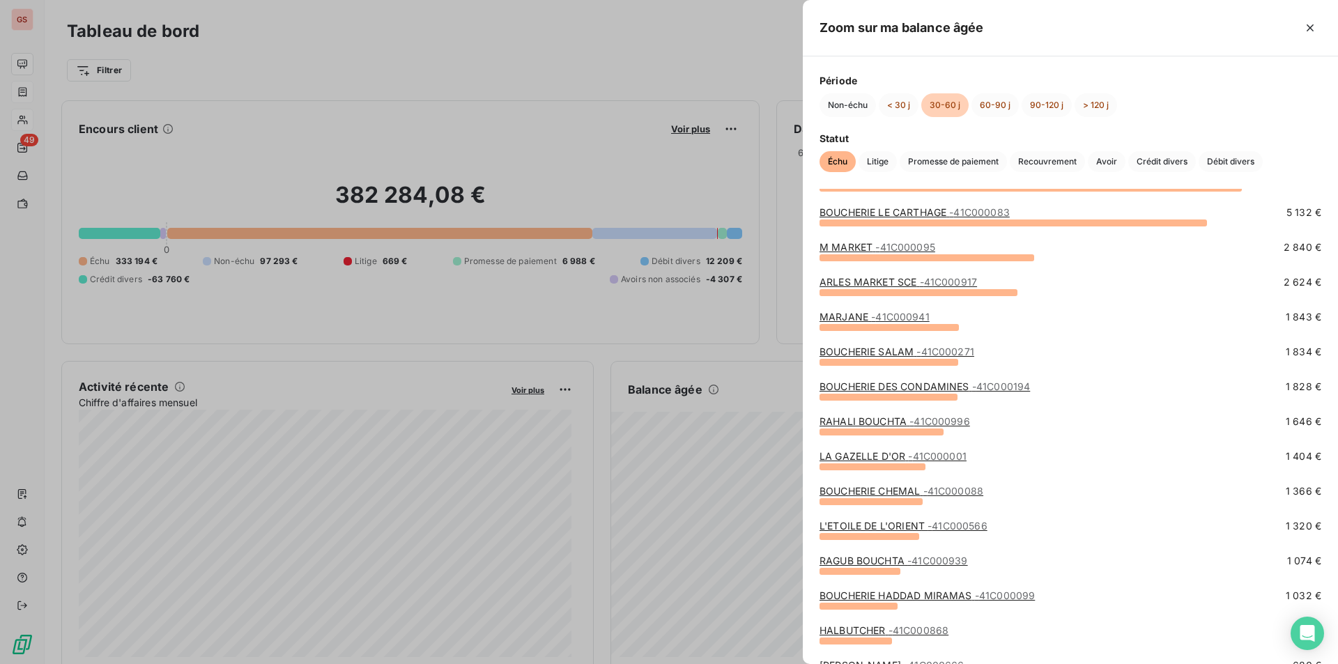
scroll to position [139, 0]
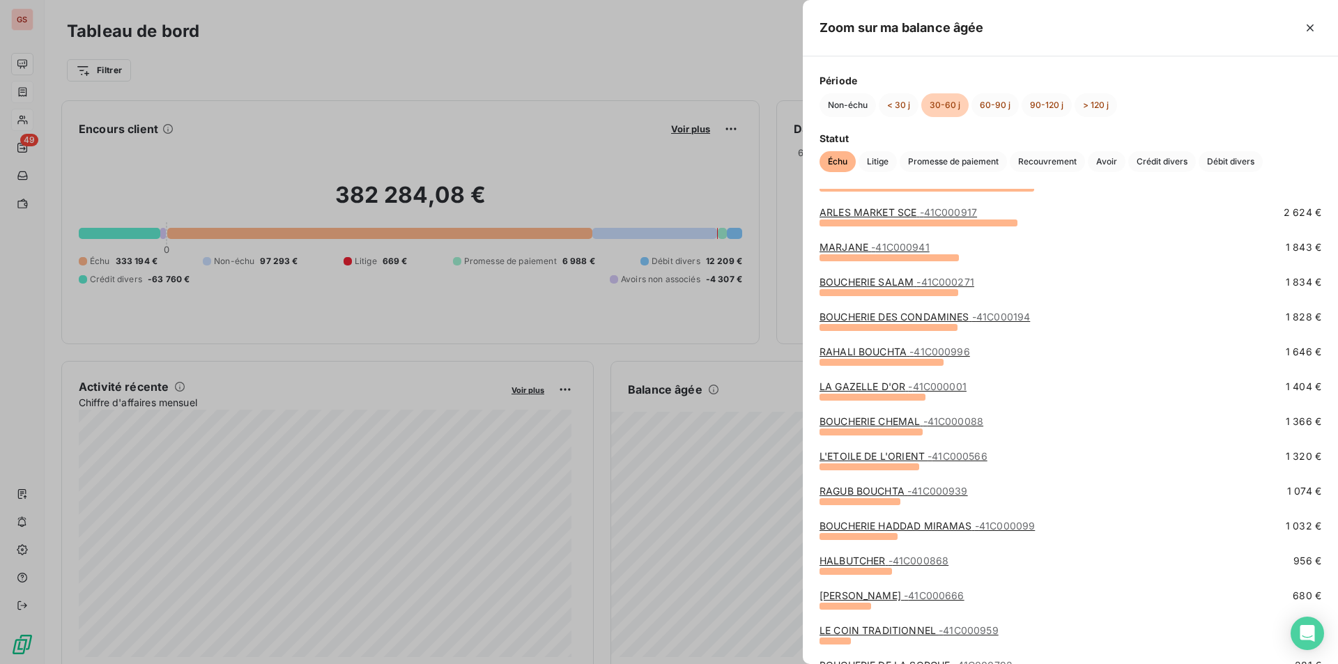
click at [31, 119] on div at bounding box center [669, 332] width 1338 height 664
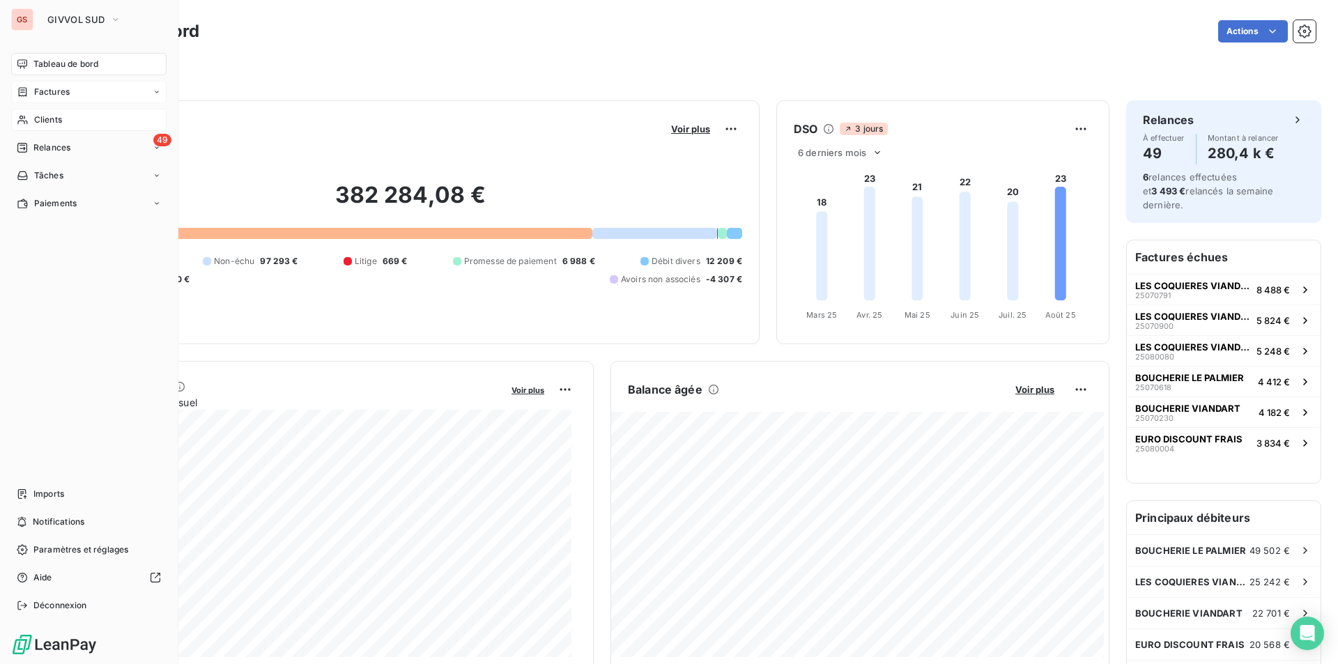
click at [33, 117] on div "Clients" at bounding box center [88, 120] width 155 height 22
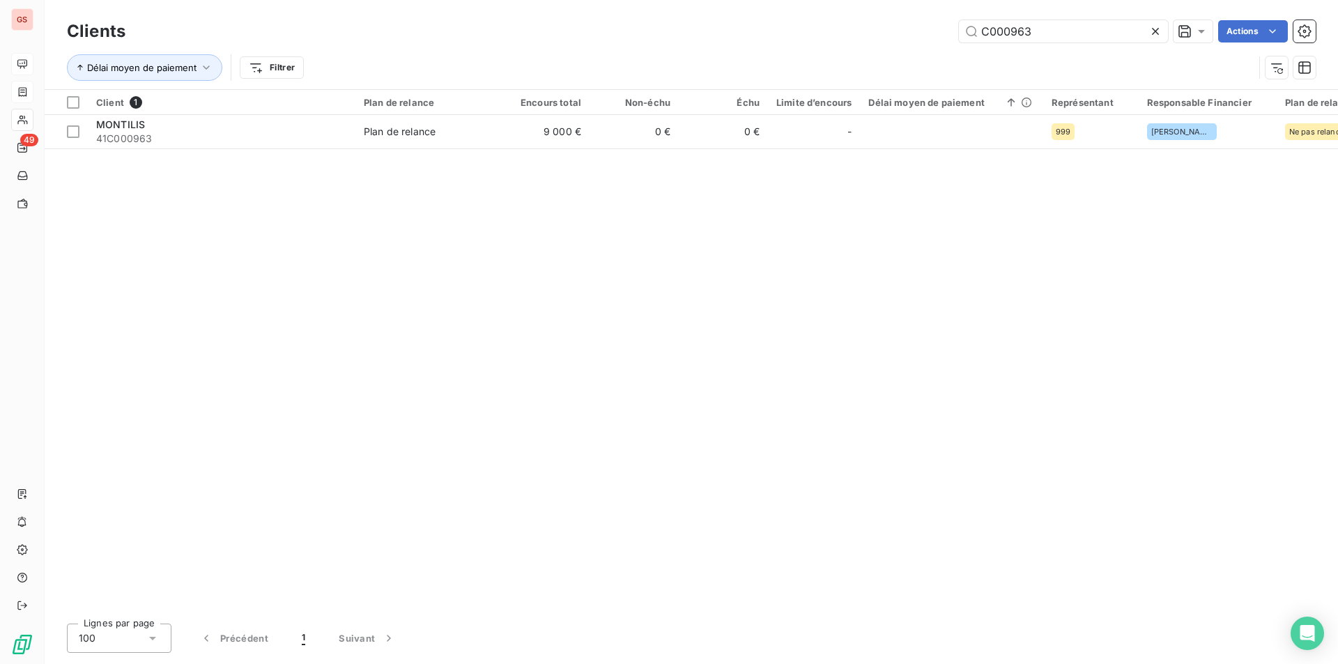
drag, startPoint x: 1054, startPoint y: 29, endPoint x: 800, endPoint y: 54, distance: 255.0
click at [800, 54] on div "Clients C000963 Actions Délai moyen de paiement Filtrer" at bounding box center [691, 53] width 1249 height 72
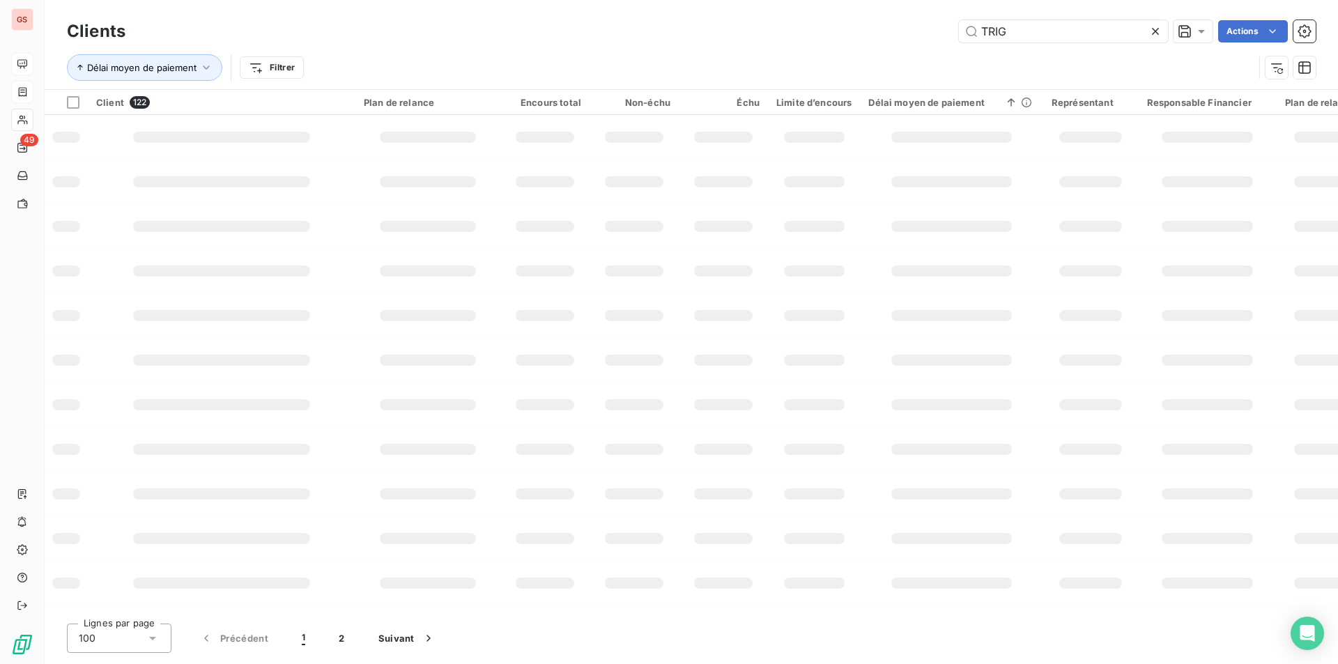
type input "TRIG"
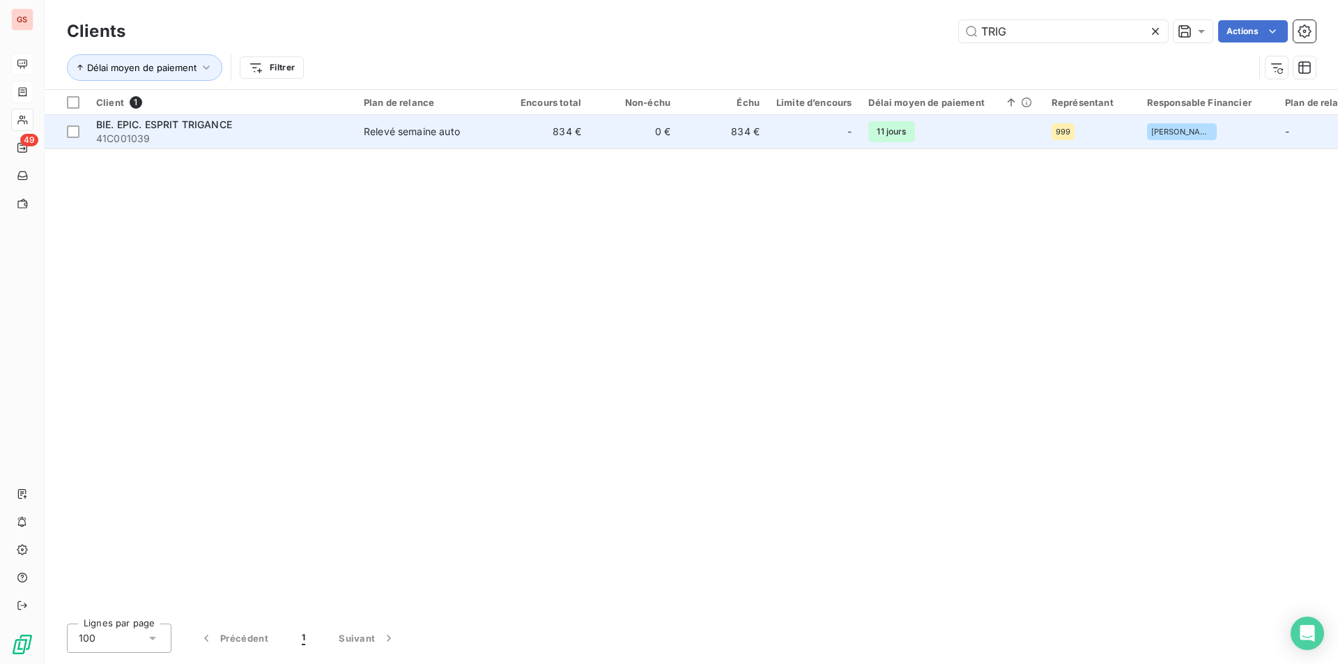
click at [325, 124] on div "BIE. EPIC. ESPRIT TRIGANCE" at bounding box center [221, 125] width 251 height 14
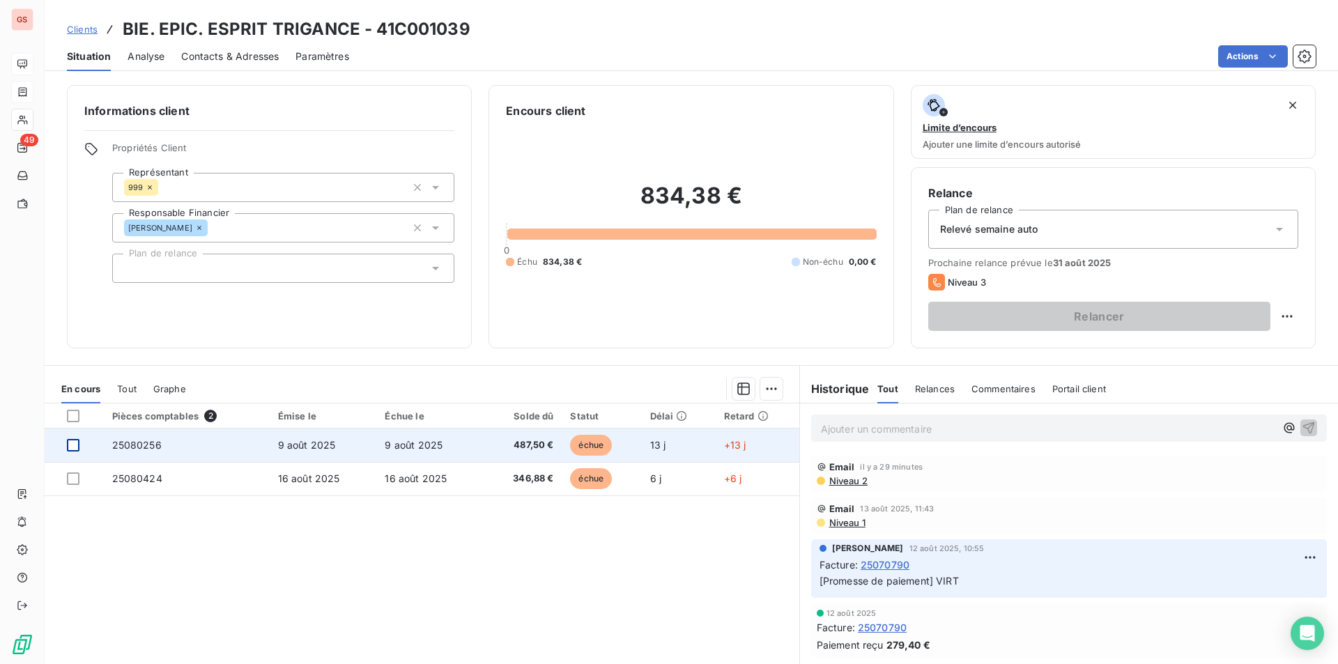
click at [67, 442] on td at bounding box center [74, 445] width 59 height 33
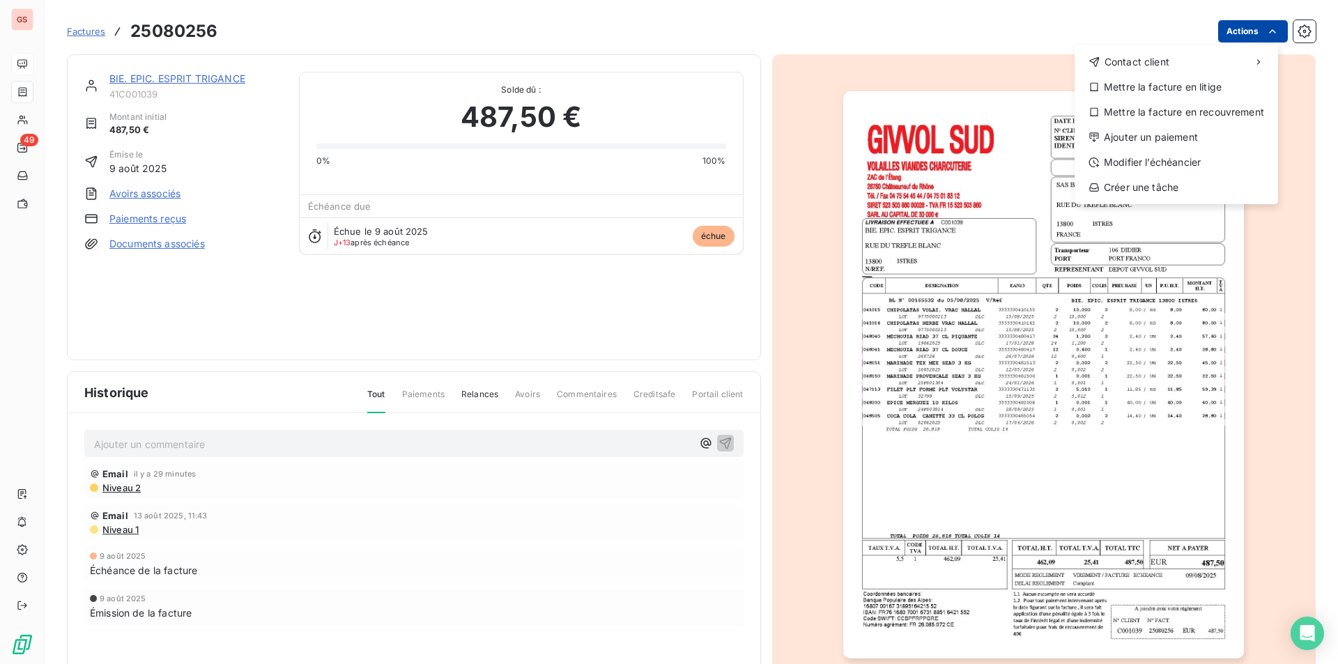
click at [1227, 38] on html "GS 49 Factures 25080256 Actions Contact client Mettre la facture en litige Mett…" at bounding box center [669, 332] width 1338 height 664
click at [1181, 135] on div "Ajouter un paiement" at bounding box center [1176, 137] width 192 height 22
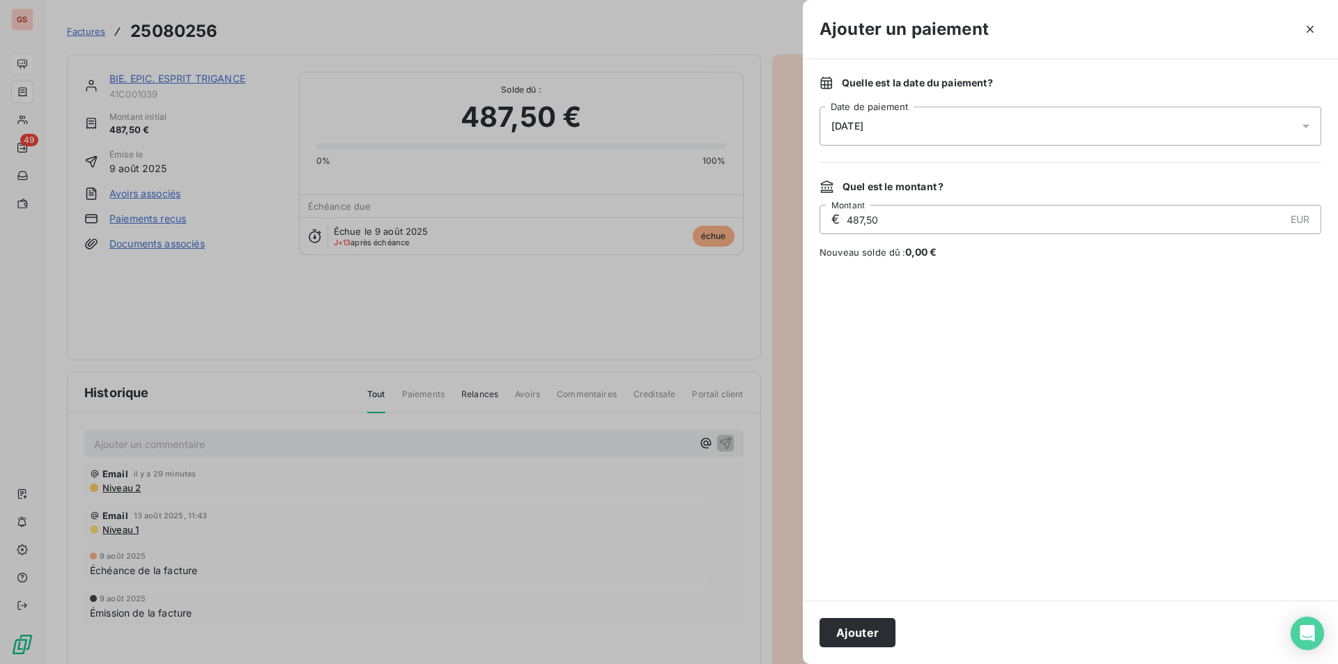
click at [875, 210] on input "487,50" at bounding box center [1064, 220] width 439 height 28
click at [895, 136] on div "22/08/2025" at bounding box center [1071, 126] width 502 height 39
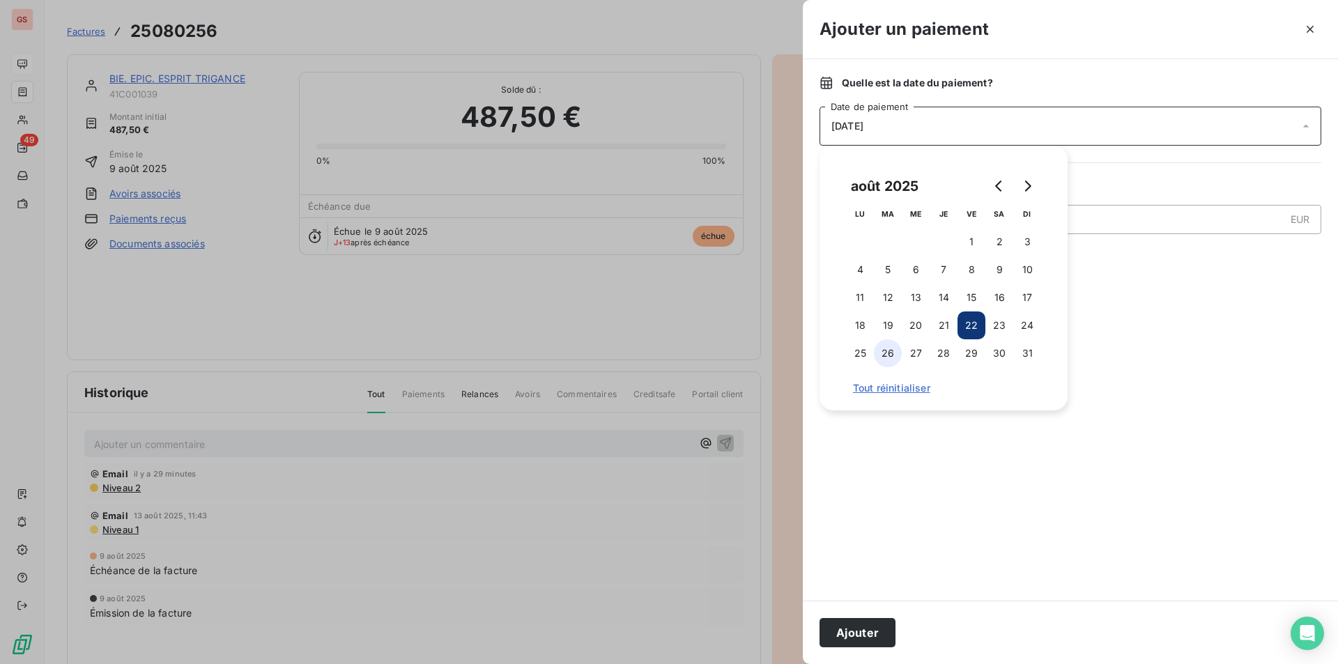
click at [891, 357] on button "26" at bounding box center [888, 353] width 28 height 28
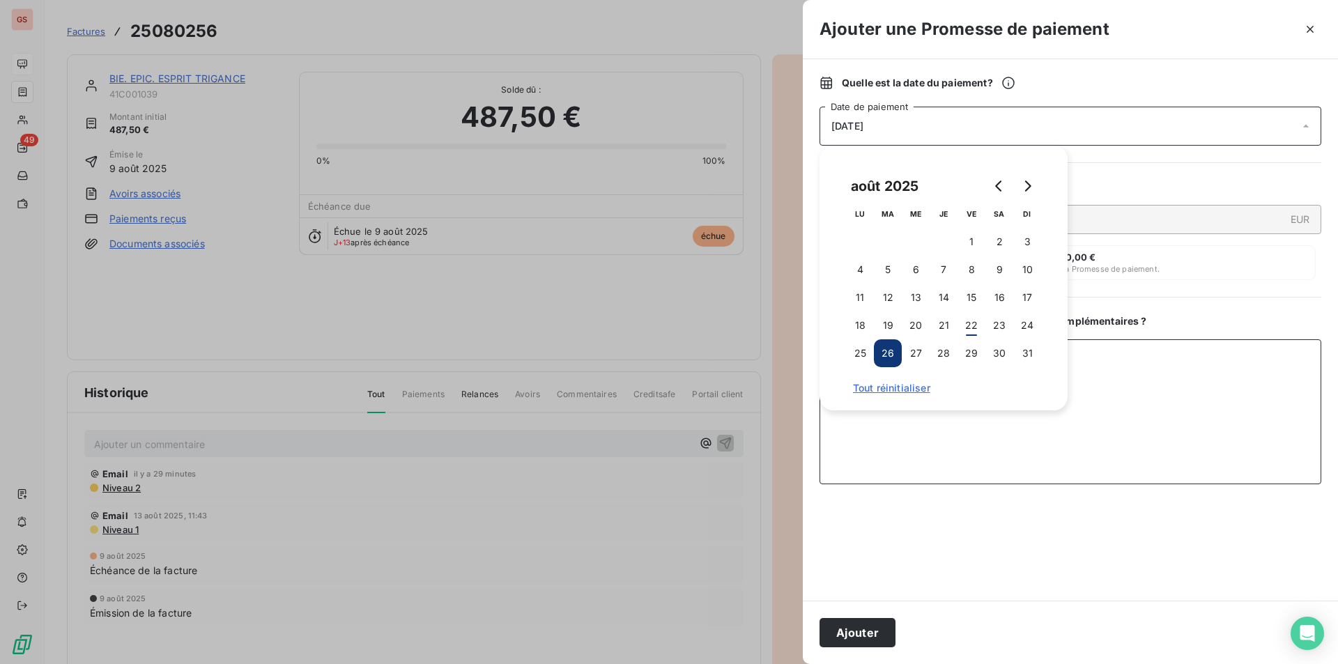
click at [1126, 385] on textarea "Ajouter un commentaire ( facultatif )" at bounding box center [1071, 411] width 502 height 145
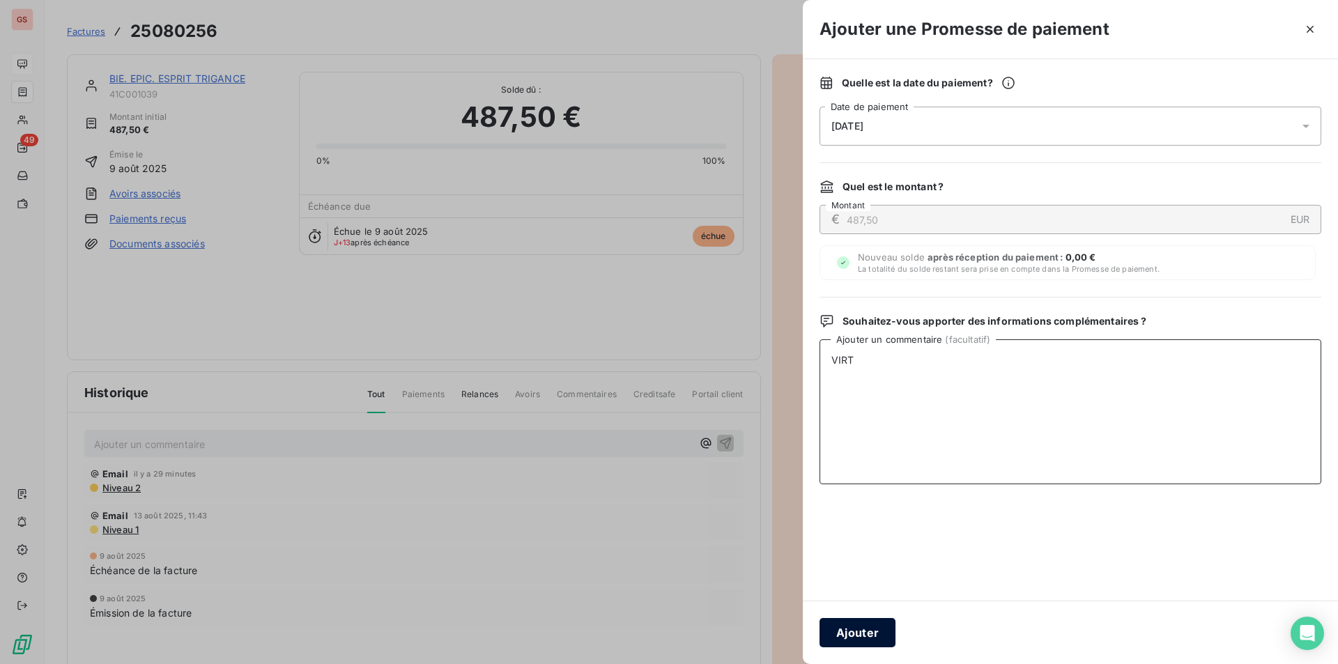
type textarea "VIRT"
click at [851, 626] on button "Ajouter" at bounding box center [858, 632] width 76 height 29
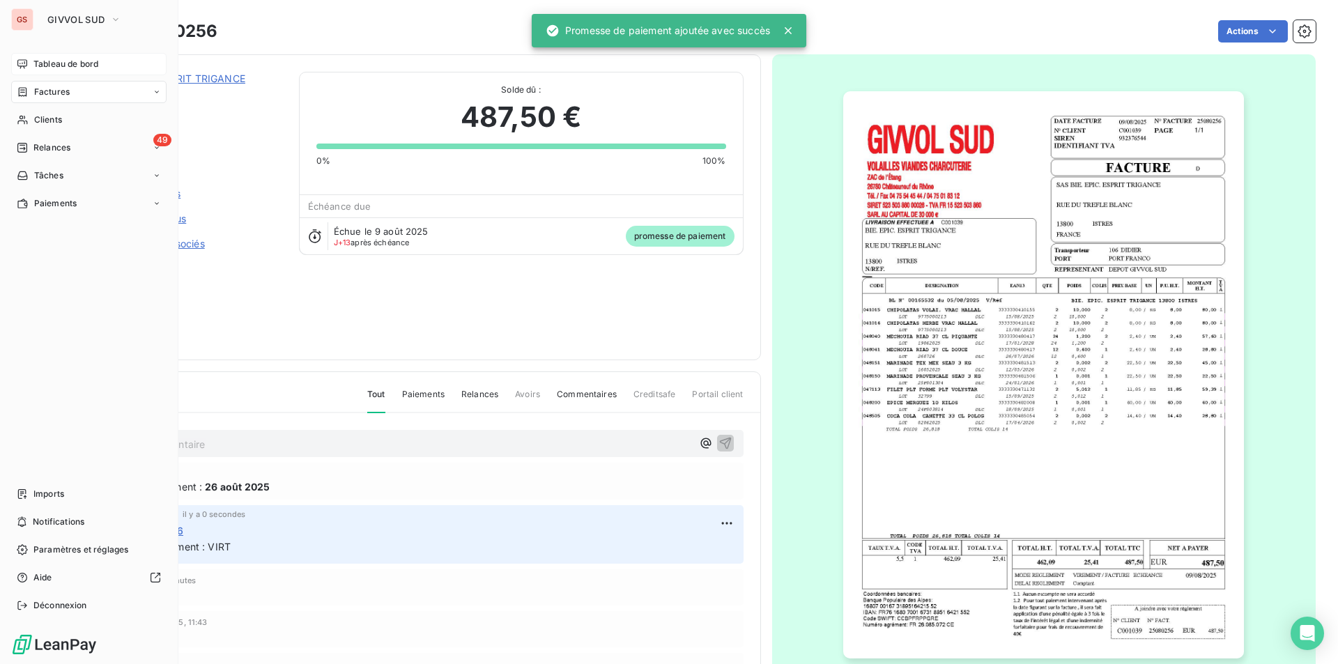
click at [47, 91] on span "Factures" at bounding box center [52, 92] width 36 height 13
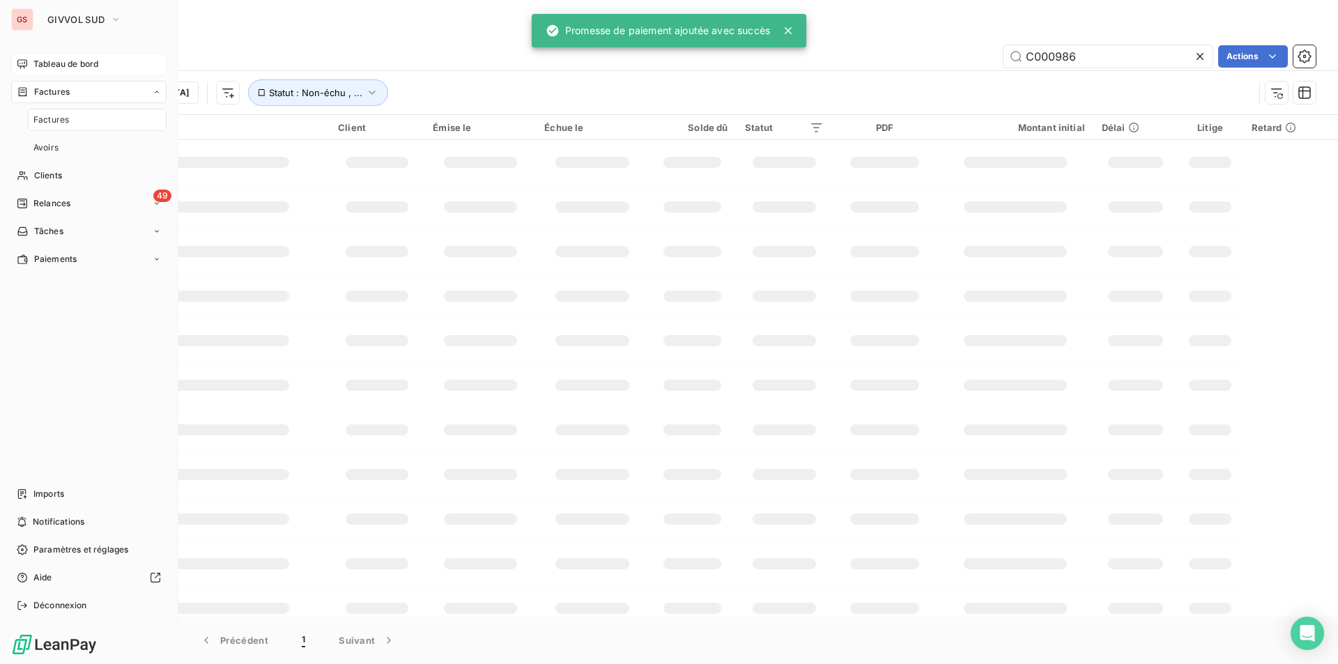
click at [47, 66] on span "Tableau de bord" at bounding box center [65, 64] width 65 height 13
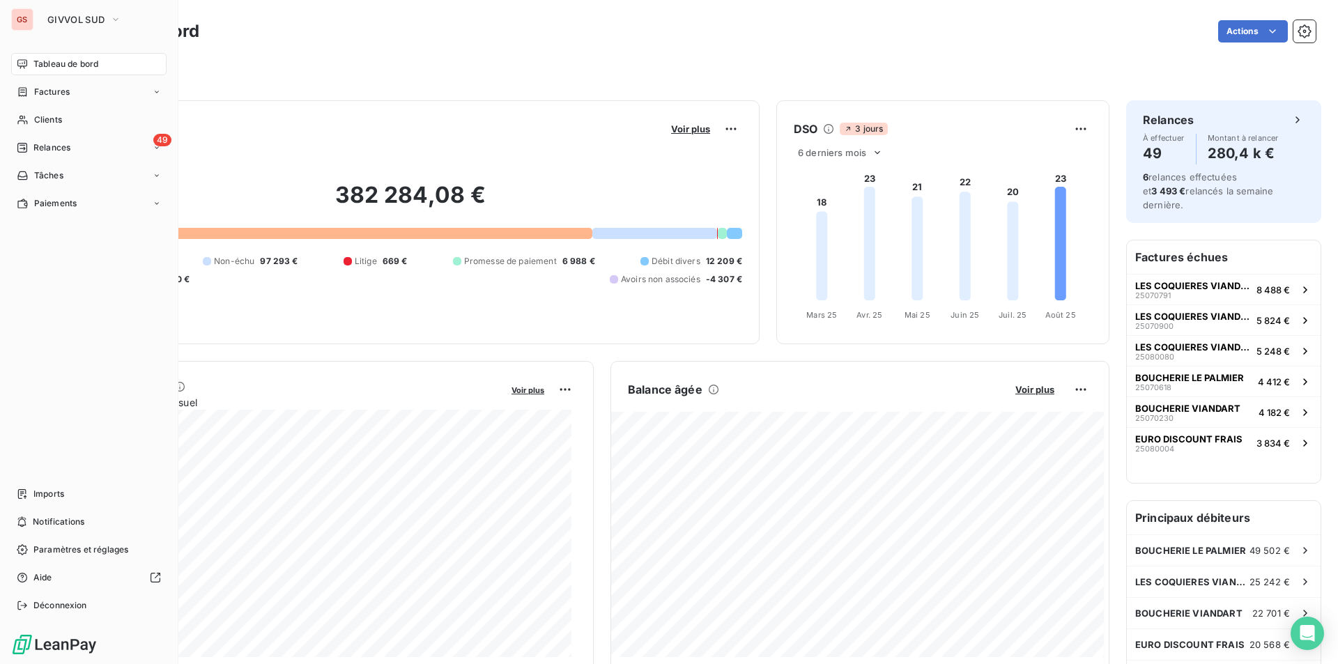
click at [23, 17] on div "GS" at bounding box center [22, 19] width 22 height 22
click at [87, 22] on span "GIVVOL SUD" at bounding box center [75, 19] width 57 height 11
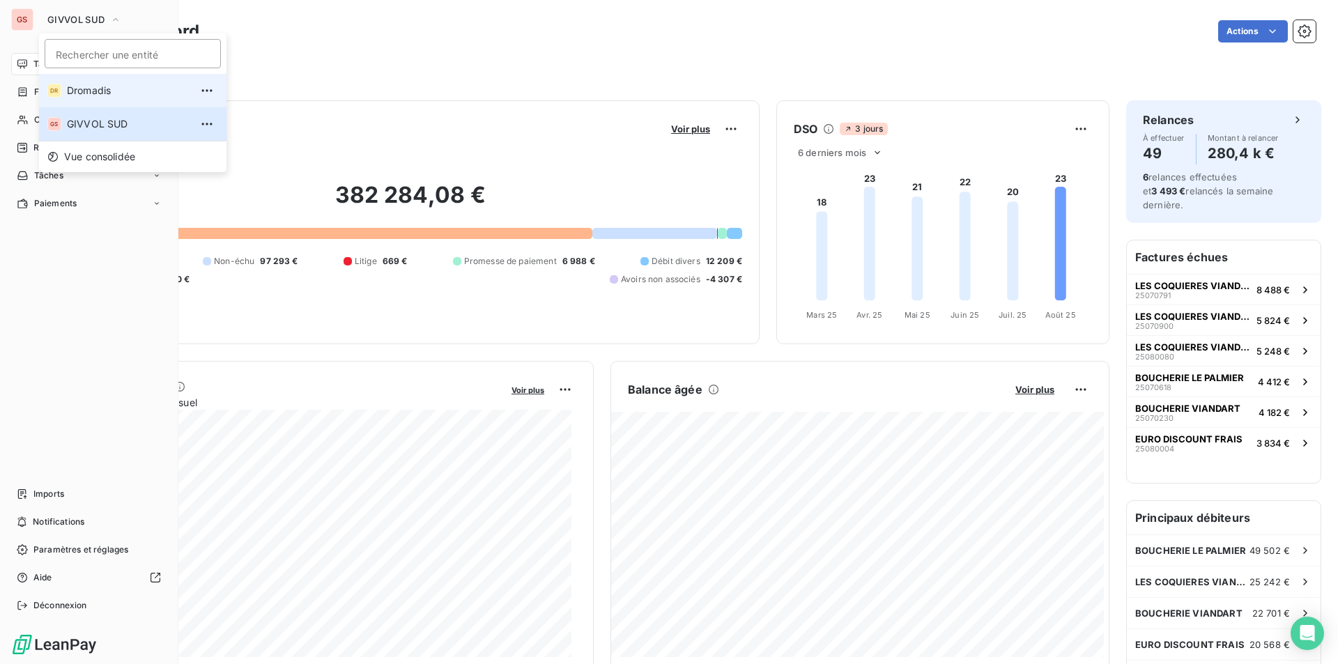
click at [84, 95] on span "Dromadis" at bounding box center [128, 91] width 123 height 14
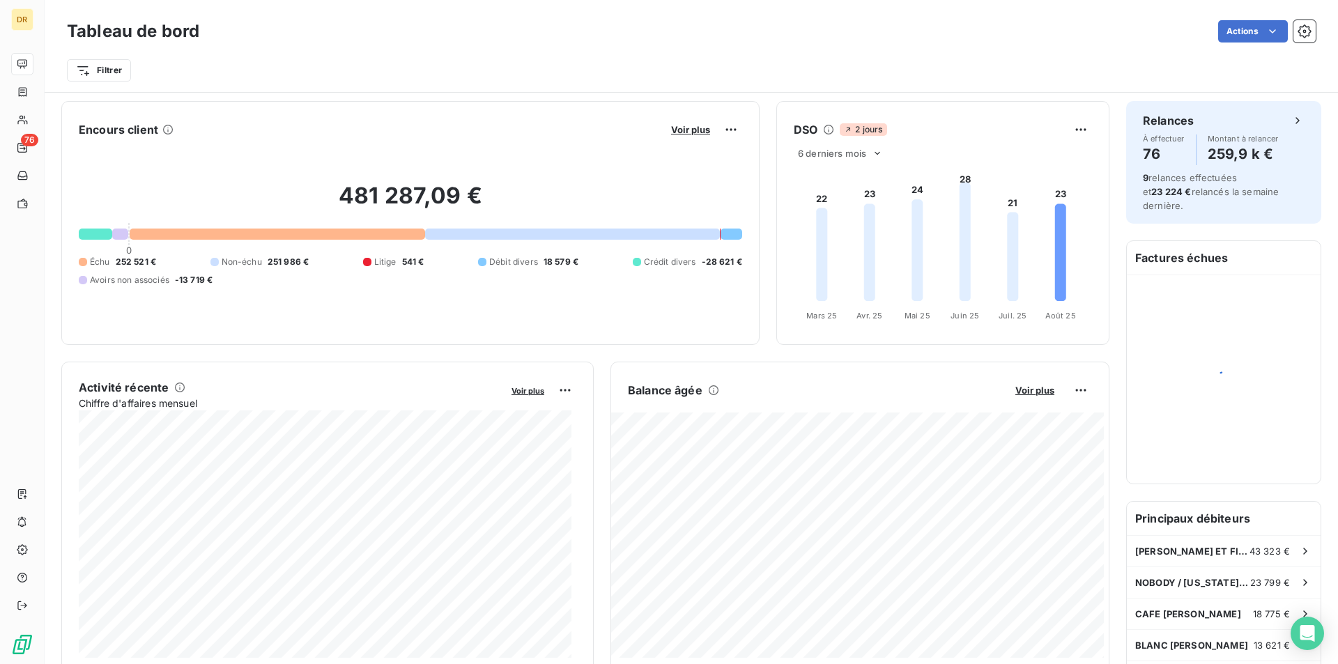
scroll to position [70, 0]
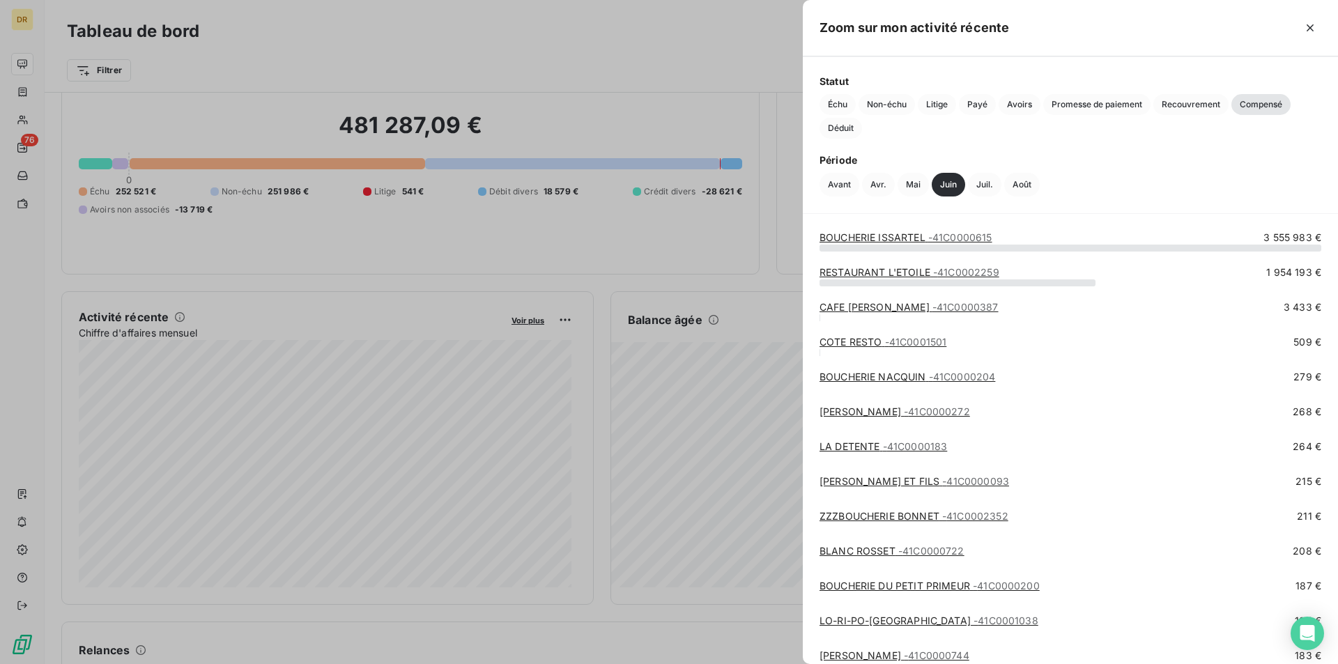
click at [957, 239] on span "- 41C0000615" at bounding box center [960, 237] width 64 height 12
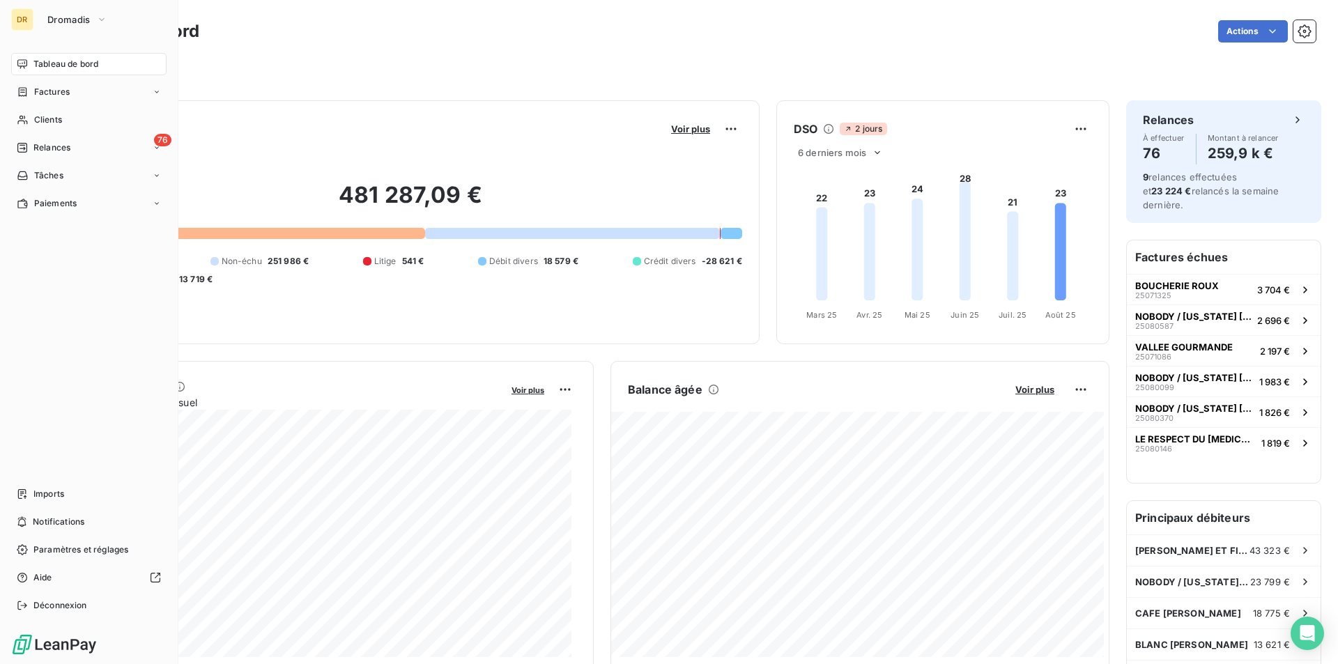
click at [79, 479] on div "Tableau de bord Factures Clients 76 Relances Tâches Paiements Imports Notificat…" at bounding box center [88, 335] width 155 height 564
click at [68, 489] on div "Imports" at bounding box center [88, 494] width 155 height 22
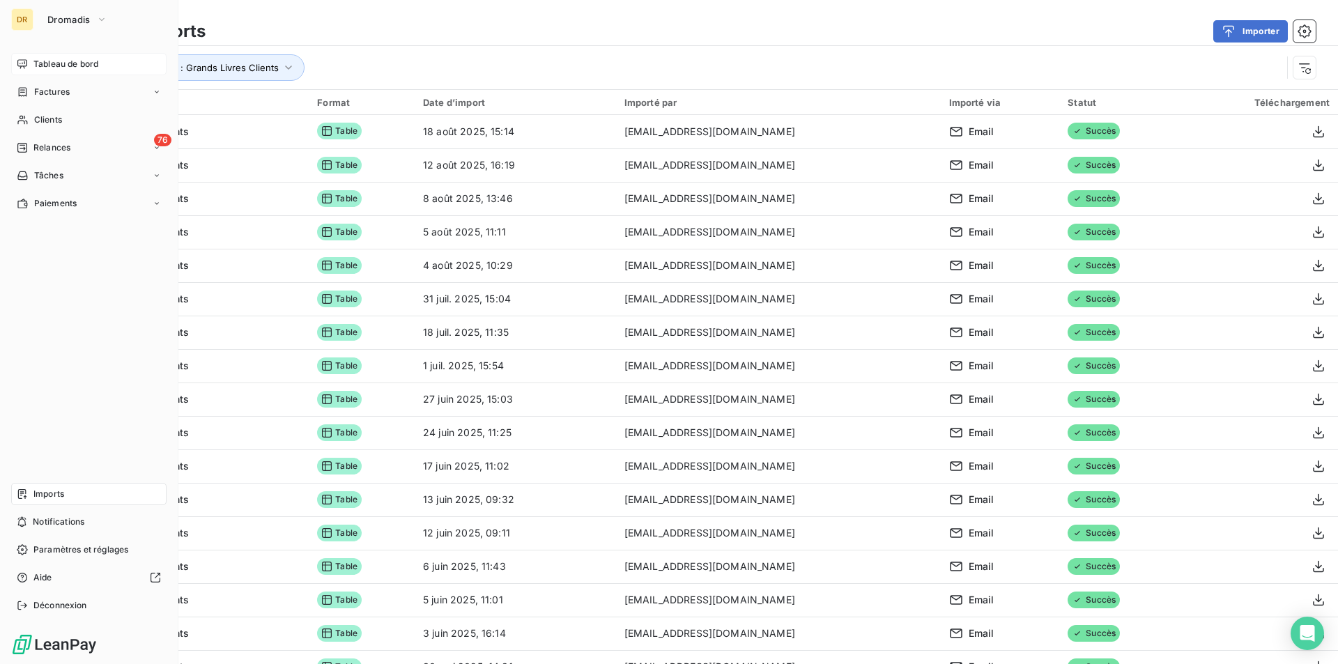
click at [77, 69] on span "Tableau de bord" at bounding box center [65, 64] width 65 height 13
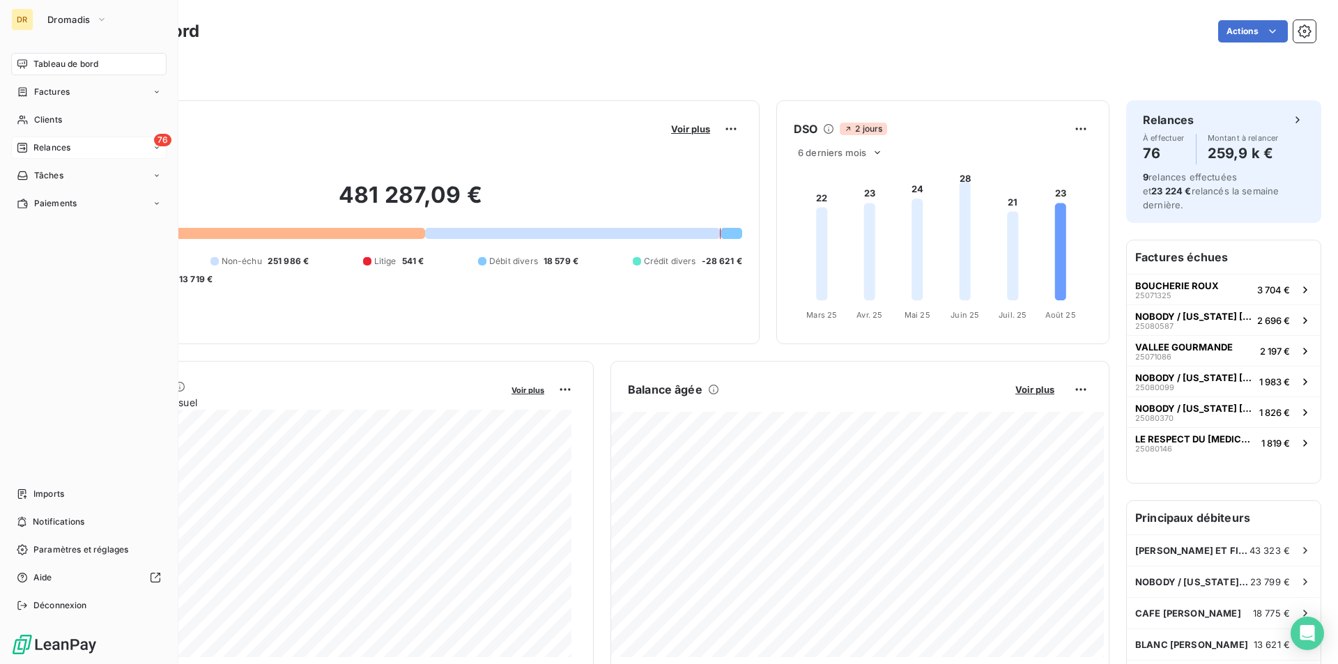
click at [53, 140] on div "76 Relances" at bounding box center [88, 148] width 155 height 22
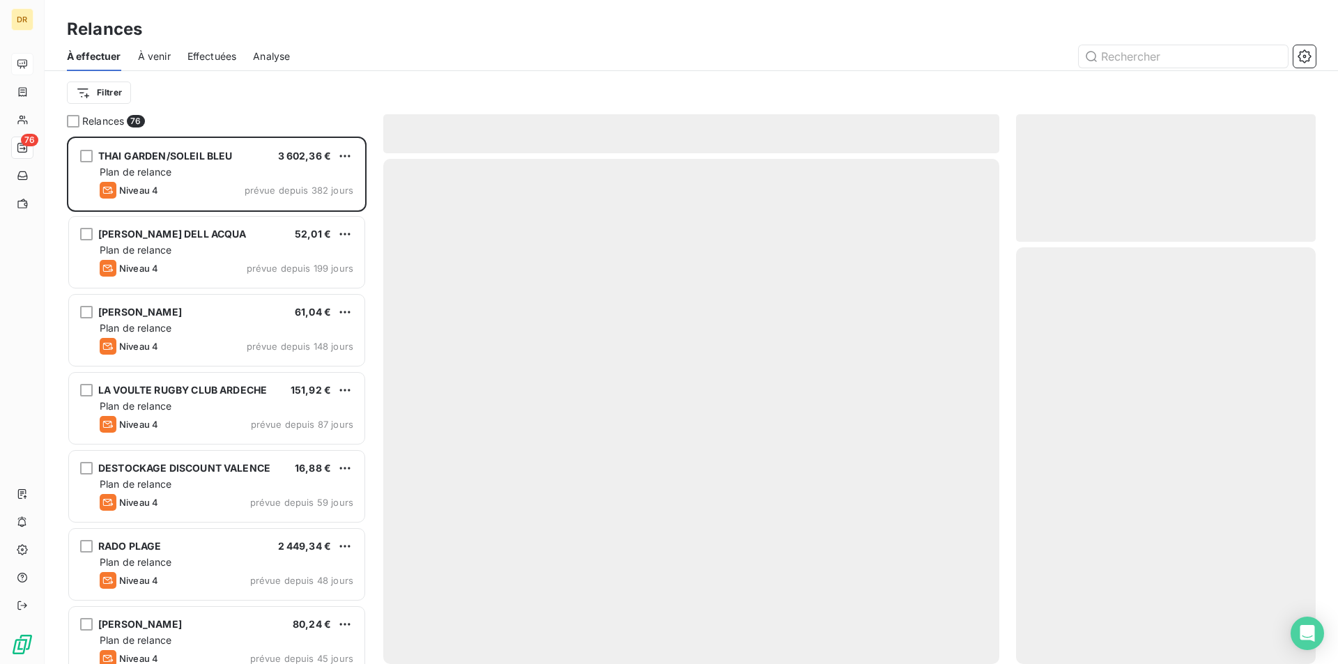
scroll to position [517, 289]
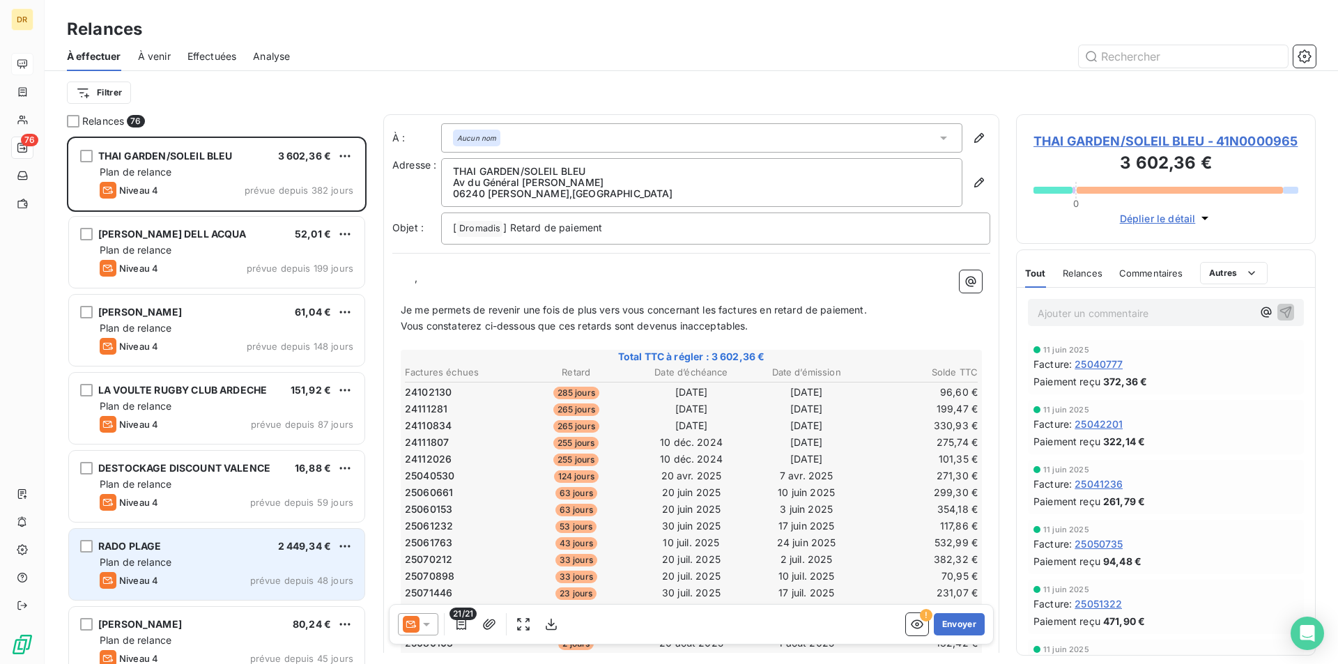
click at [197, 563] on div "Plan de relance" at bounding box center [227, 562] width 254 height 14
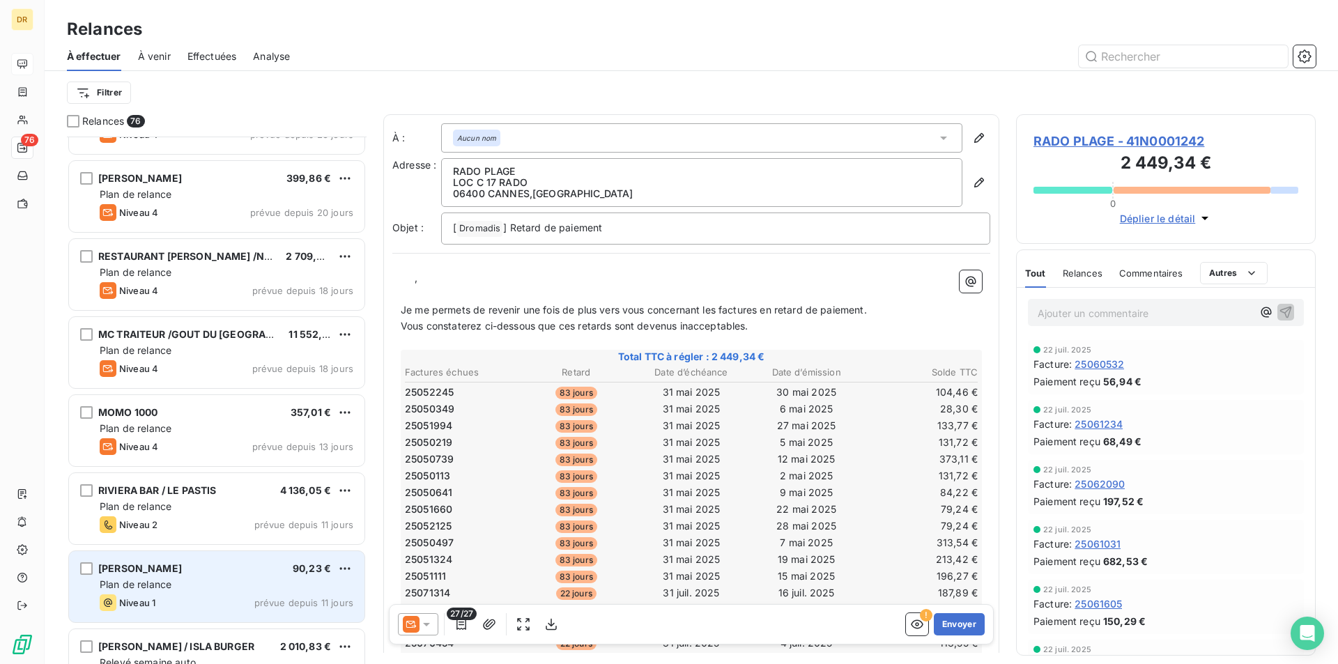
scroll to position [907, 0]
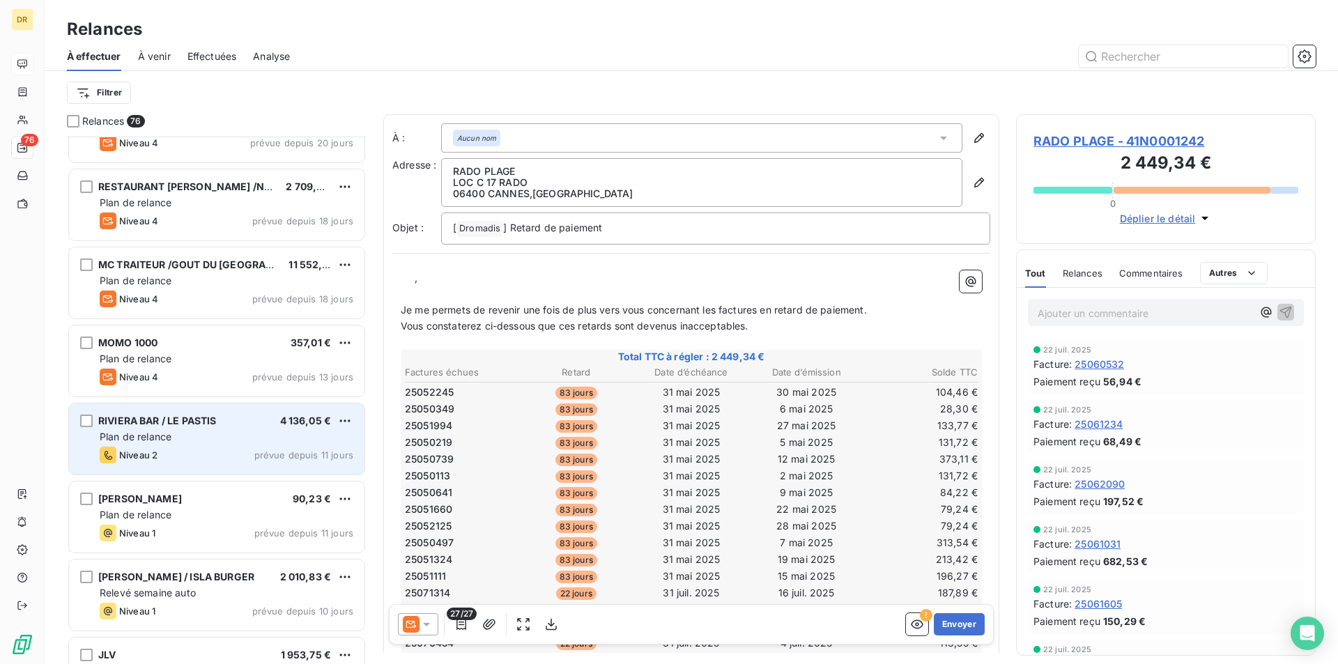
click at [210, 445] on div "RIVIERA BAR / LE PASTIS 4 136,05 € Plan de relance Niveau 2 prévue depuis 11 jo…" at bounding box center [216, 439] width 295 height 71
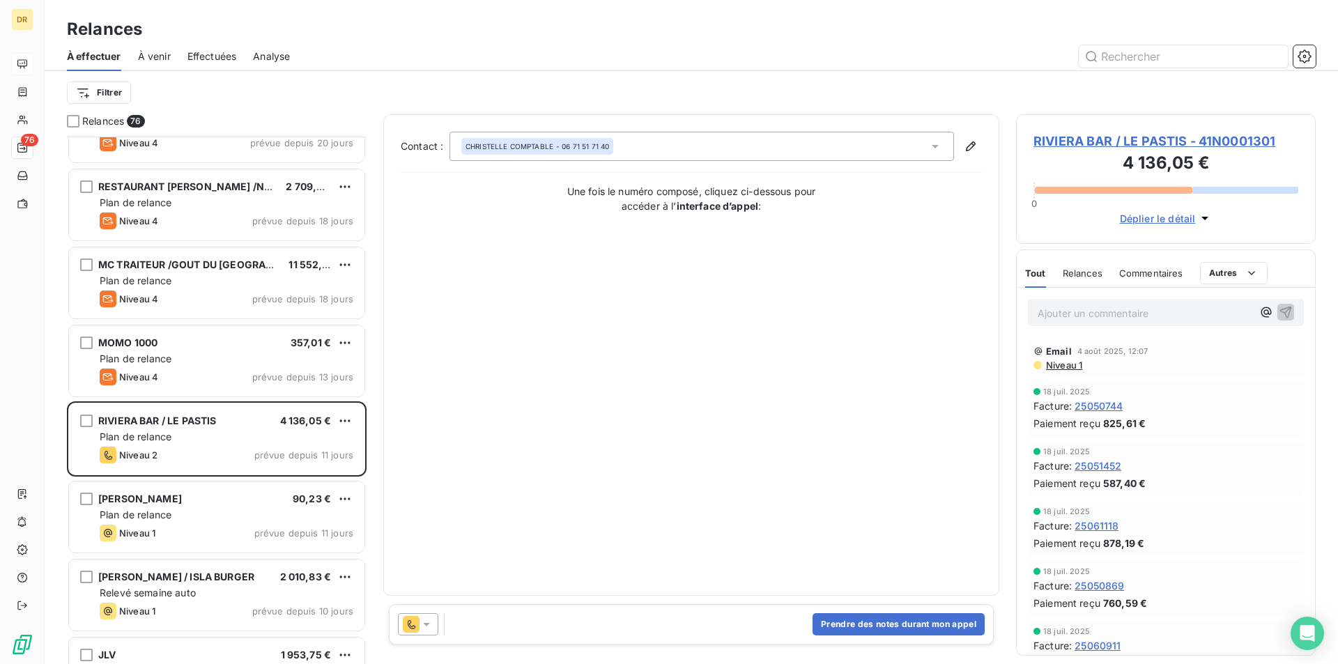
click at [1217, 139] on span "RIVIERA BAR / LE PASTIS - 41N0001301" at bounding box center [1166, 141] width 265 height 19
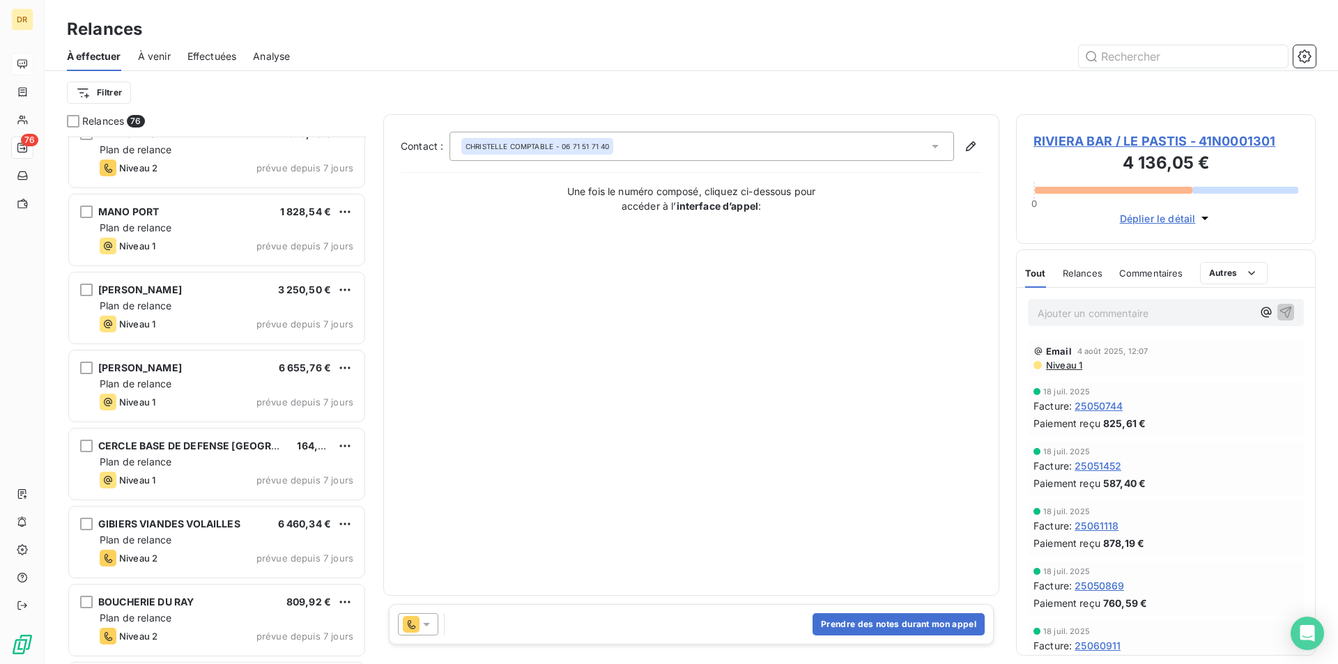
scroll to position [3276, 0]
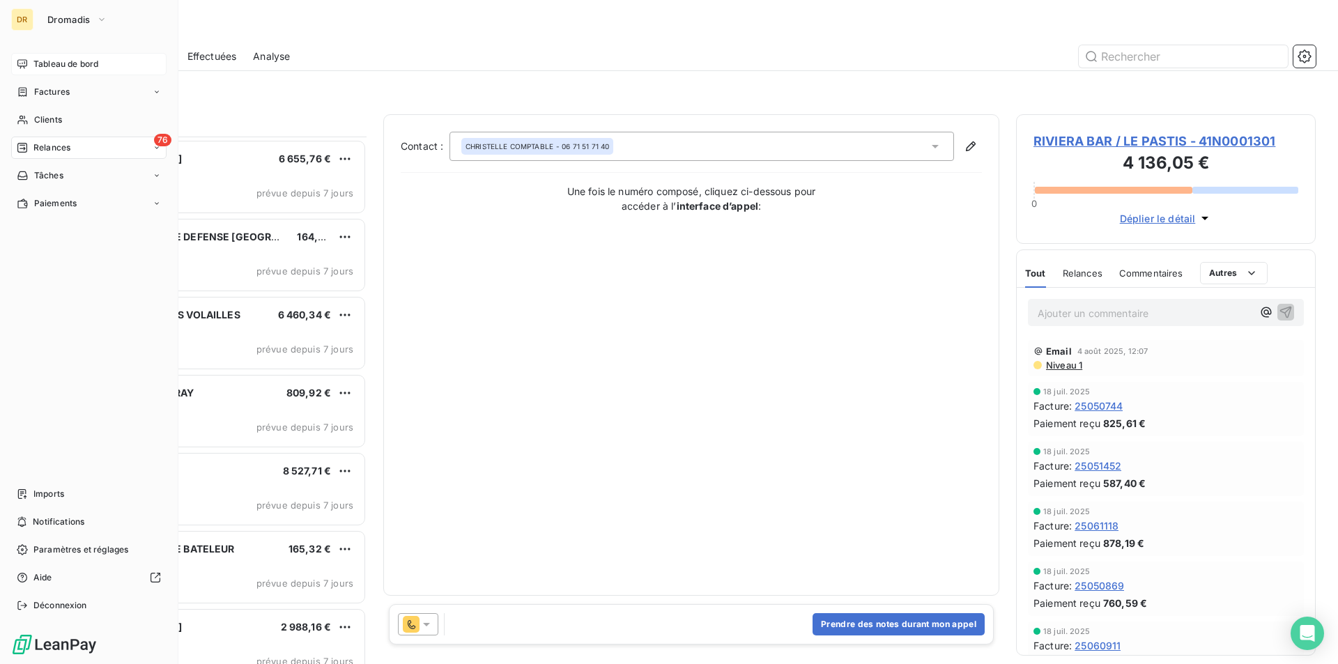
click at [34, 25] on div "DR Dromadis" at bounding box center [88, 19] width 155 height 22
click at [73, 25] on button "Dromadis" at bounding box center [77, 19] width 77 height 22
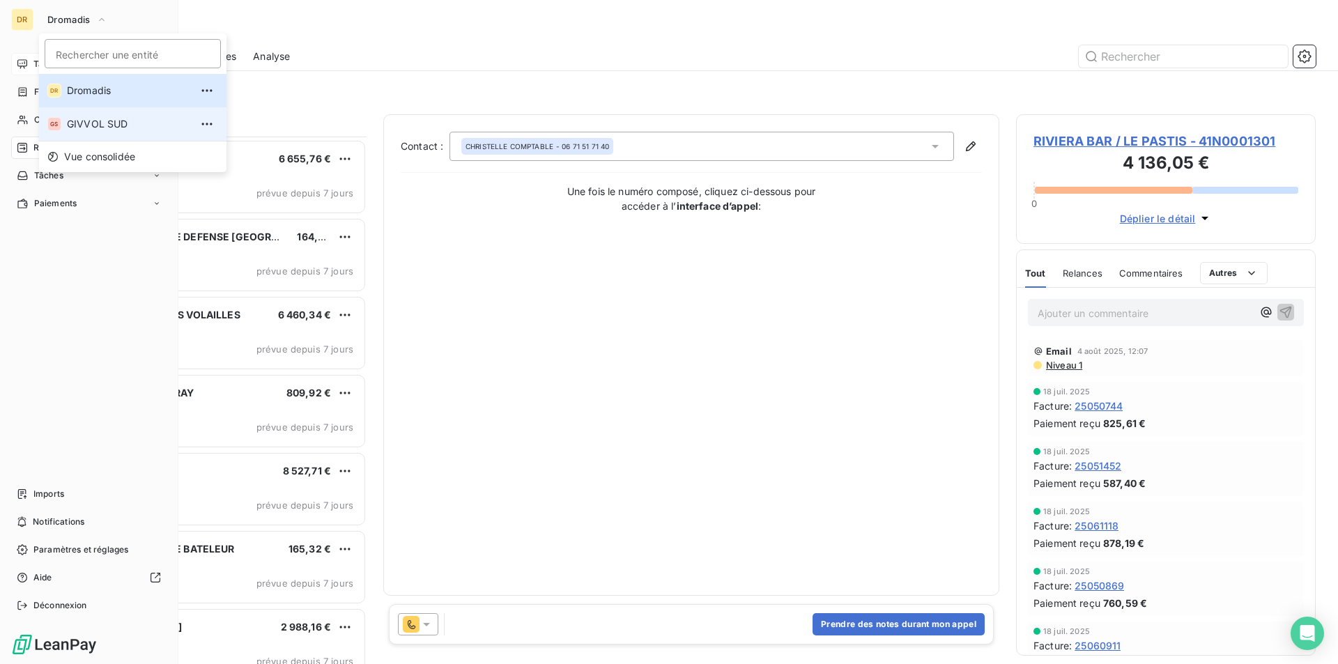
click at [86, 130] on span "GIVVOL SUD" at bounding box center [128, 124] width 123 height 14
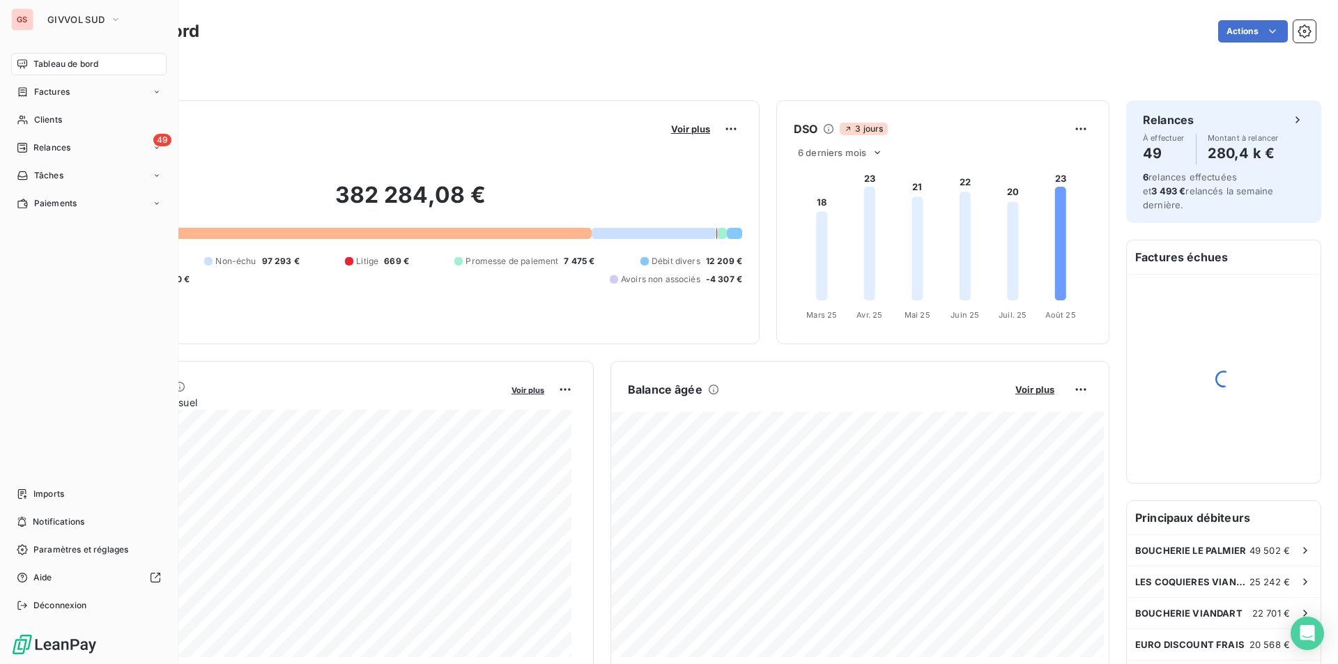
click at [65, 71] on div "Tableau de bord" at bounding box center [88, 64] width 155 height 22
click at [45, 121] on span "Clients" at bounding box center [48, 120] width 28 height 13
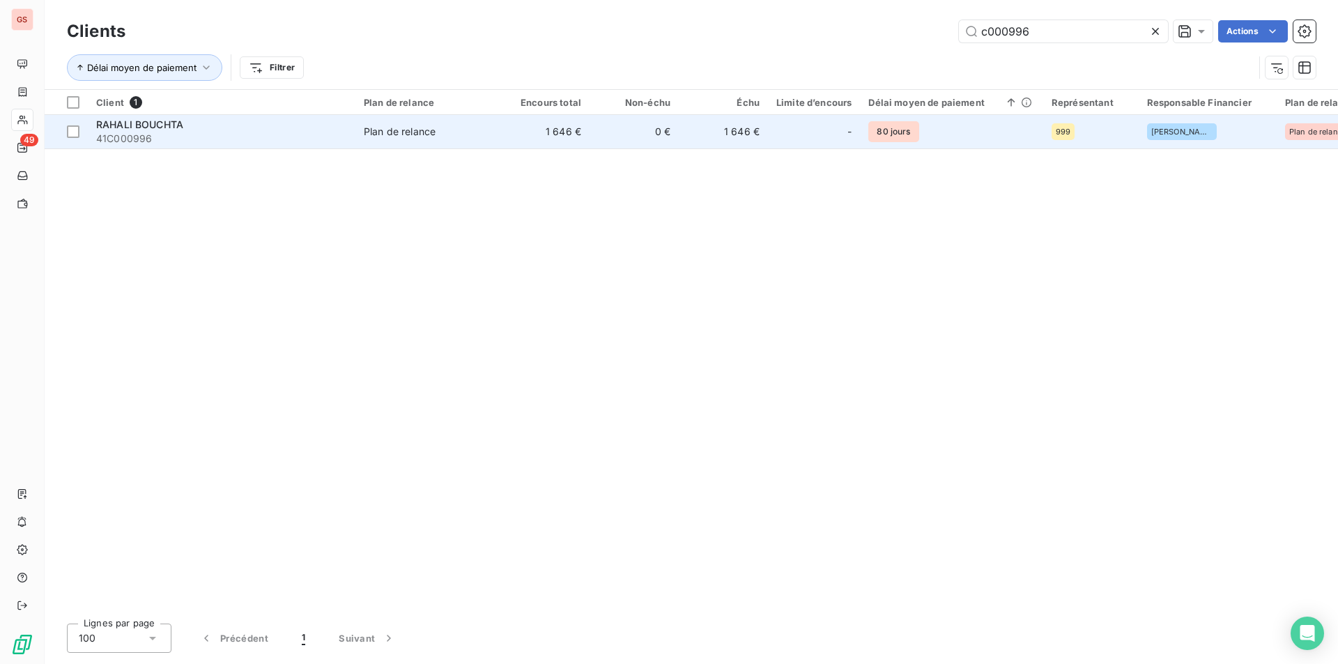
type input "c000996"
click at [348, 146] on td "RAHALI BOUCHTA 41C000996" at bounding box center [222, 131] width 268 height 33
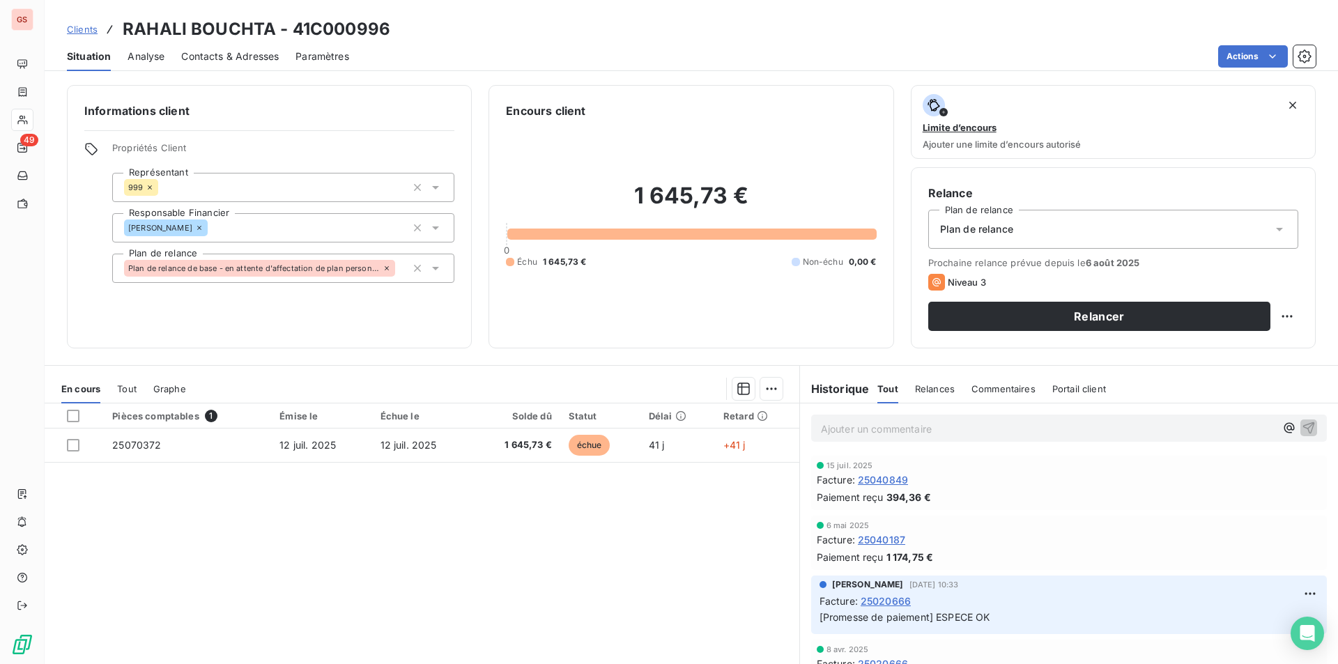
click at [916, 427] on p "Ajouter un commentaire ﻿" at bounding box center [1048, 428] width 454 height 17
click at [1302, 431] on icon "button" at bounding box center [1309, 427] width 14 height 14
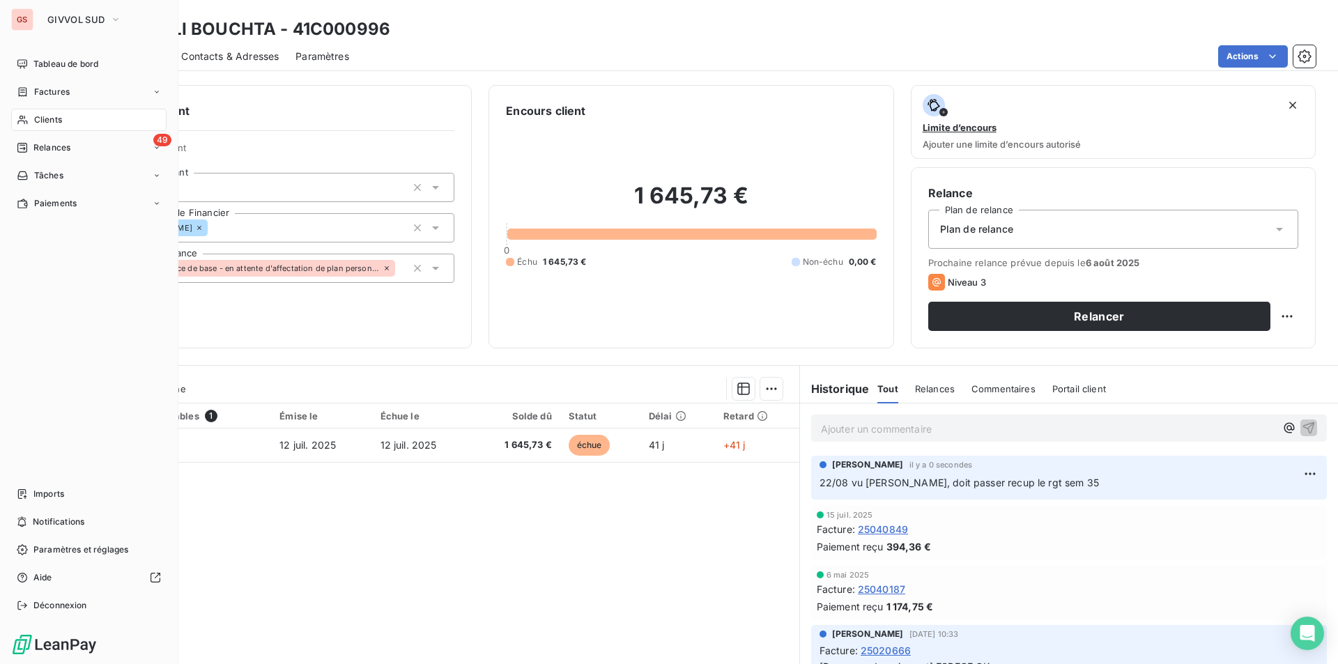
click at [40, 123] on span "Clients" at bounding box center [48, 120] width 28 height 13
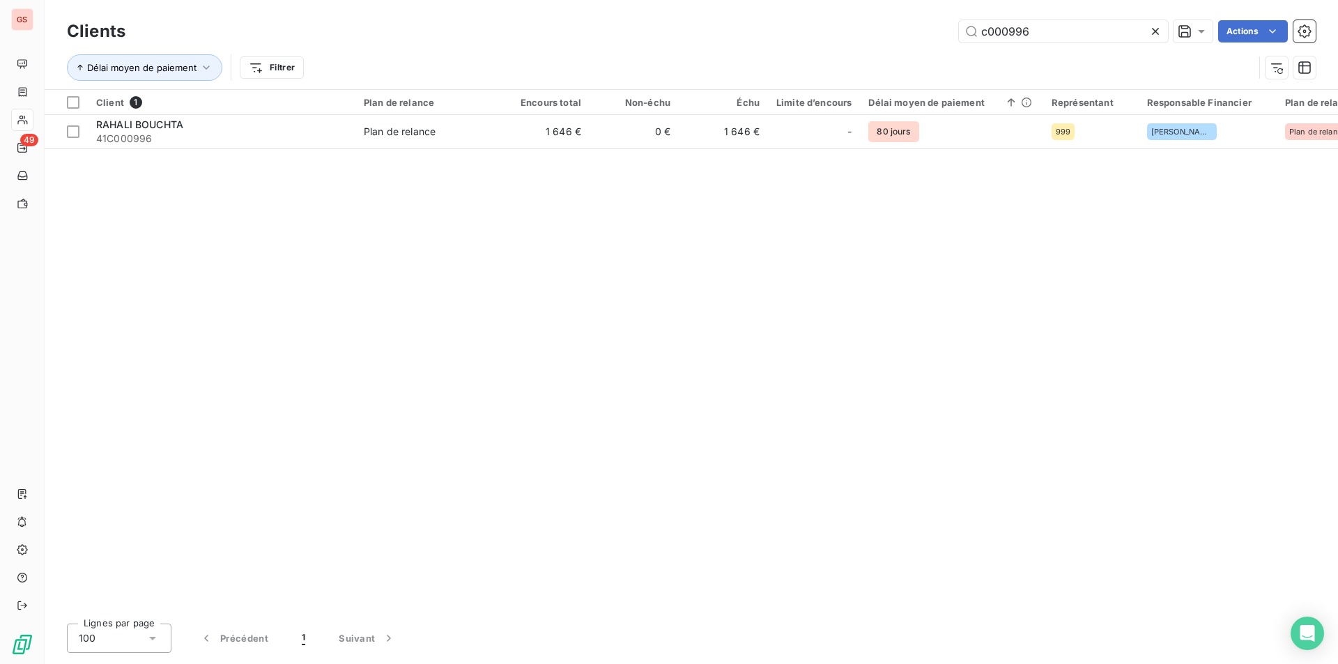
drag, startPoint x: 1011, startPoint y: 34, endPoint x: 1189, endPoint y: 55, distance: 179.6
click at [1189, 55] on div "Clients c000996 Actions Délai moyen de paiement Filtrer" at bounding box center [691, 53] width 1249 height 72
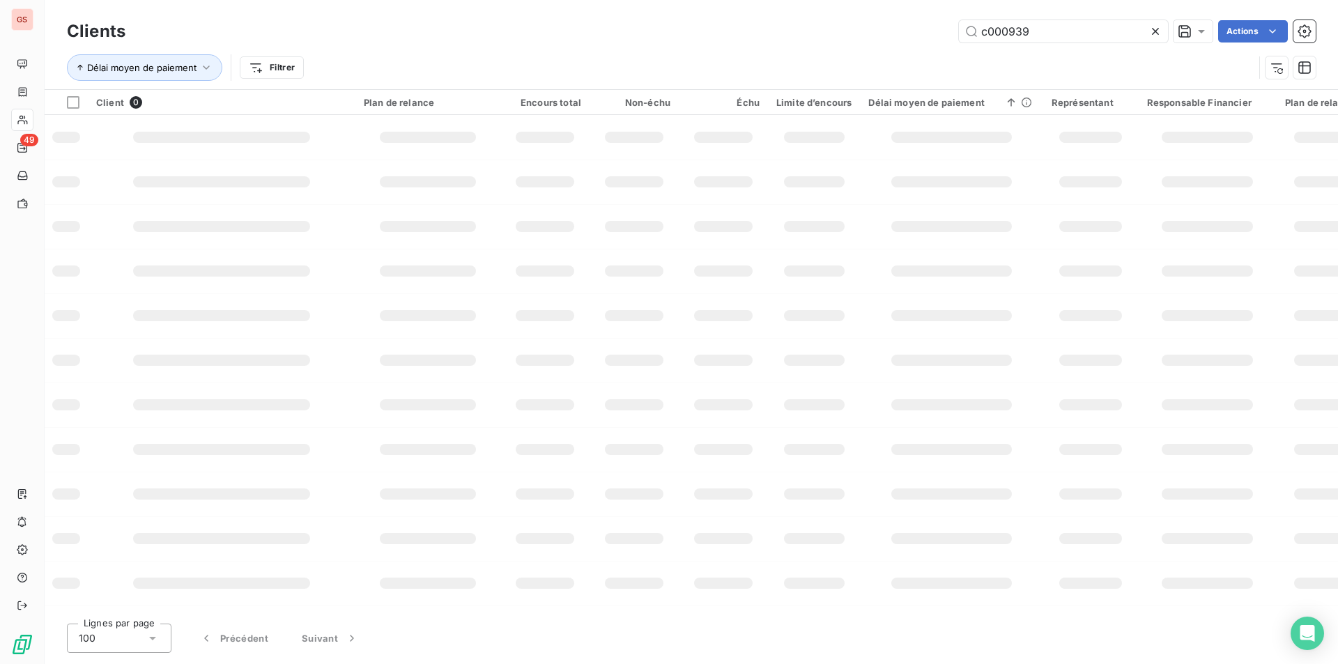
type input "c000939"
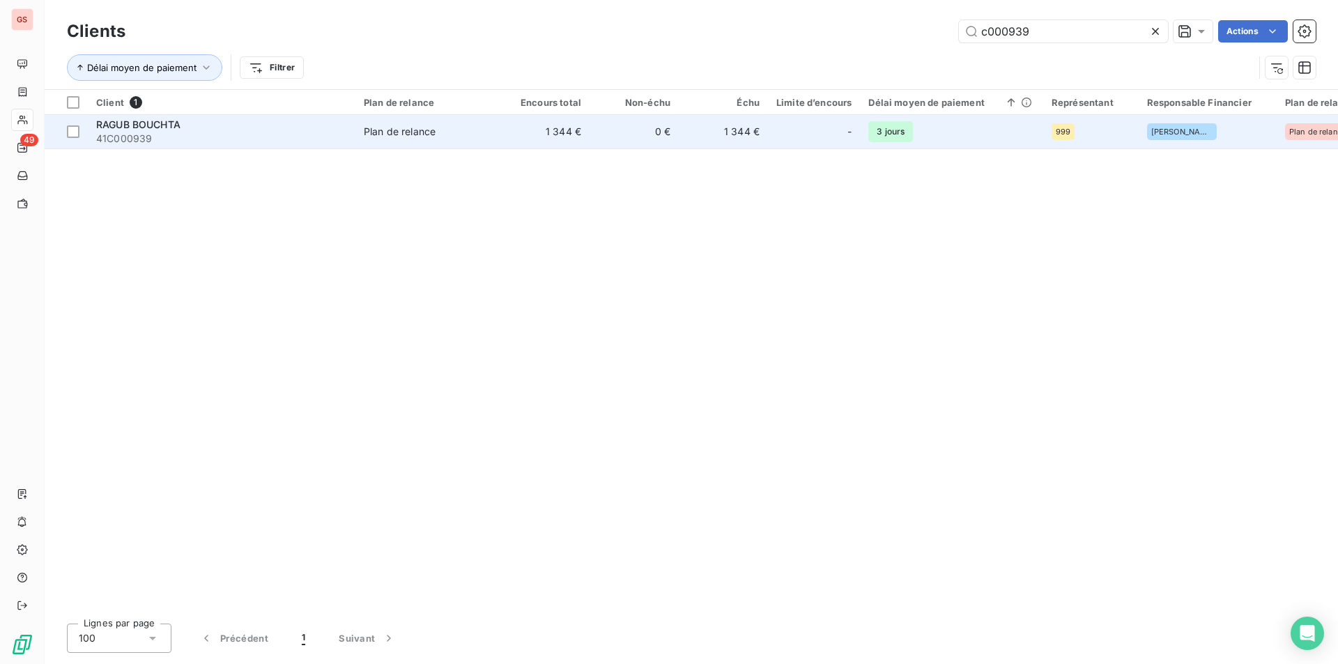
click at [367, 135] on div "Plan de relance" at bounding box center [400, 132] width 72 height 14
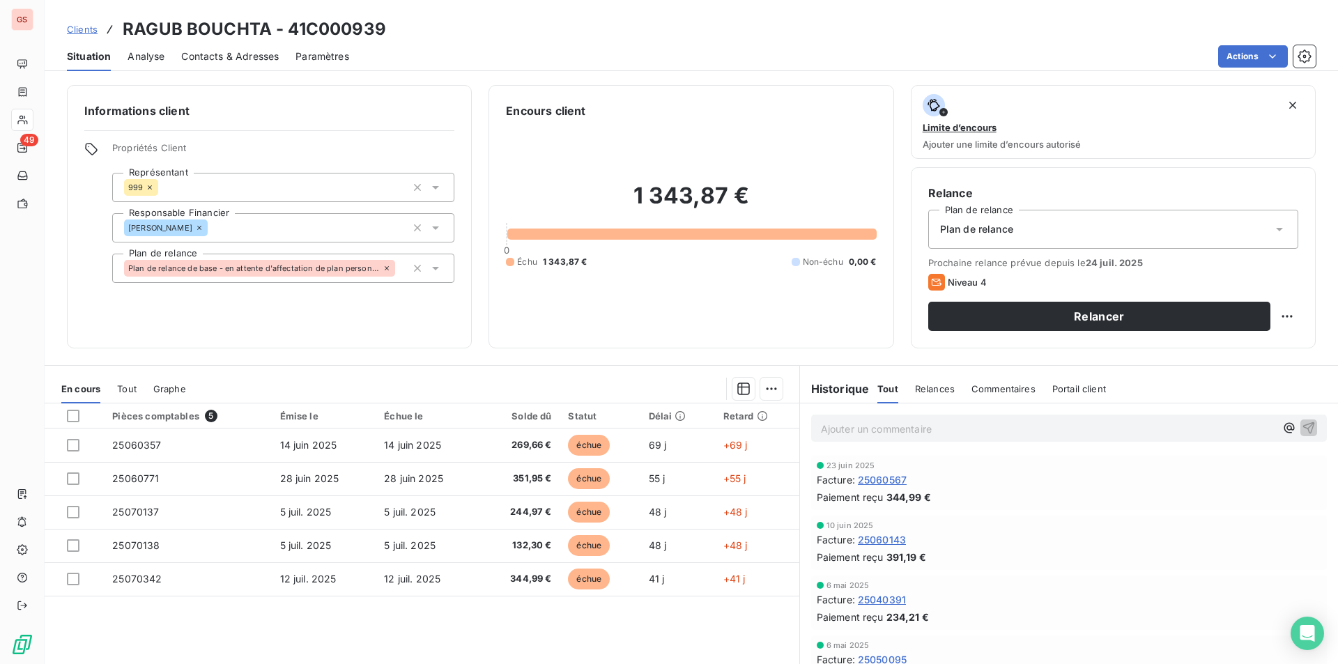
click at [868, 433] on p "Ajouter un commentaire ﻿" at bounding box center [1048, 428] width 454 height 17
click at [1302, 427] on icon "button" at bounding box center [1309, 427] width 14 height 14
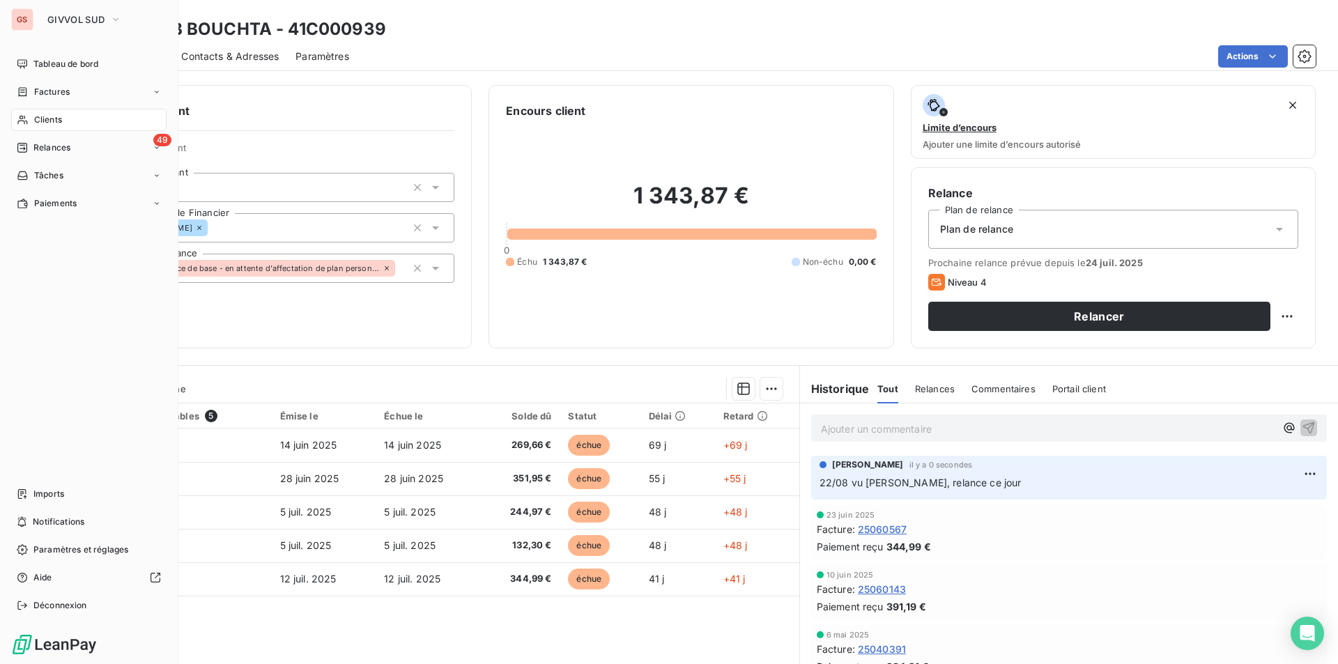
click at [41, 118] on span "Clients" at bounding box center [48, 120] width 28 height 13
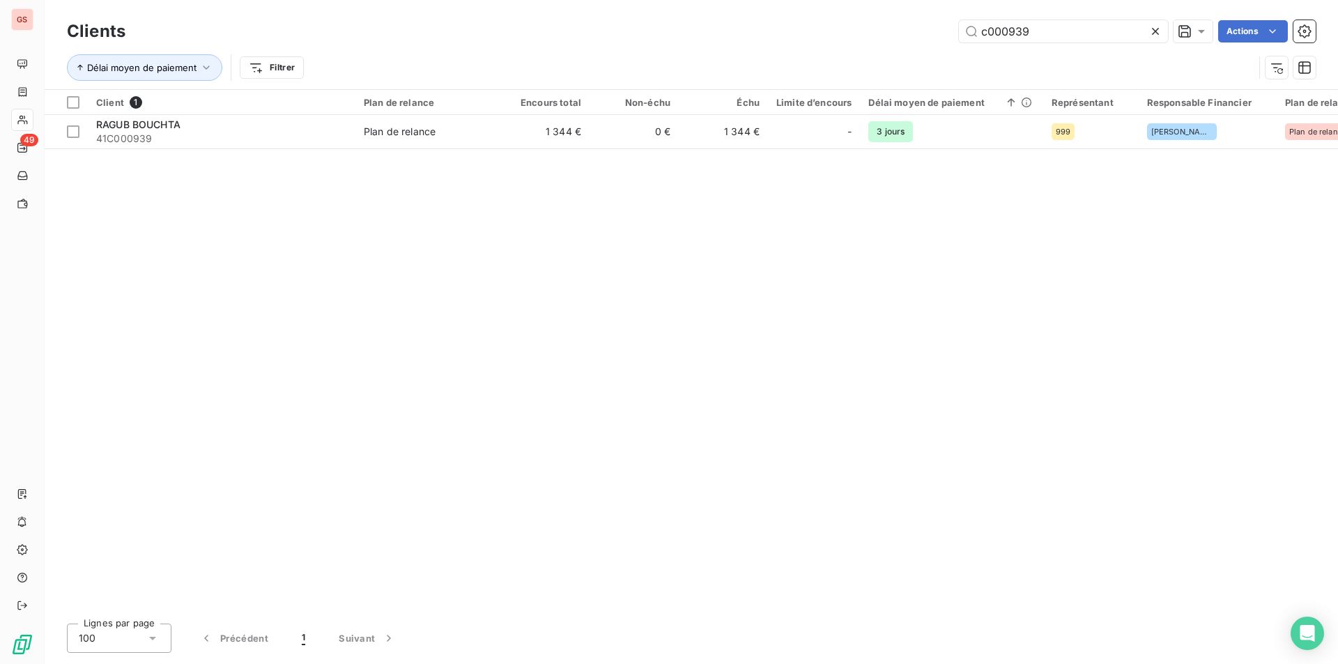
drag, startPoint x: 1004, startPoint y: 33, endPoint x: 1203, endPoint y: 59, distance: 200.4
click at [1203, 59] on div "Clients c000939 Actions Délai moyen de paiement Filtrer" at bounding box center [691, 53] width 1249 height 72
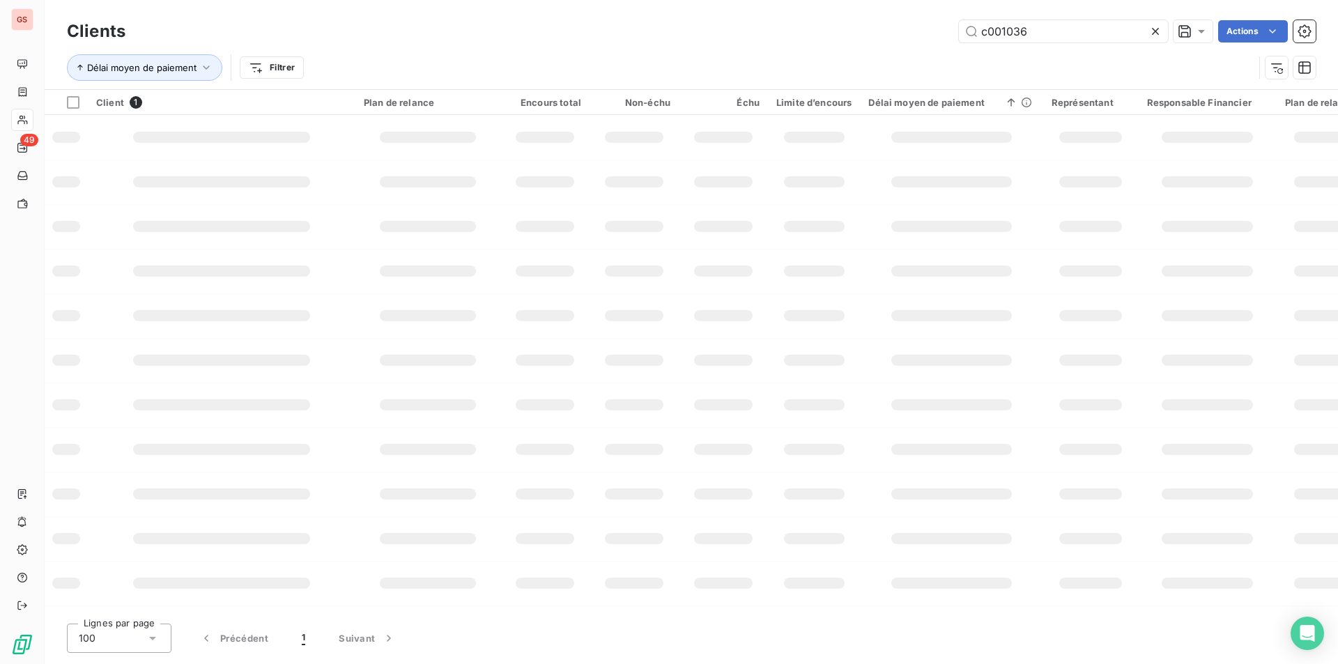
type input "c001036"
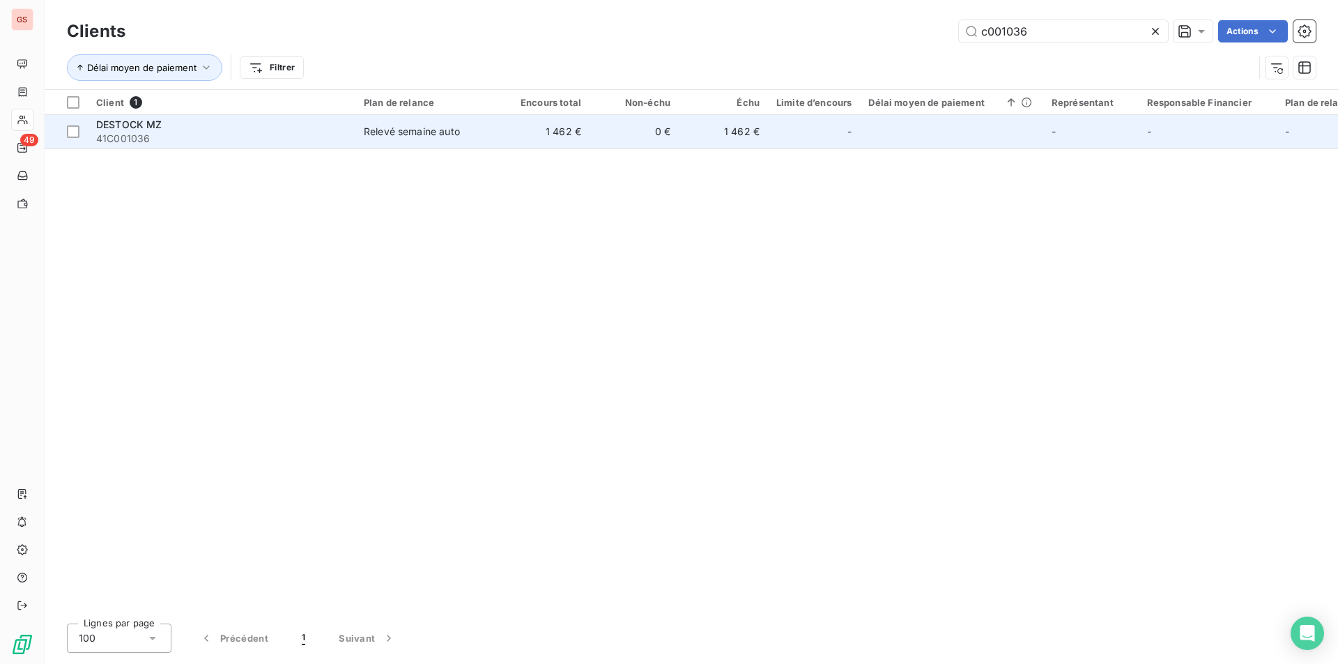
click at [277, 139] on span "41C001036" at bounding box center [221, 139] width 251 height 14
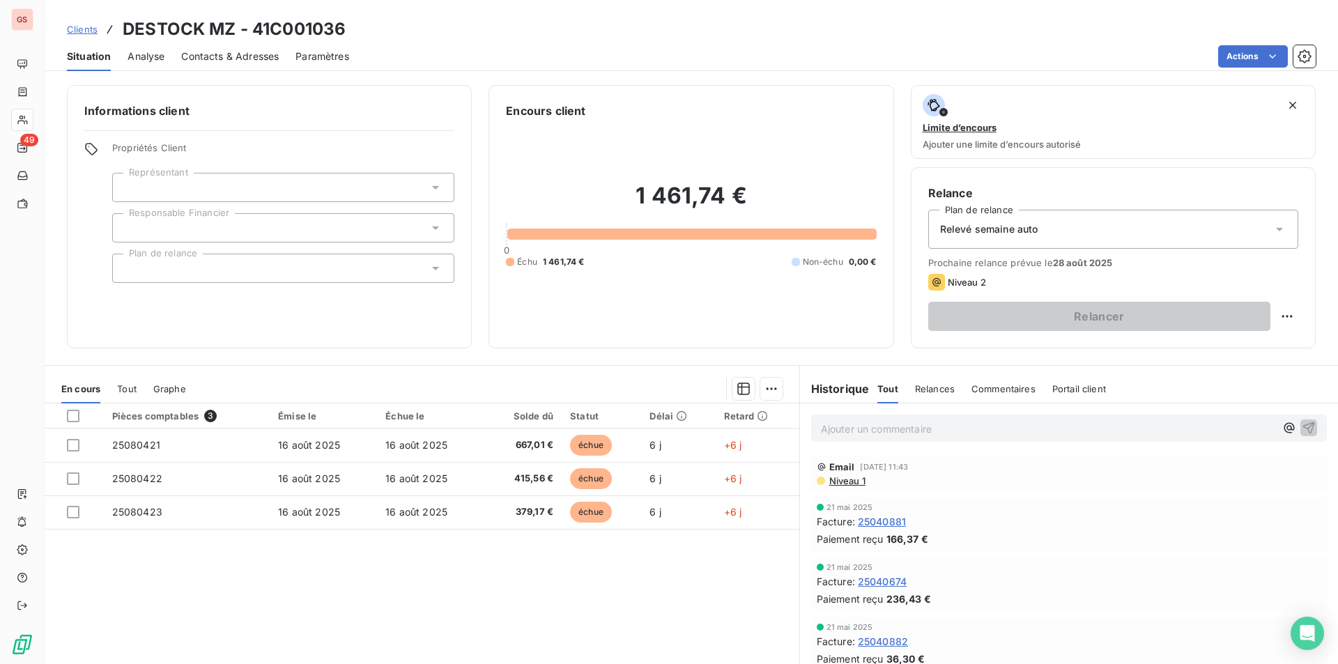
click at [849, 483] on span "Niveau 1" at bounding box center [847, 480] width 38 height 11
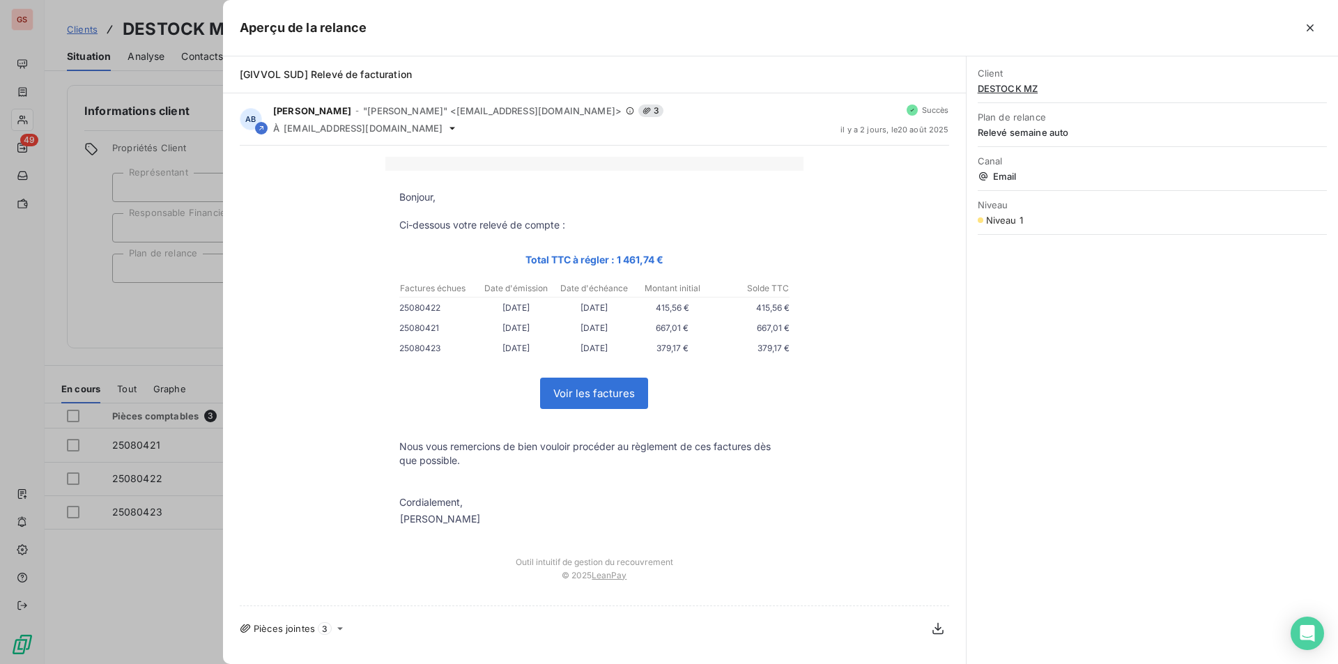
drag, startPoint x: 1309, startPoint y: 25, endPoint x: 1270, endPoint y: 63, distance: 54.2
click at [1309, 24] on icon "button" at bounding box center [1310, 28] width 14 height 14
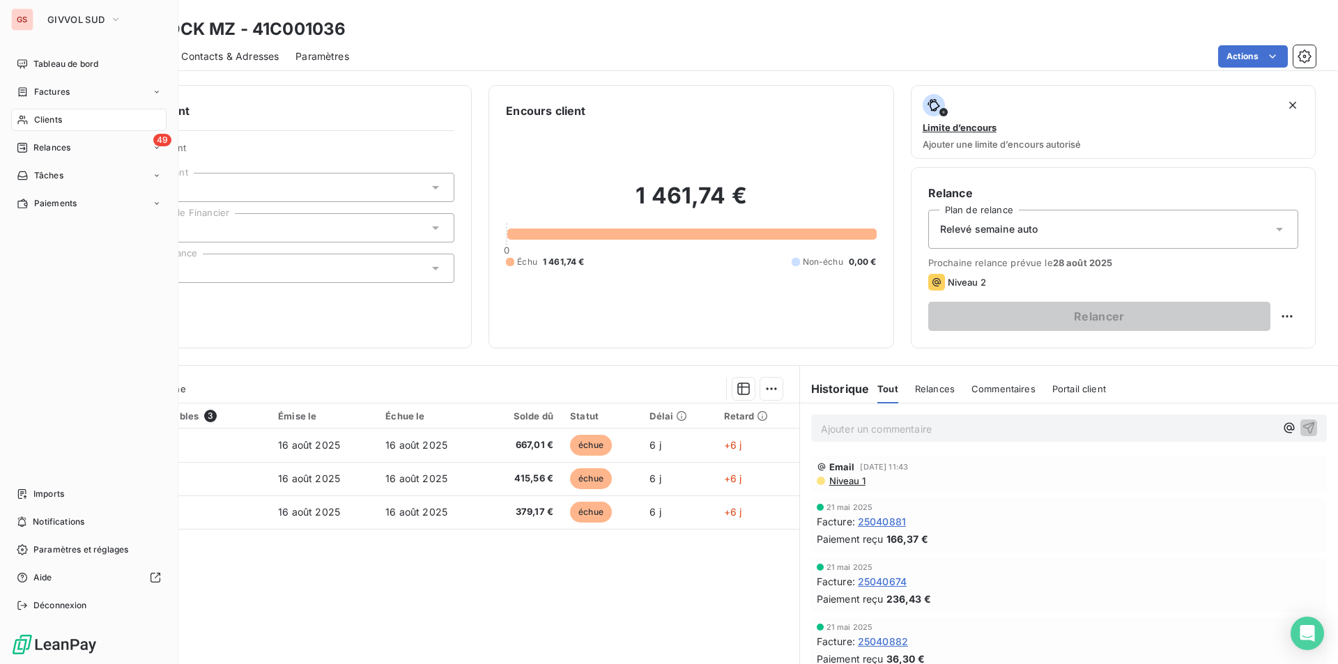
drag, startPoint x: 89, startPoint y: 120, endPoint x: 124, endPoint y: 132, distance: 37.5
click at [89, 120] on div "Clients" at bounding box center [88, 120] width 155 height 22
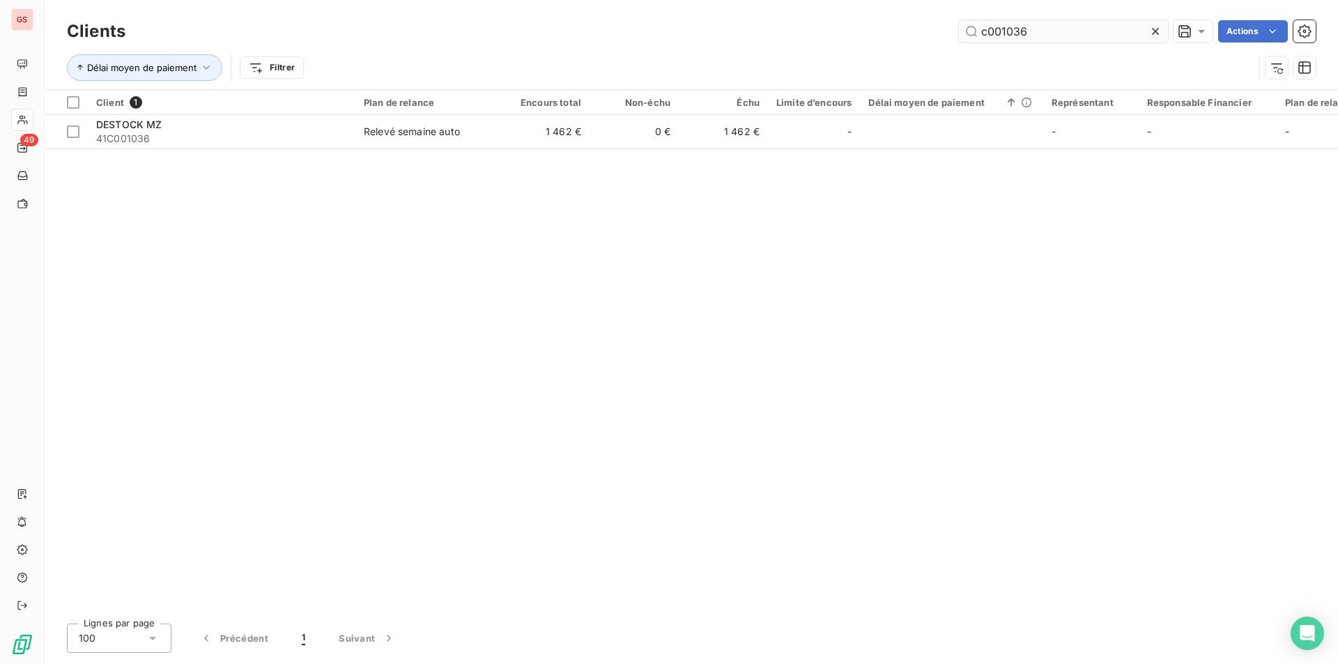
drag, startPoint x: 1011, startPoint y: 35, endPoint x: 1109, endPoint y: 41, distance: 99.2
click at [1109, 41] on input "c001036" at bounding box center [1063, 31] width 209 height 22
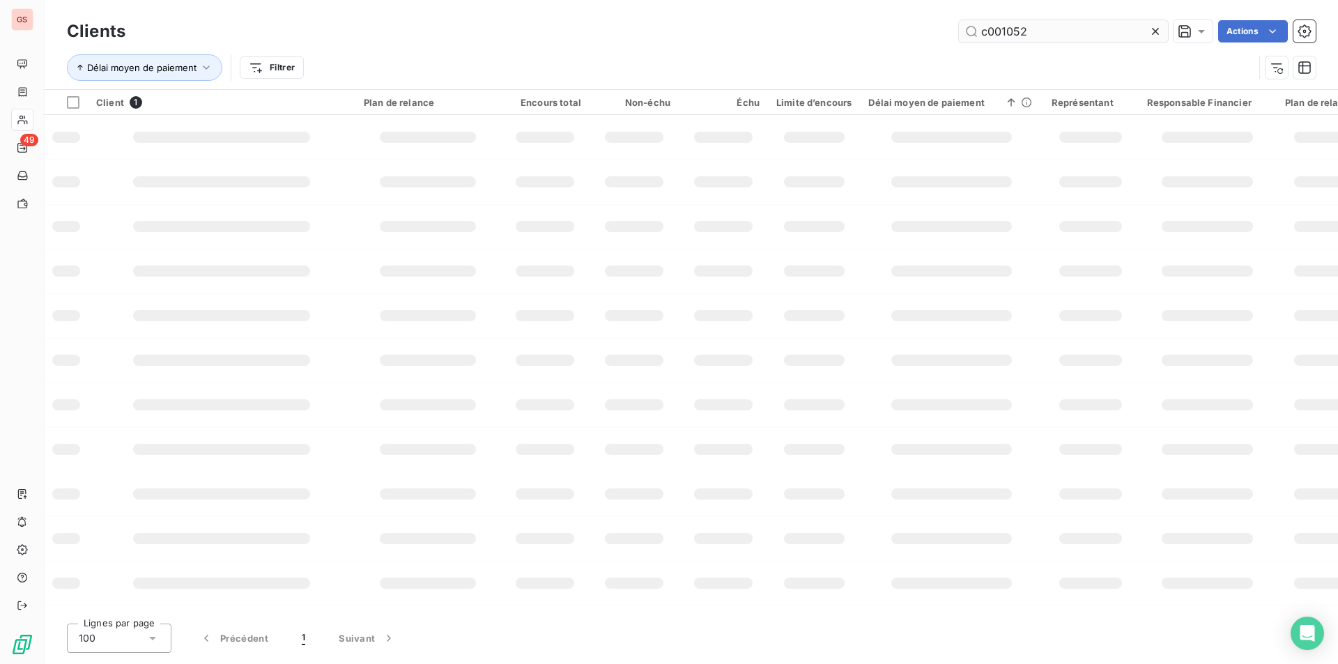
type input "c001052"
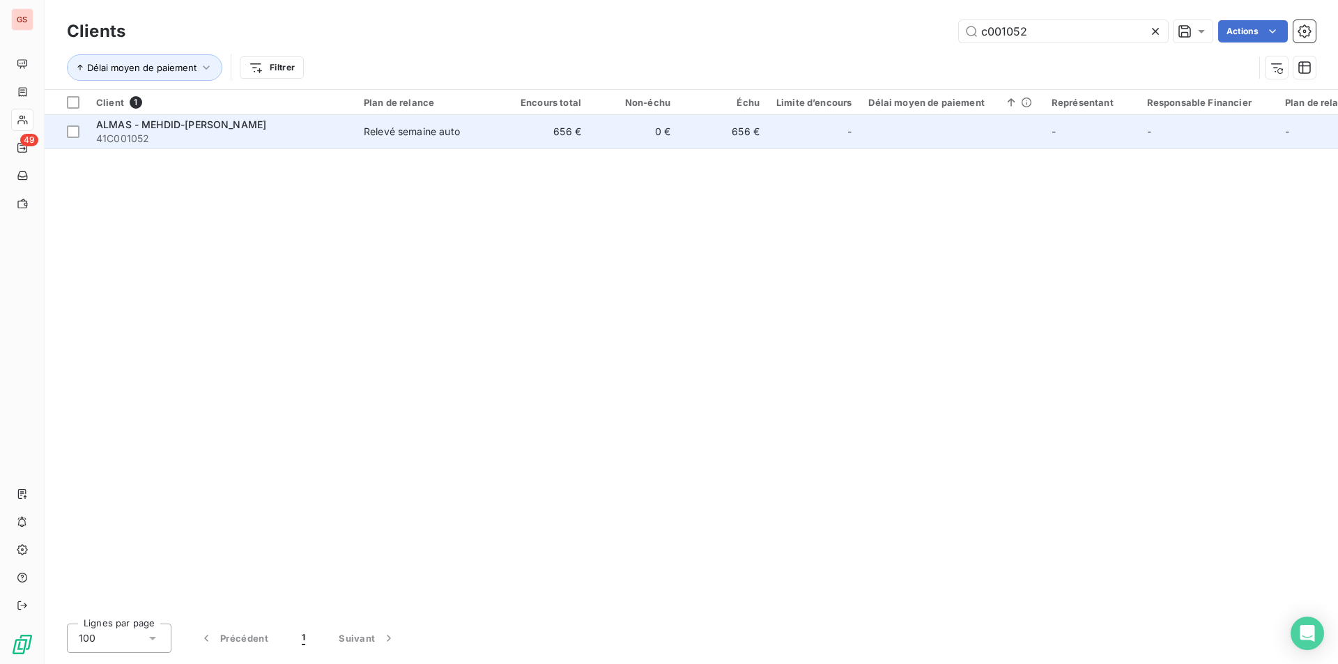
click at [279, 132] on span "41C001052" at bounding box center [221, 139] width 251 height 14
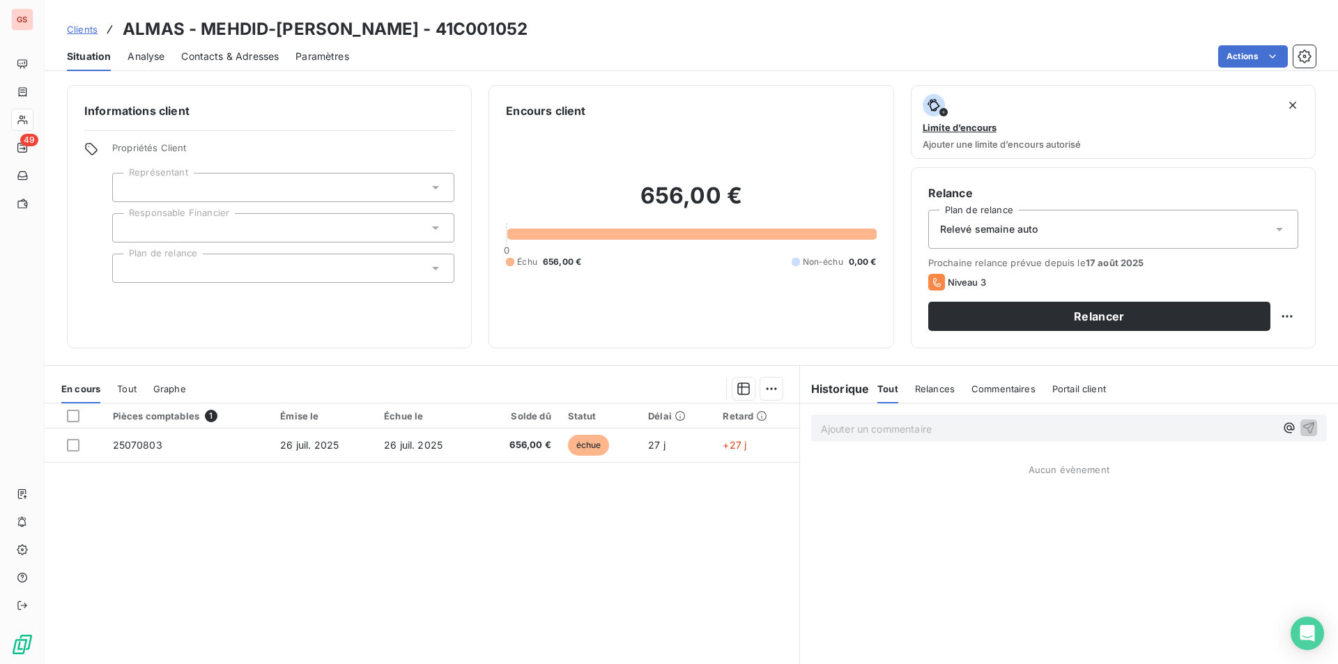
click at [917, 418] on div "Ajouter un commentaire ﻿" at bounding box center [1069, 428] width 516 height 27
click at [909, 427] on p "Ajouter un commentaire ﻿" at bounding box center [1048, 428] width 454 height 17
click at [947, 430] on span "22/08 relance de Yassine -doit faire le virt" at bounding box center [944, 428] width 246 height 12
click at [946, 433] on p "22/08 relance de Yassine -doit faire le virt" at bounding box center [1048, 428] width 454 height 16
click at [942, 429] on span "22/08 relance de Yassine -doit faire le virt" at bounding box center [944, 428] width 246 height 12
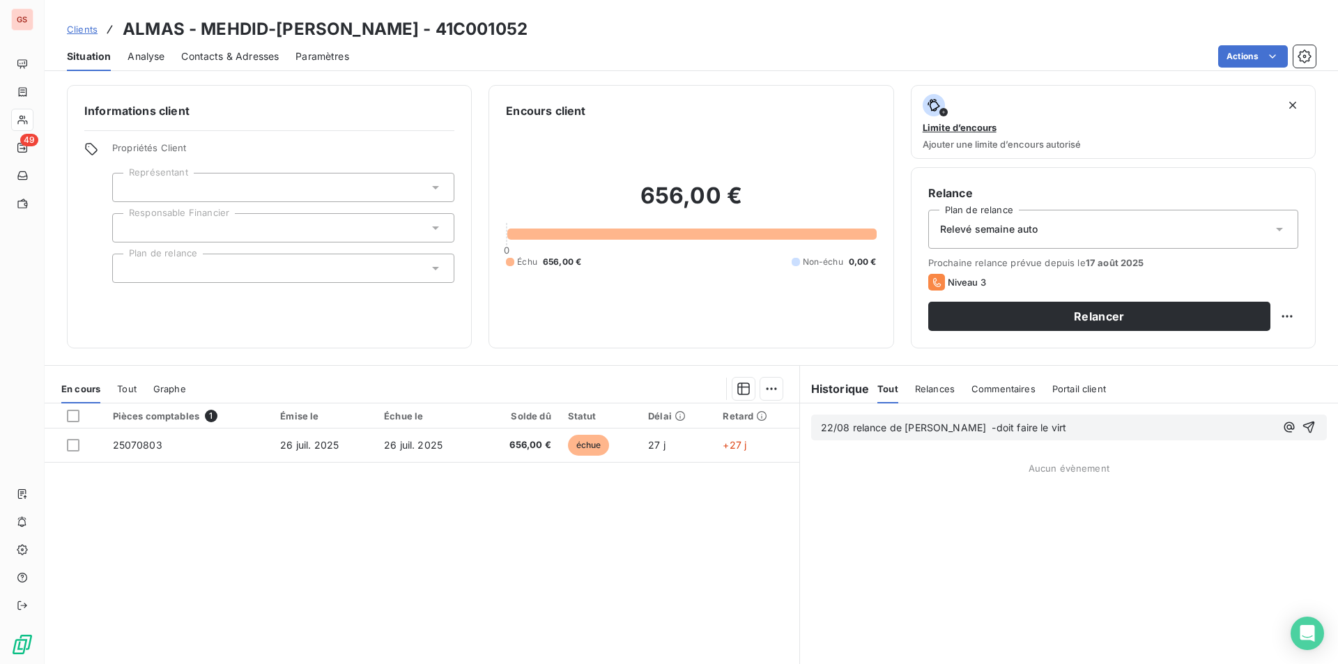
click at [944, 431] on span "22/08 relance de Yassine -doit faire le virt" at bounding box center [944, 428] width 246 height 12
click at [1302, 429] on icon "button" at bounding box center [1309, 427] width 14 height 14
